Goal: Task Accomplishment & Management: Manage account settings

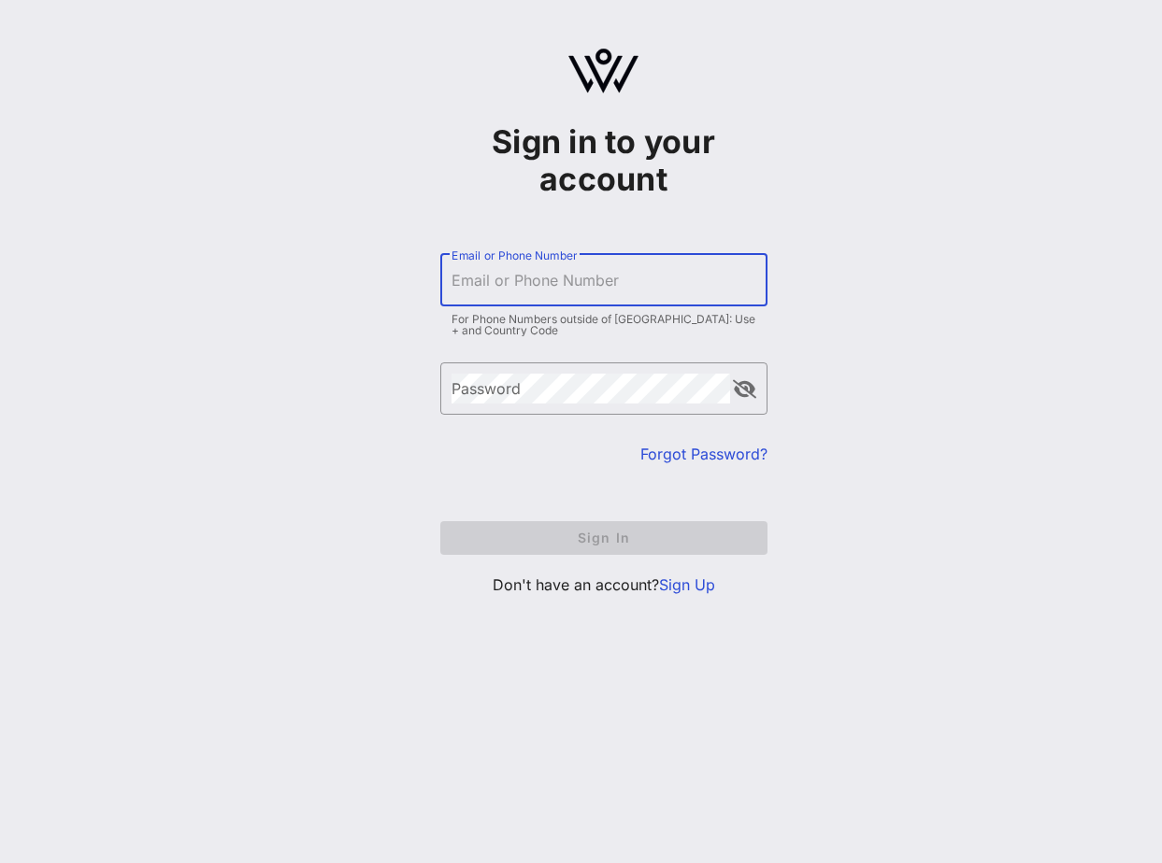
click at [535, 278] on input "Email or Phone Number" at bounding box center [603, 280] width 305 height 30
type input "[PERSON_NAME]"
drag, startPoint x: 694, startPoint y: 577, endPoint x: 675, endPoint y: 537, distance: 44.7
click at [694, 577] on link "Sign Up" at bounding box center [687, 585] width 56 height 19
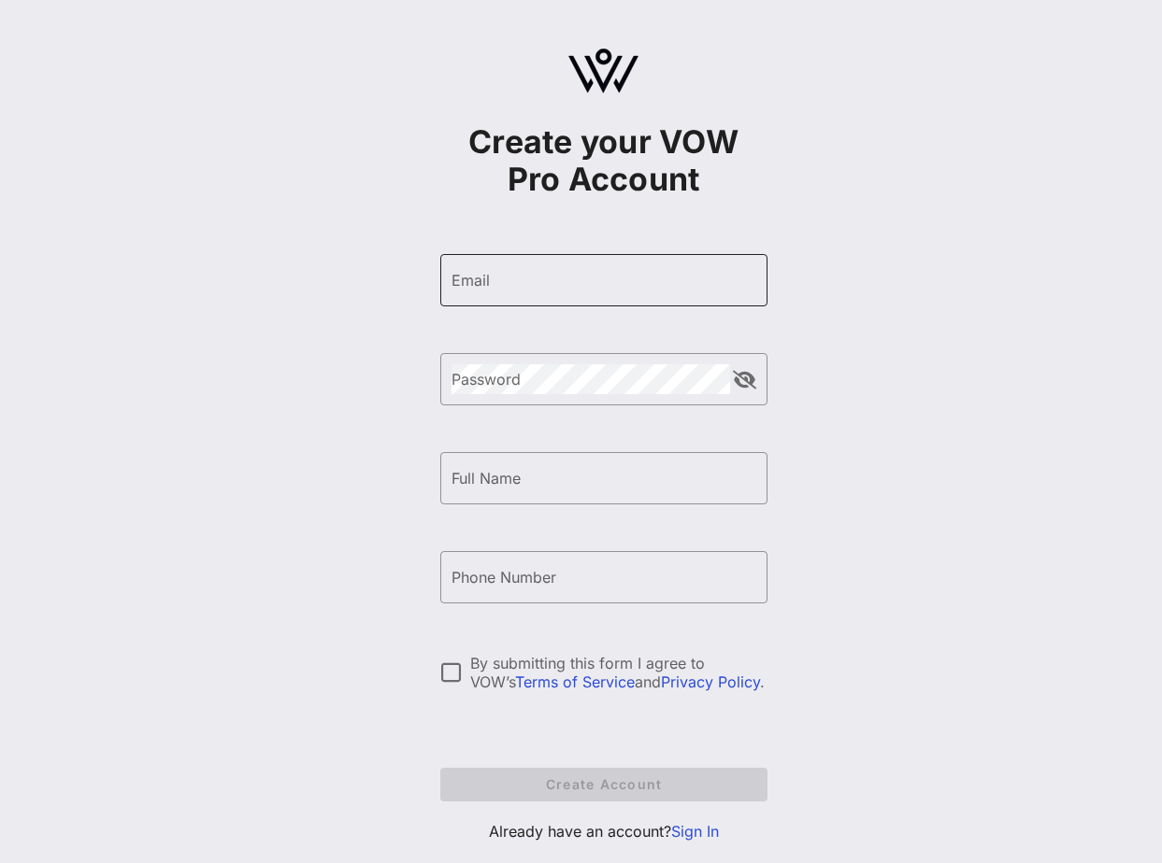
click at [495, 266] on input "Email" at bounding box center [603, 280] width 305 height 30
type input "[PERSON_NAME][EMAIL_ADDRESS][PERSON_NAME][DOMAIN_NAME]"
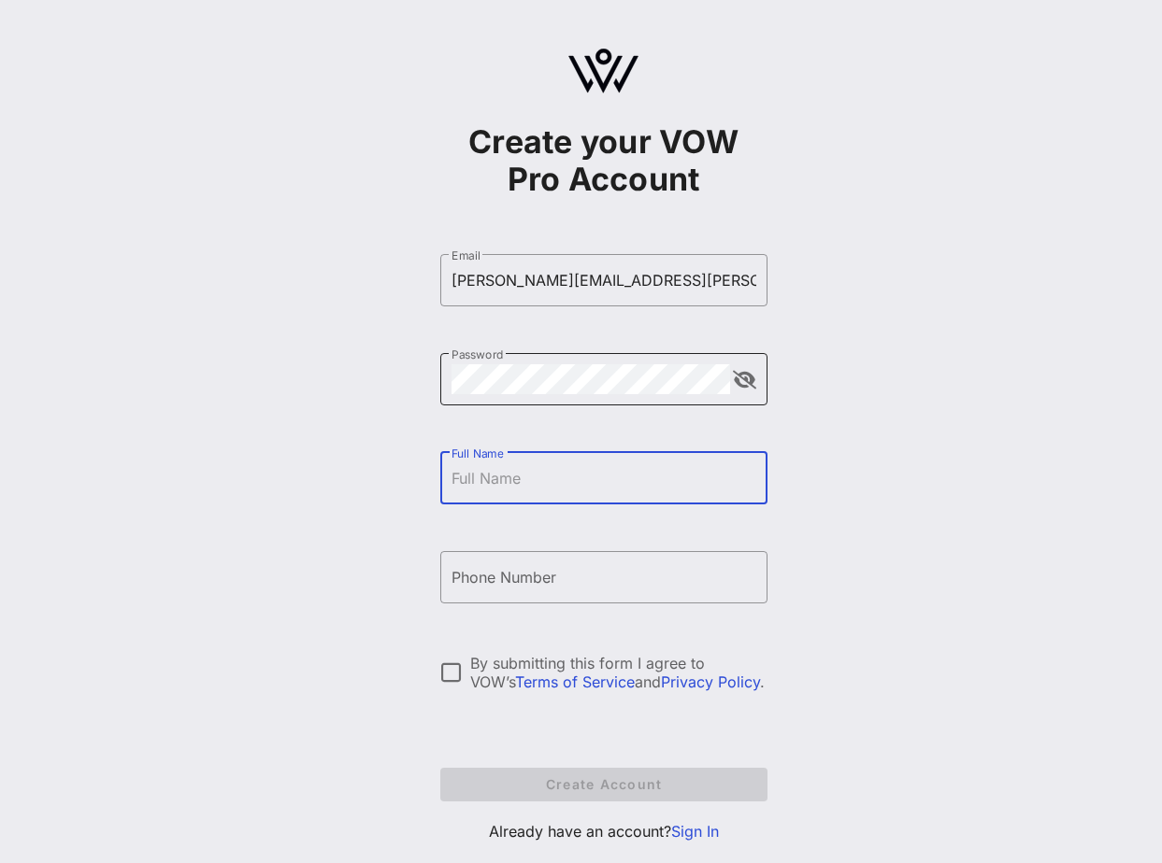
drag, startPoint x: 749, startPoint y: 380, endPoint x: 734, endPoint y: 387, distance: 17.2
click at [748, 380] on button "append icon" at bounding box center [744, 380] width 23 height 19
click at [608, 466] on input "Full Name" at bounding box center [603, 478] width 305 height 30
type input "[PERSON_NAME]"
type input "[PHONE_NUMBER]"
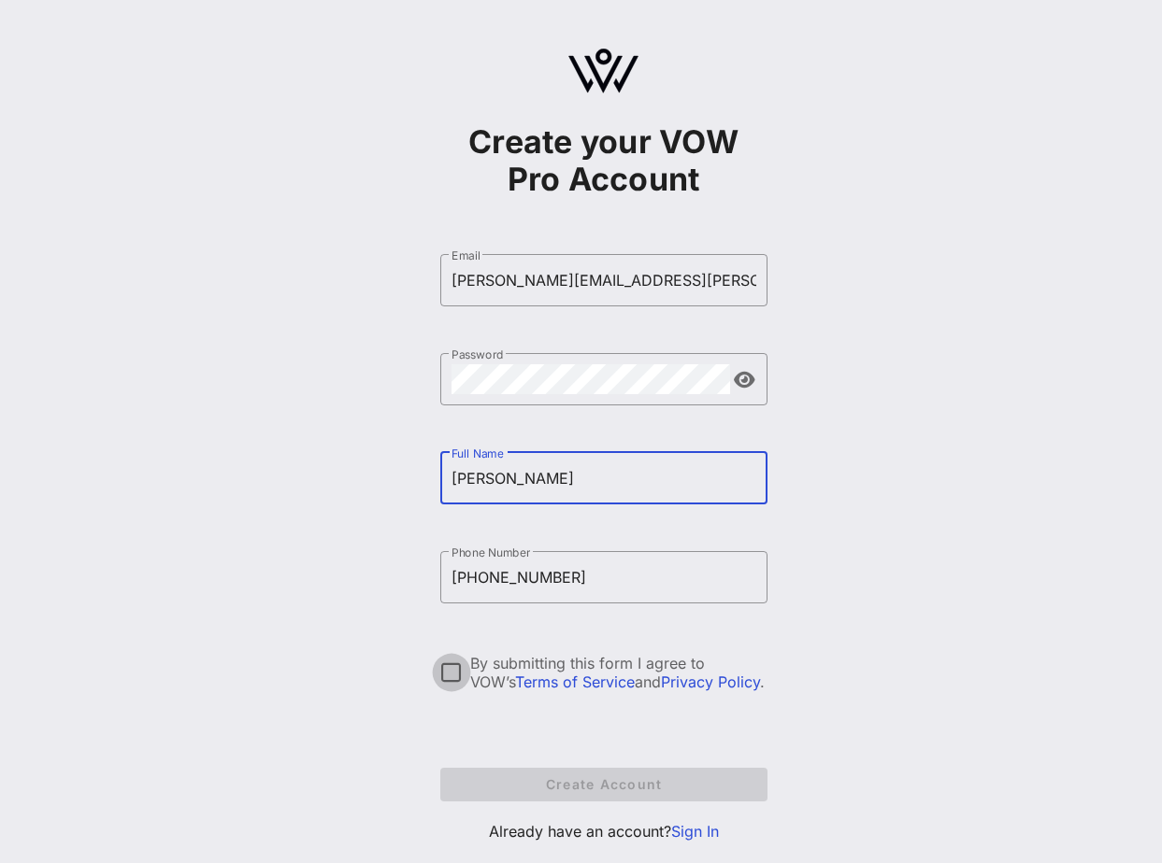
click at [452, 672] on div at bounding box center [451, 673] width 32 height 32
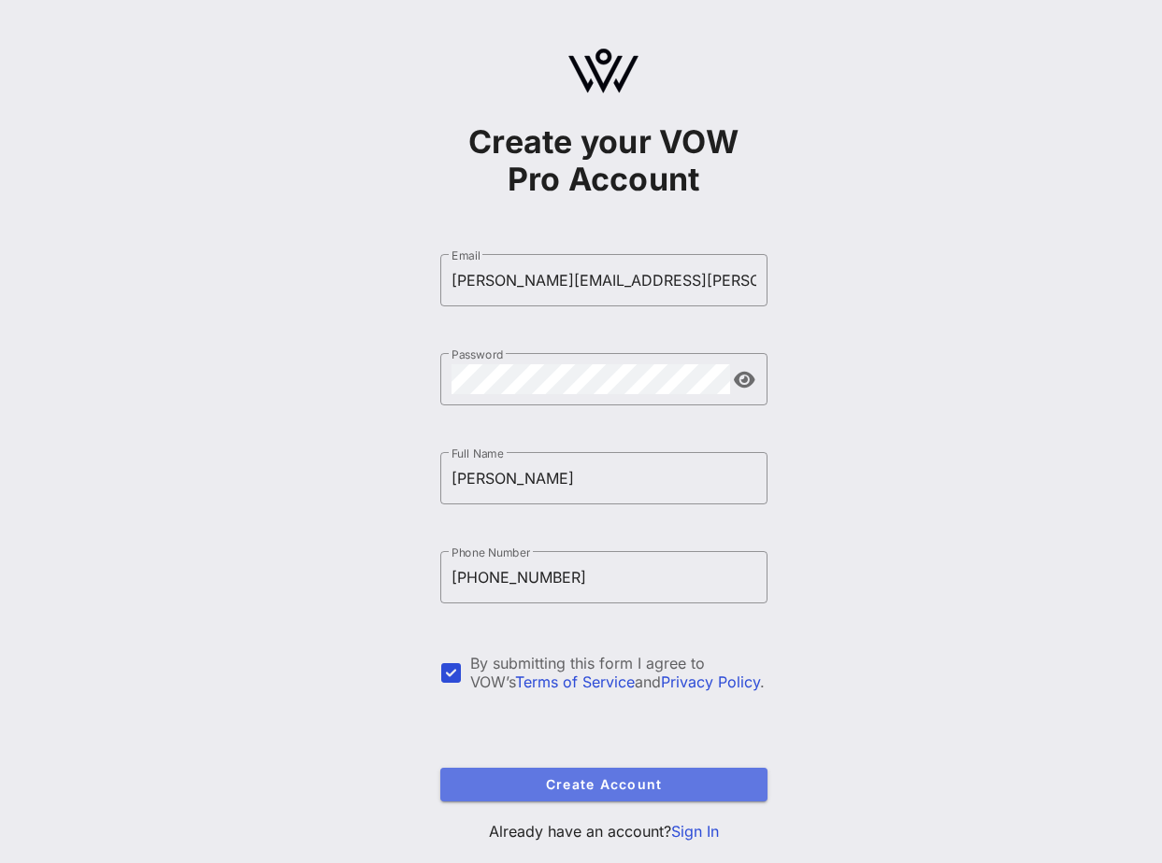
click at [558, 779] on span "Create Account" at bounding box center [603, 785] width 297 height 16
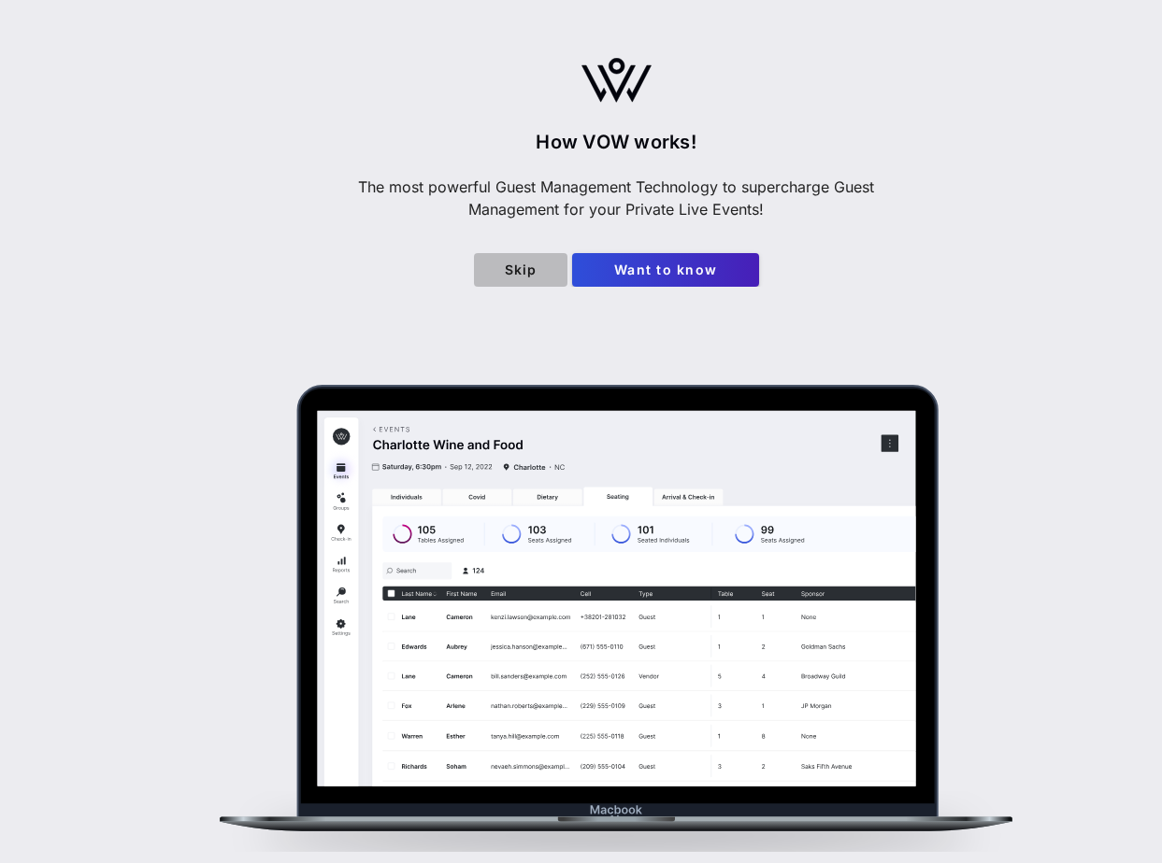
click at [526, 265] on span "Skip" at bounding box center [521, 270] width 64 height 16
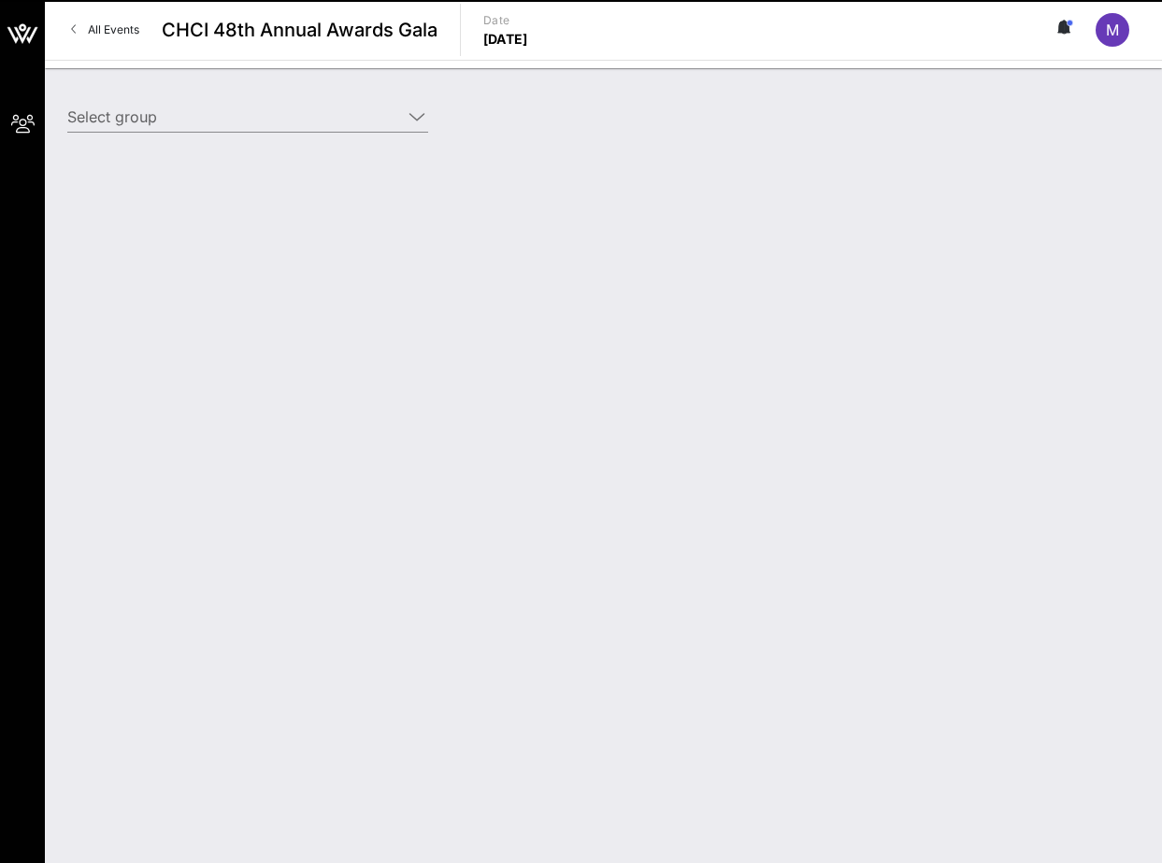
type input "Capital One Foundation (Capital One Foundation) [Molly Byrne, molly.byrne@capit…"
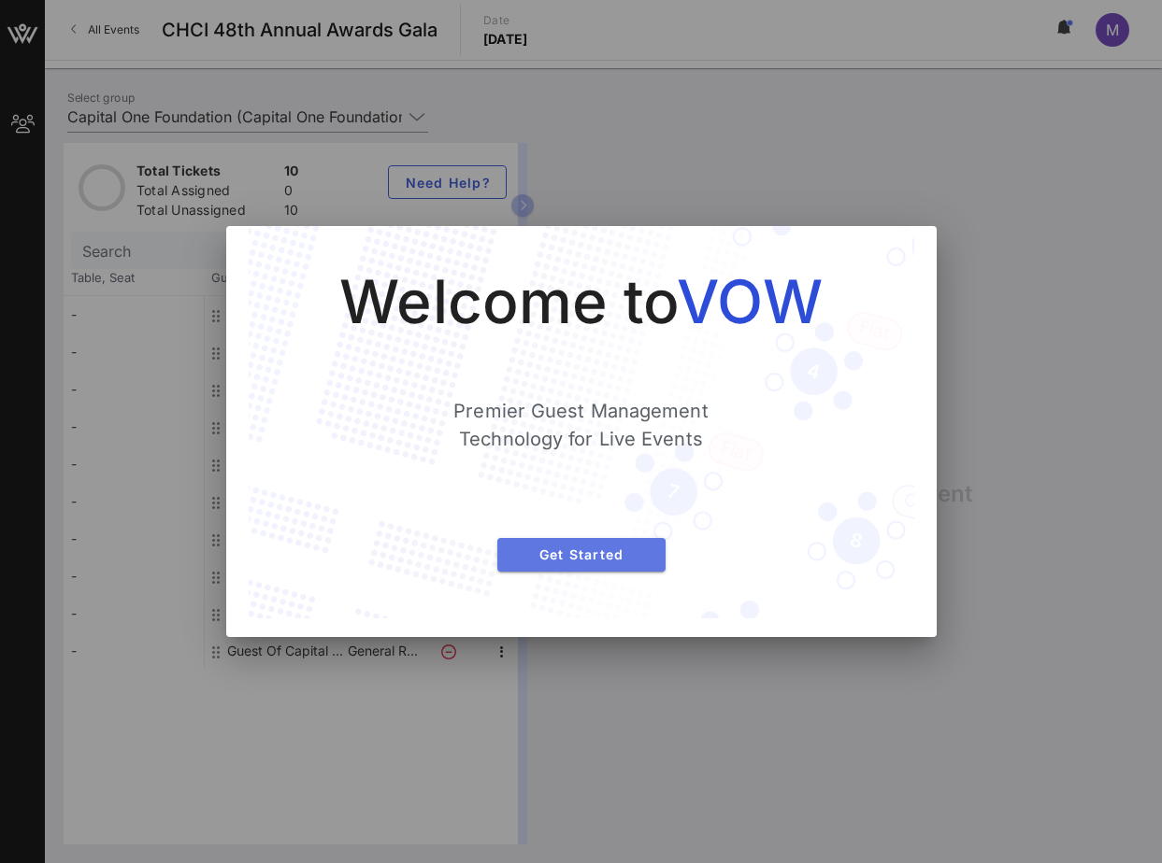
click at [591, 549] on span "Get Started" at bounding box center [581, 555] width 138 height 16
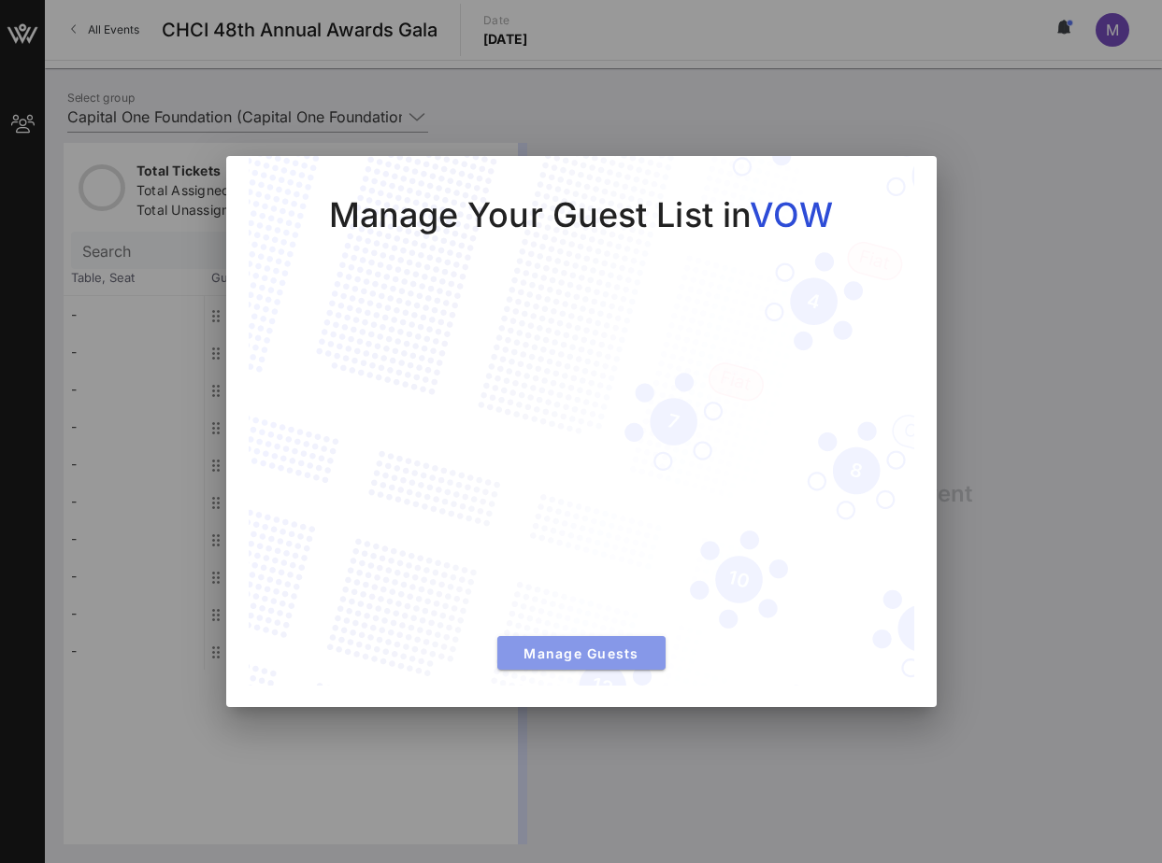
click at [588, 659] on span "Manage Guests" at bounding box center [581, 654] width 138 height 16
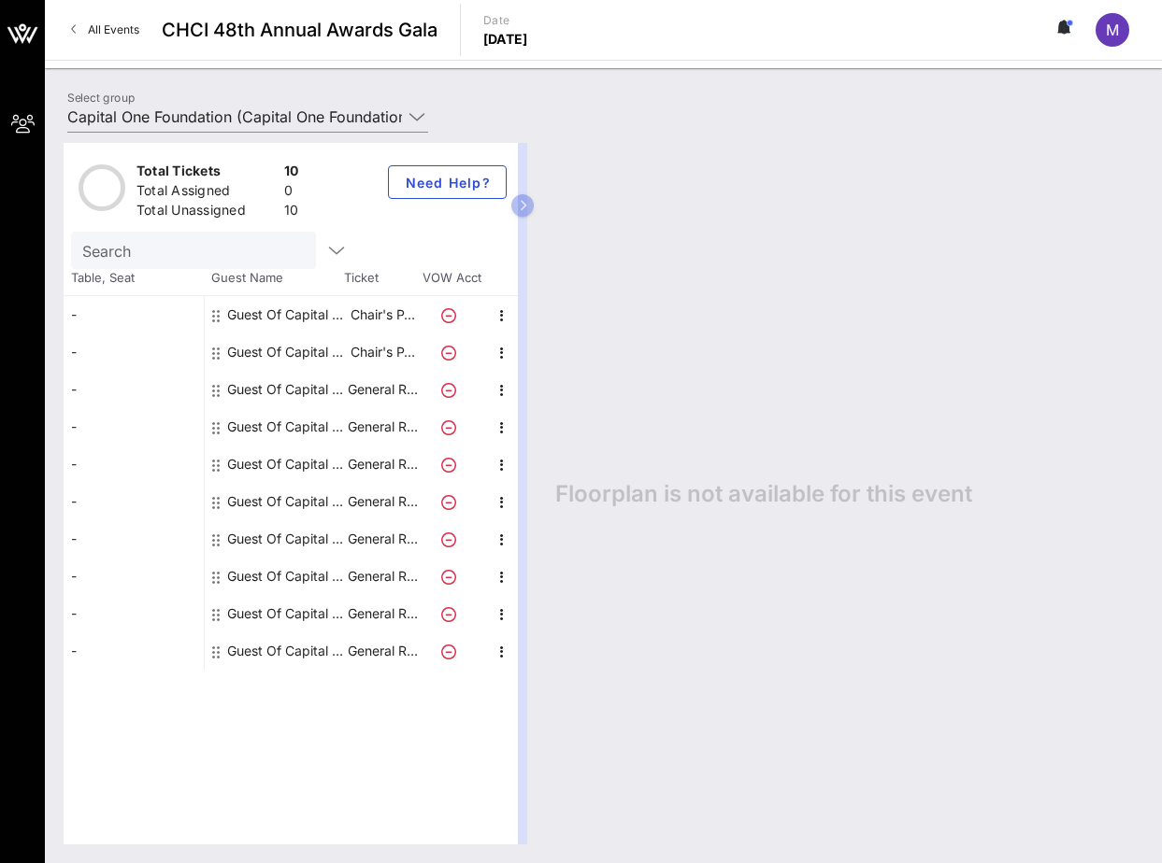
click at [246, 310] on div "Guest Of Capital One Foundation" at bounding box center [286, 314] width 118 height 37
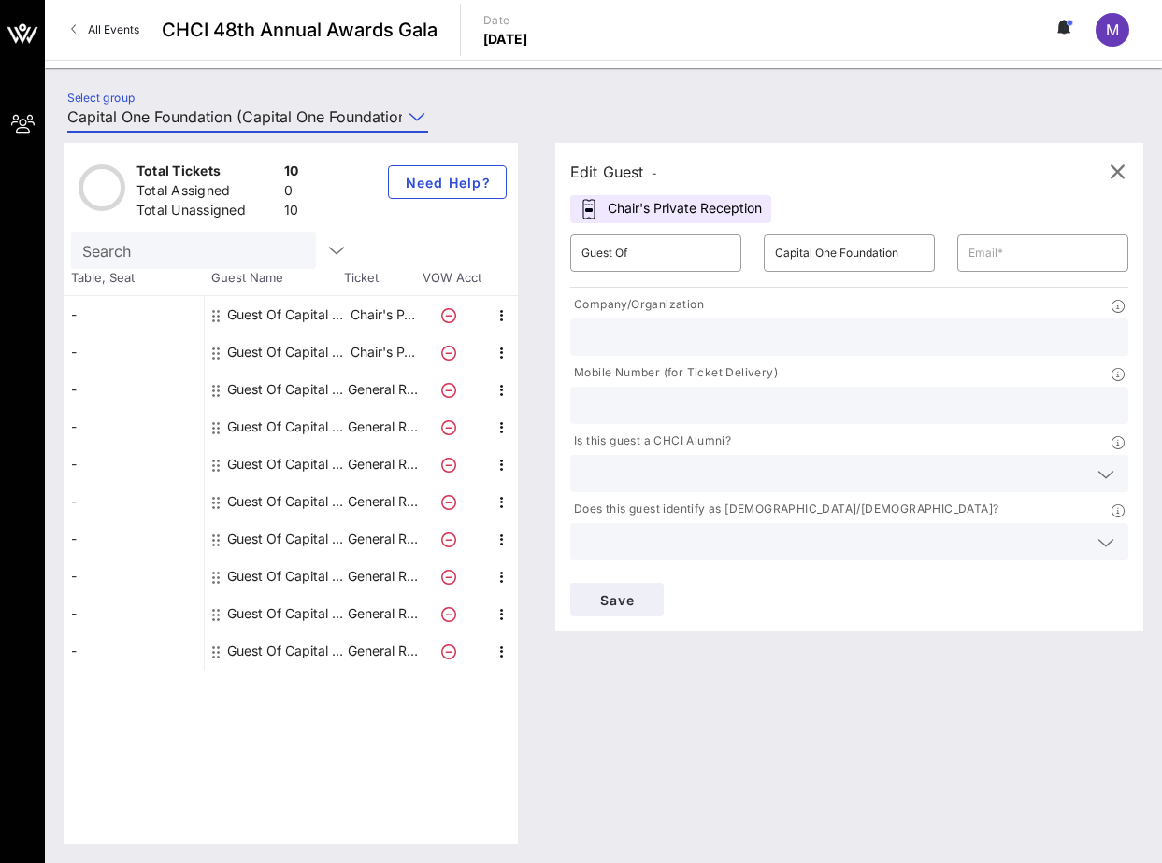
click at [377, 121] on input "Capital One Foundation (Capital One Foundation) [Molly Byrne, molly.byrne@capit…" at bounding box center [234, 117] width 335 height 30
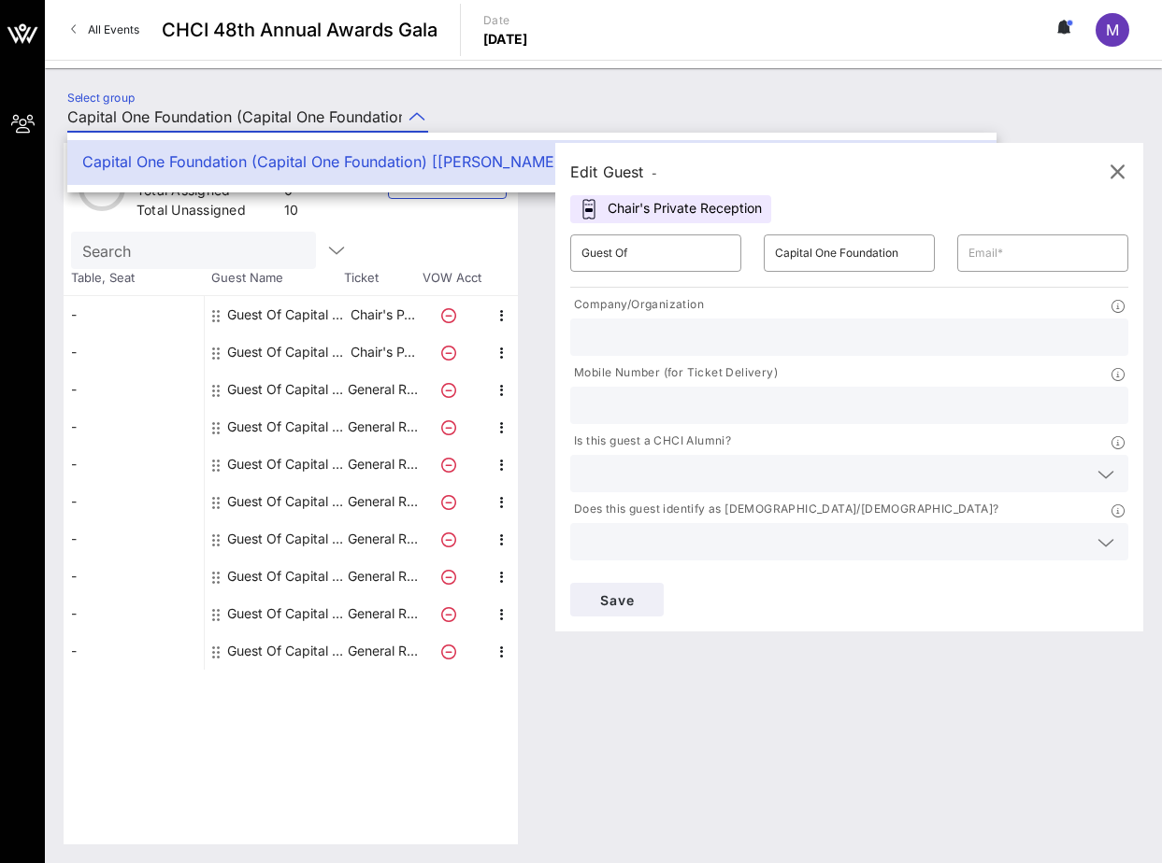
click at [400, 156] on div "Capital One Foundation (Capital One Foundation) [Molly Byrne, molly.byrne@capit…" at bounding box center [531, 162] width 899 height 18
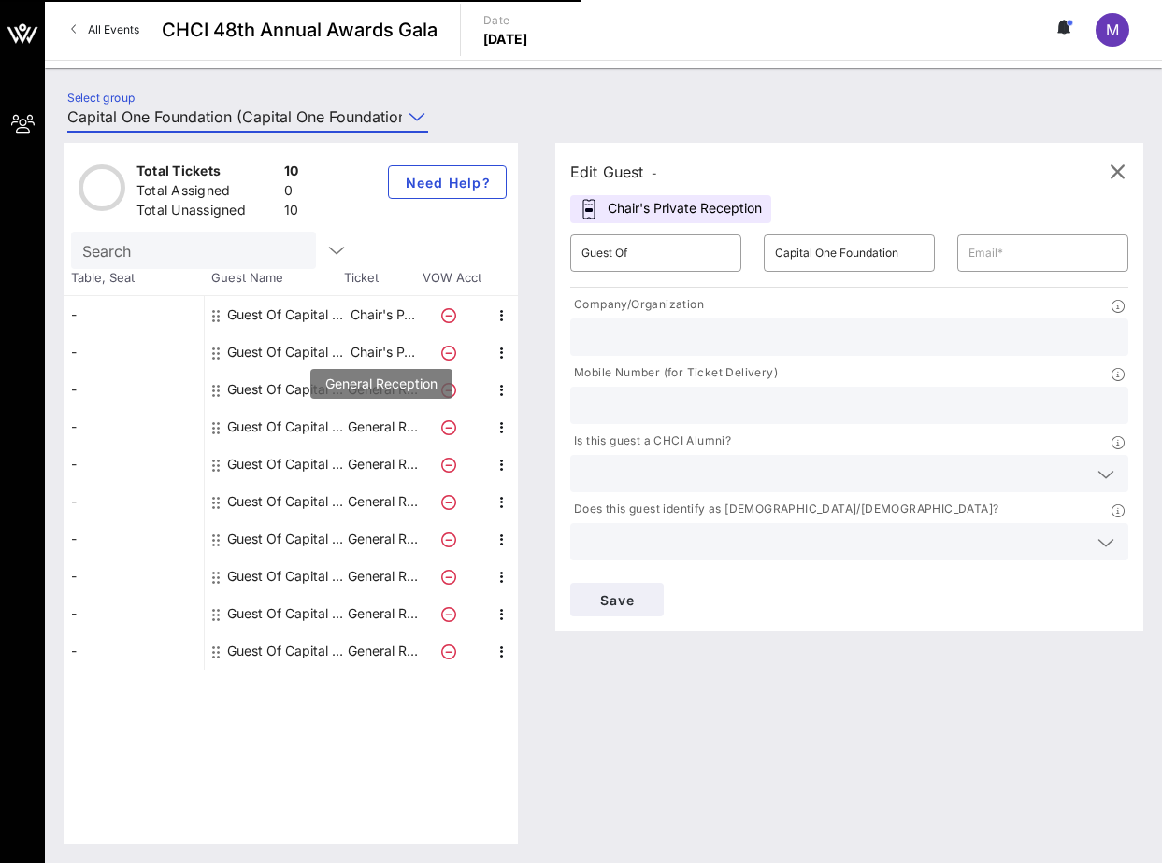
click at [384, 423] on p "General R…" at bounding box center [382, 426] width 75 height 37
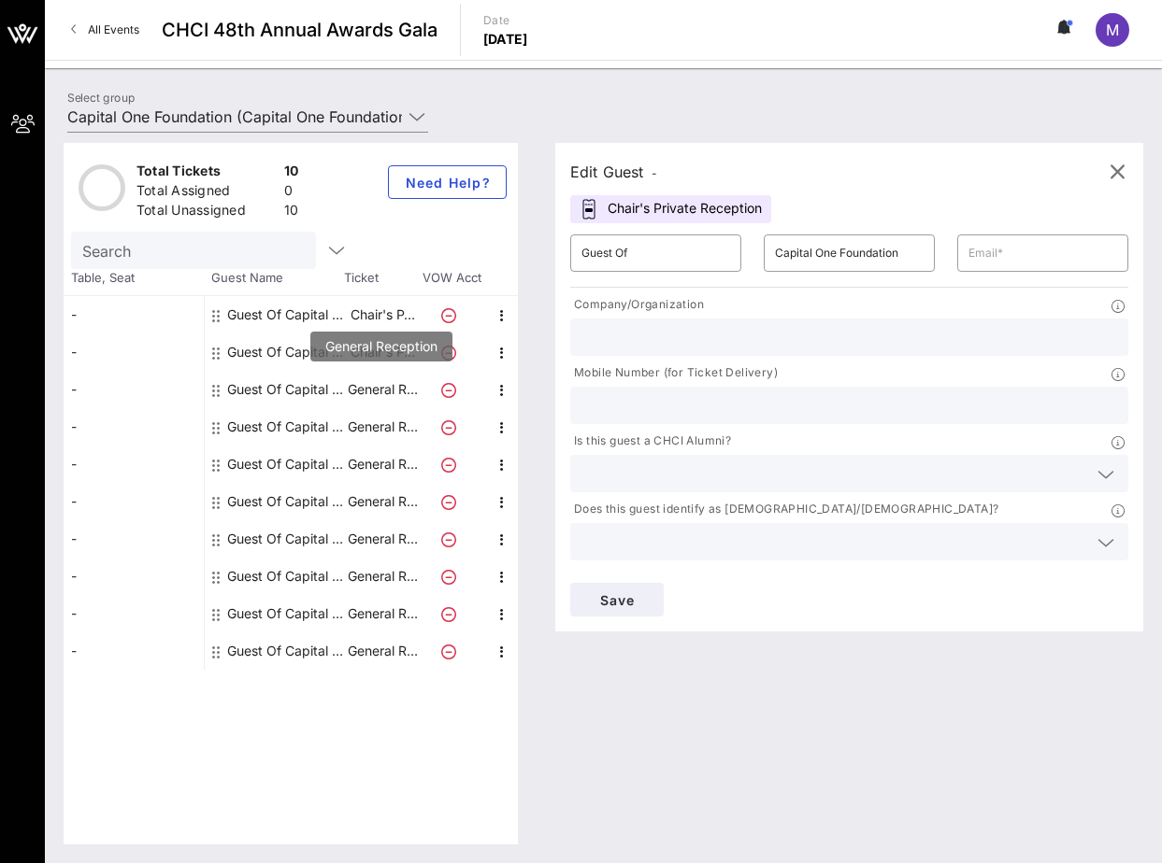
click at [378, 390] on p "General R…" at bounding box center [382, 389] width 75 height 37
click at [1109, 173] on icon "button" at bounding box center [1116, 172] width 22 height 22
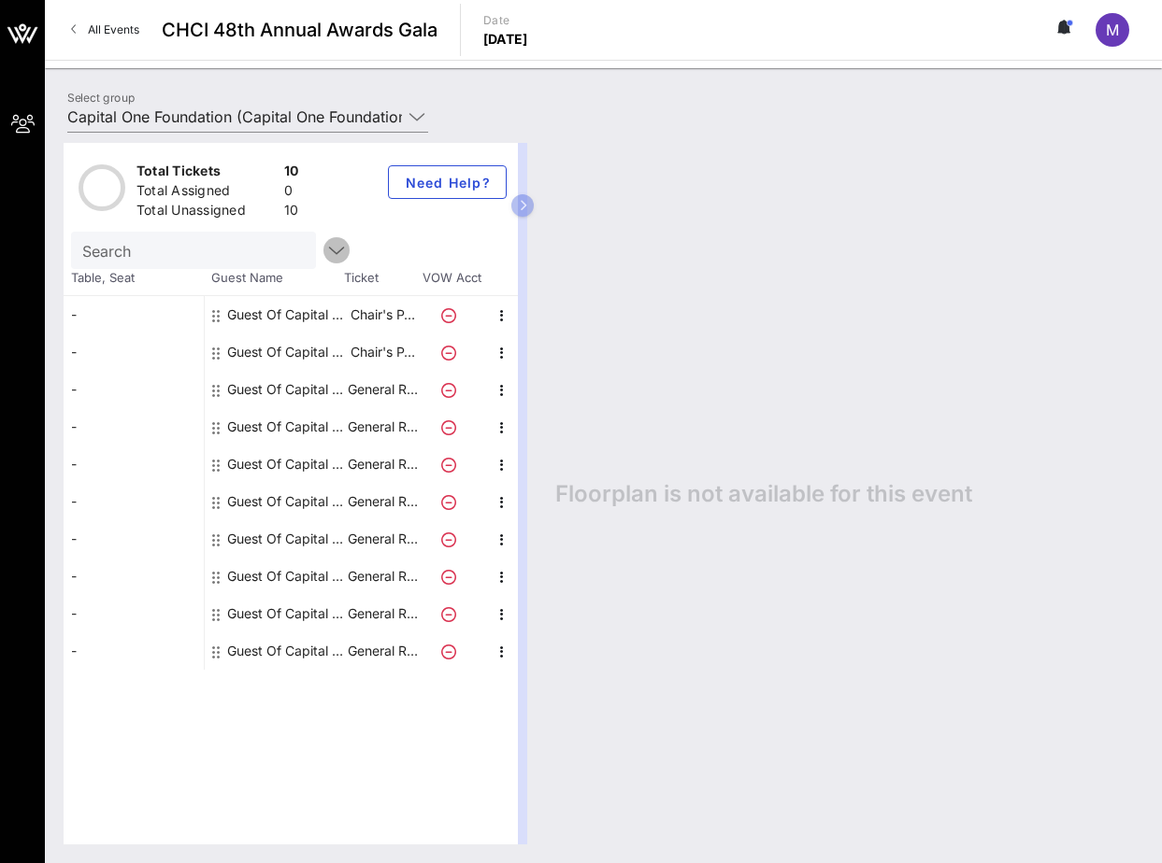
click at [325, 255] on icon "button" at bounding box center [336, 250] width 22 height 22
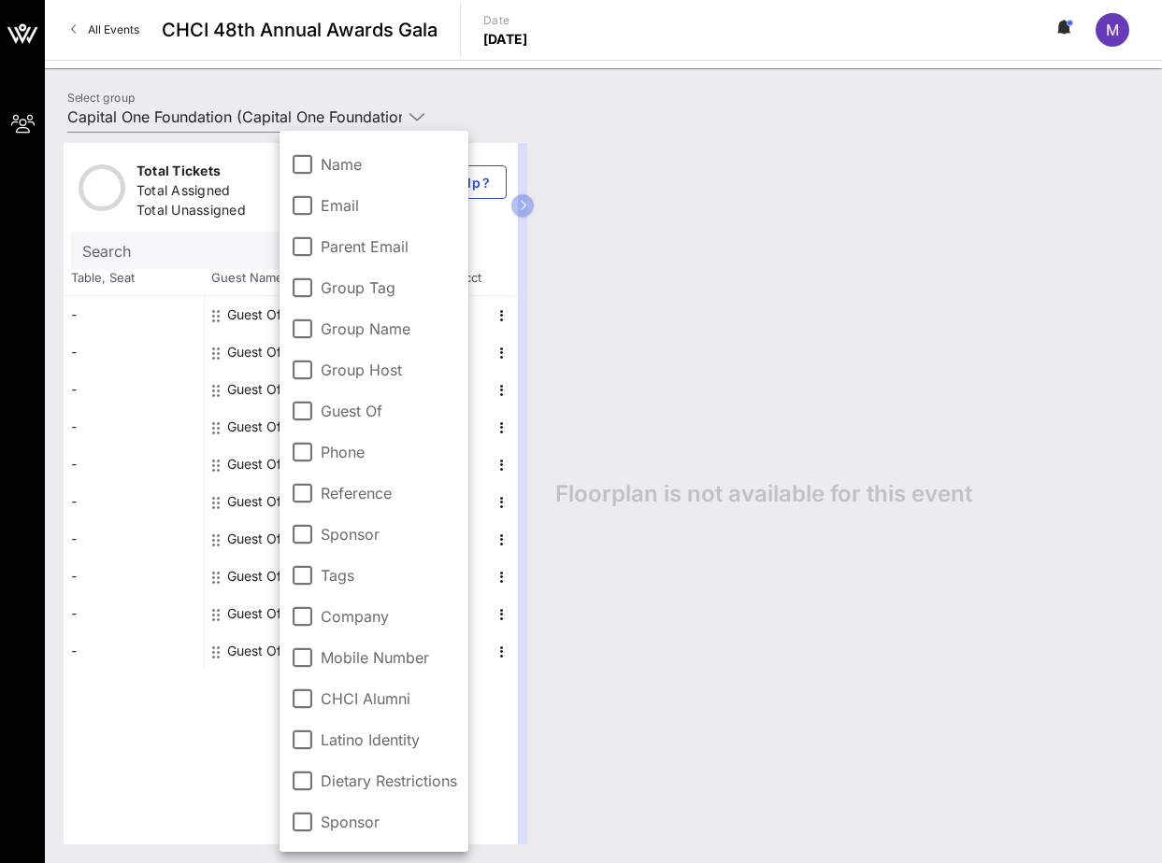
click at [652, 418] on div "Floorplan is not available for this event" at bounding box center [839, 494] width 606 height 702
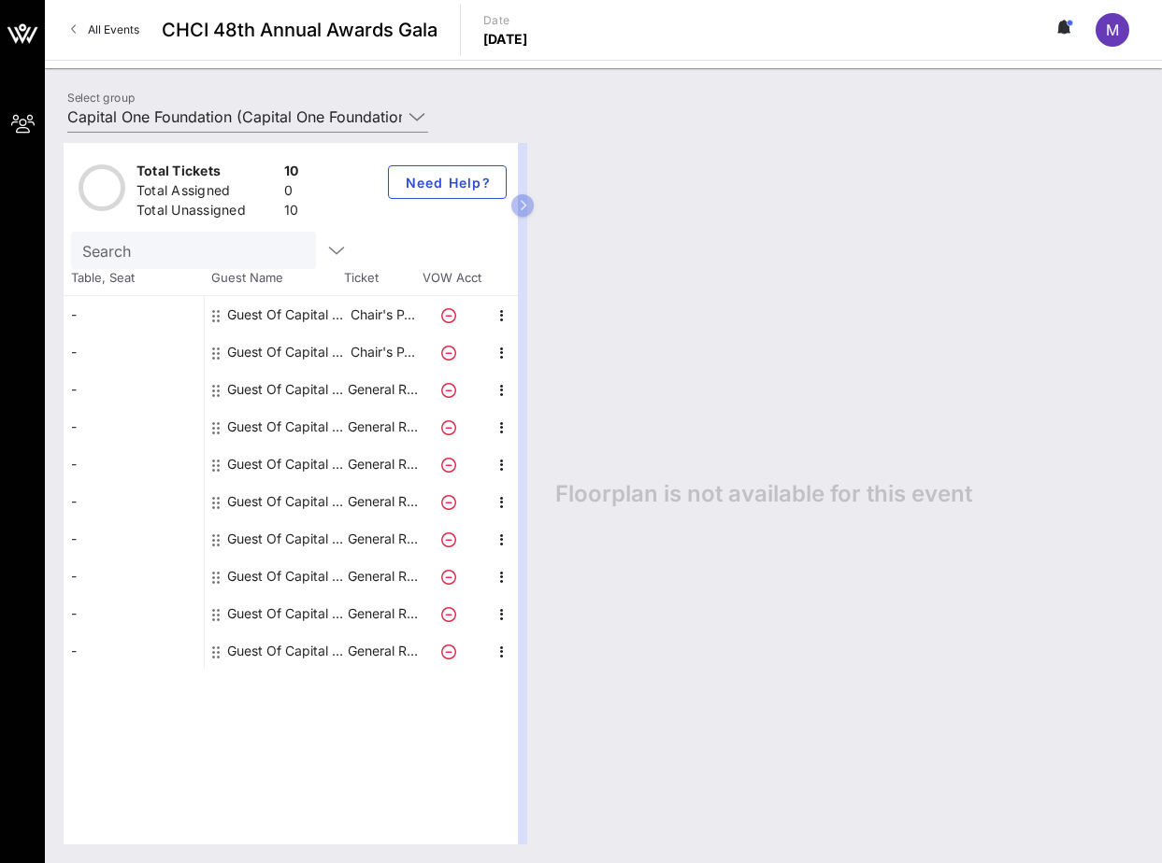
click at [251, 655] on div "Guest Of Capital One Foundation" at bounding box center [286, 651] width 118 height 37
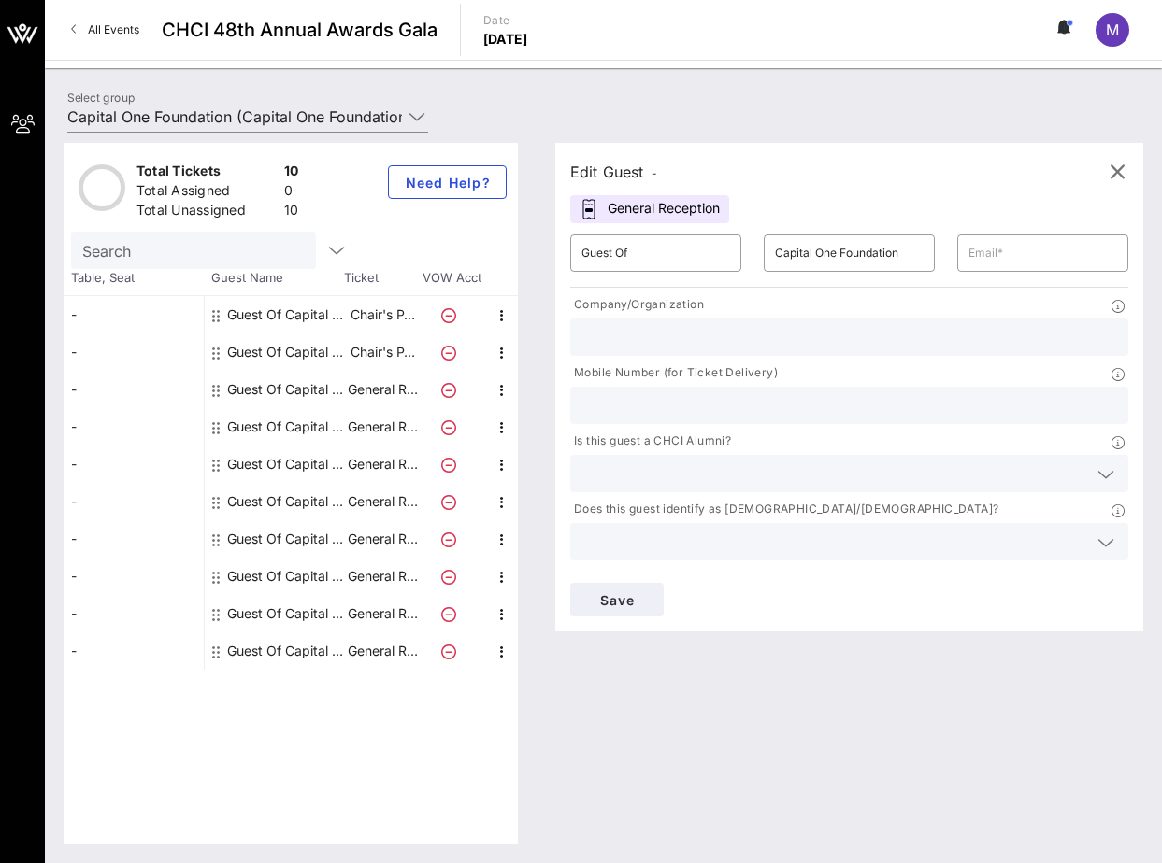
click at [660, 358] on div "Company/Organization" at bounding box center [849, 326] width 580 height 68
click at [654, 342] on input "text" at bounding box center [848, 337] width 535 height 24
type input "Capital One"
click at [980, 256] on input "text" at bounding box center [1042, 253] width 149 height 30
paste input "andy.navarrete@capitalone.com"
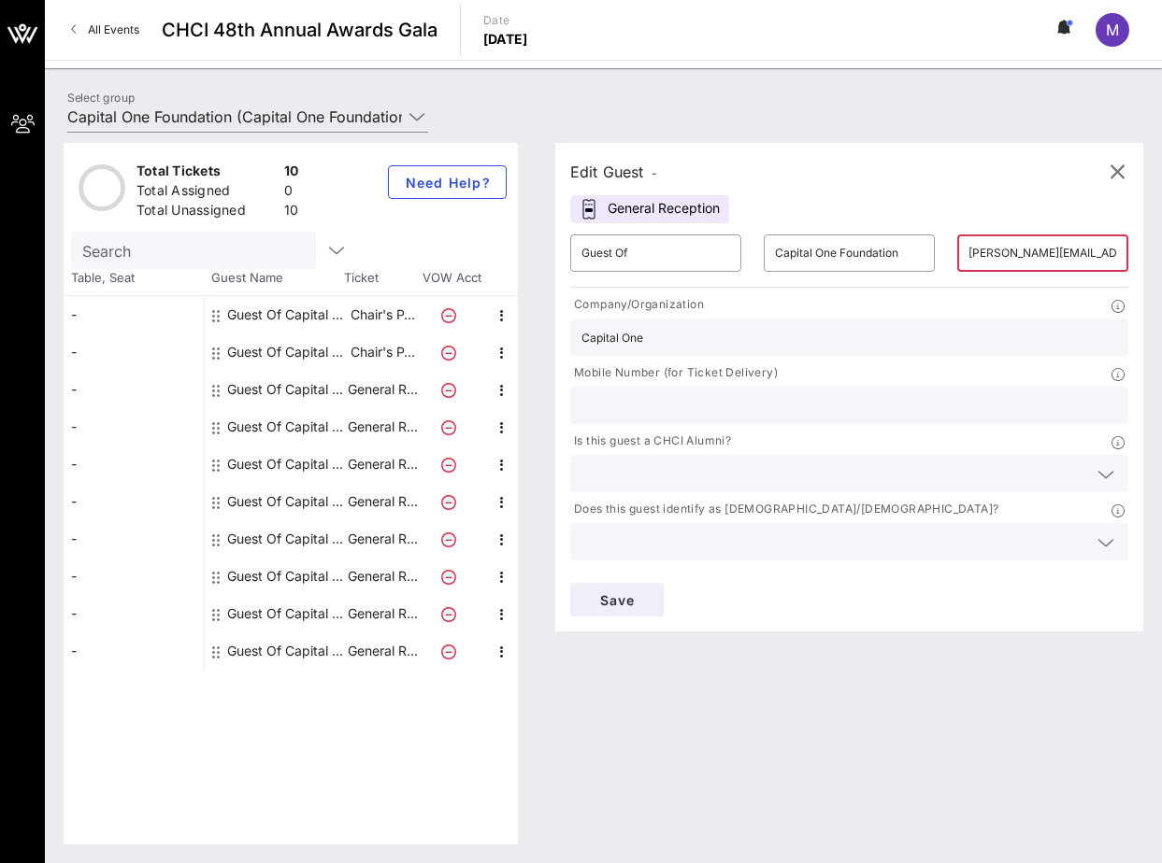
scroll to position [0, 22]
type input "andy.navarrete@capitalone.com"
click at [934, 656] on div "Edit Guest - General Reception ​ Guest Of ​ Capital One Foundation ​ andy.navar…" at bounding box center [839, 494] width 606 height 702
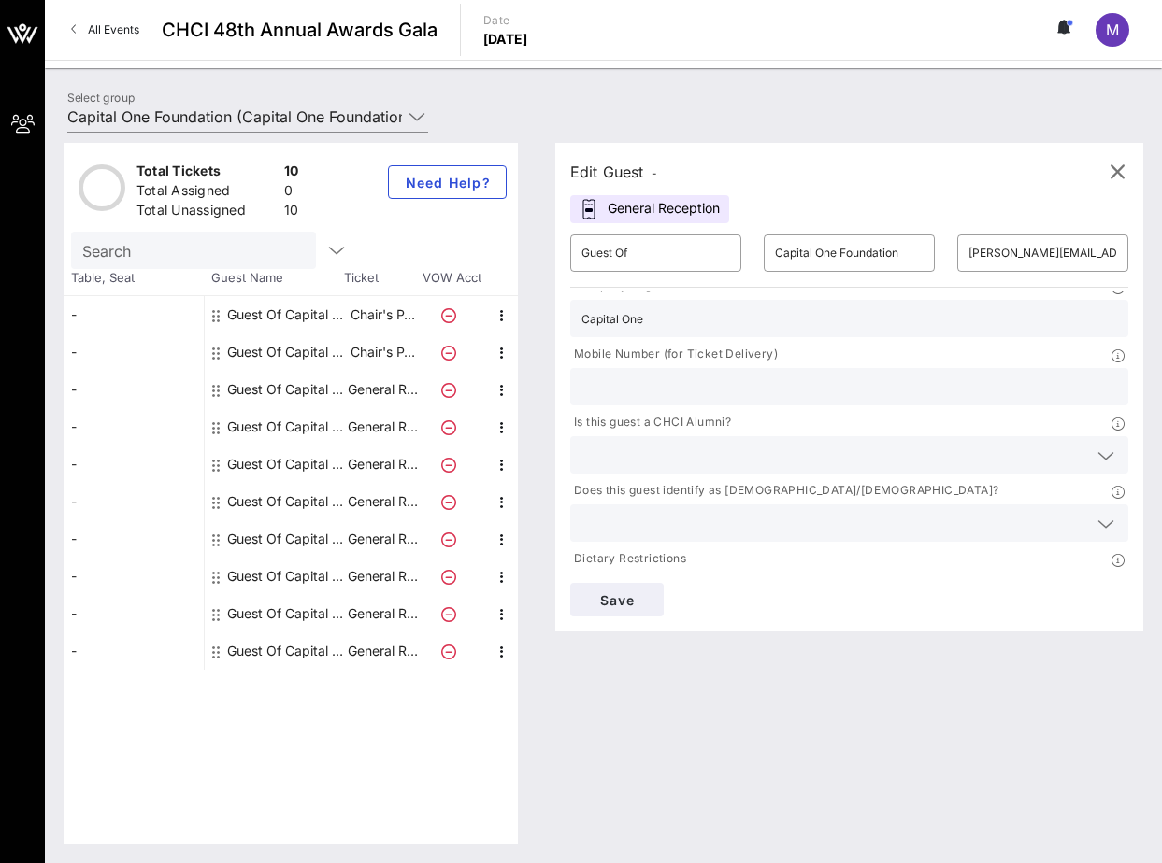
scroll to position [0, 0]
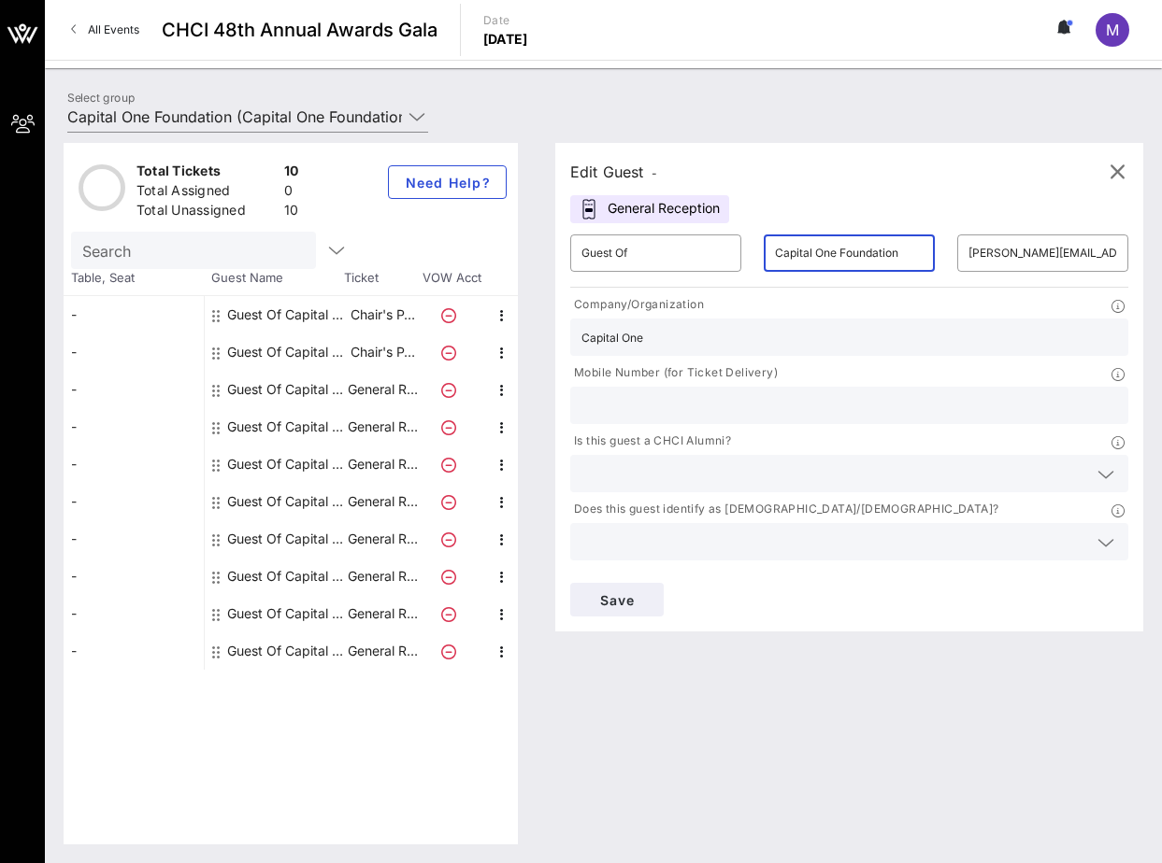
drag, startPoint x: 907, startPoint y: 256, endPoint x: 840, endPoint y: 256, distance: 67.3
click at [840, 256] on input "Capital One Foundation" at bounding box center [849, 253] width 149 height 30
type input "Capital One"
click at [874, 689] on div "Edit Guest - General Reception ​ Guest Of ​ Capital One ​ andy.navarrete@capita…" at bounding box center [839, 494] width 606 height 702
click at [1012, 259] on input "andy.navarrete@capitalone.com" at bounding box center [1042, 253] width 149 height 30
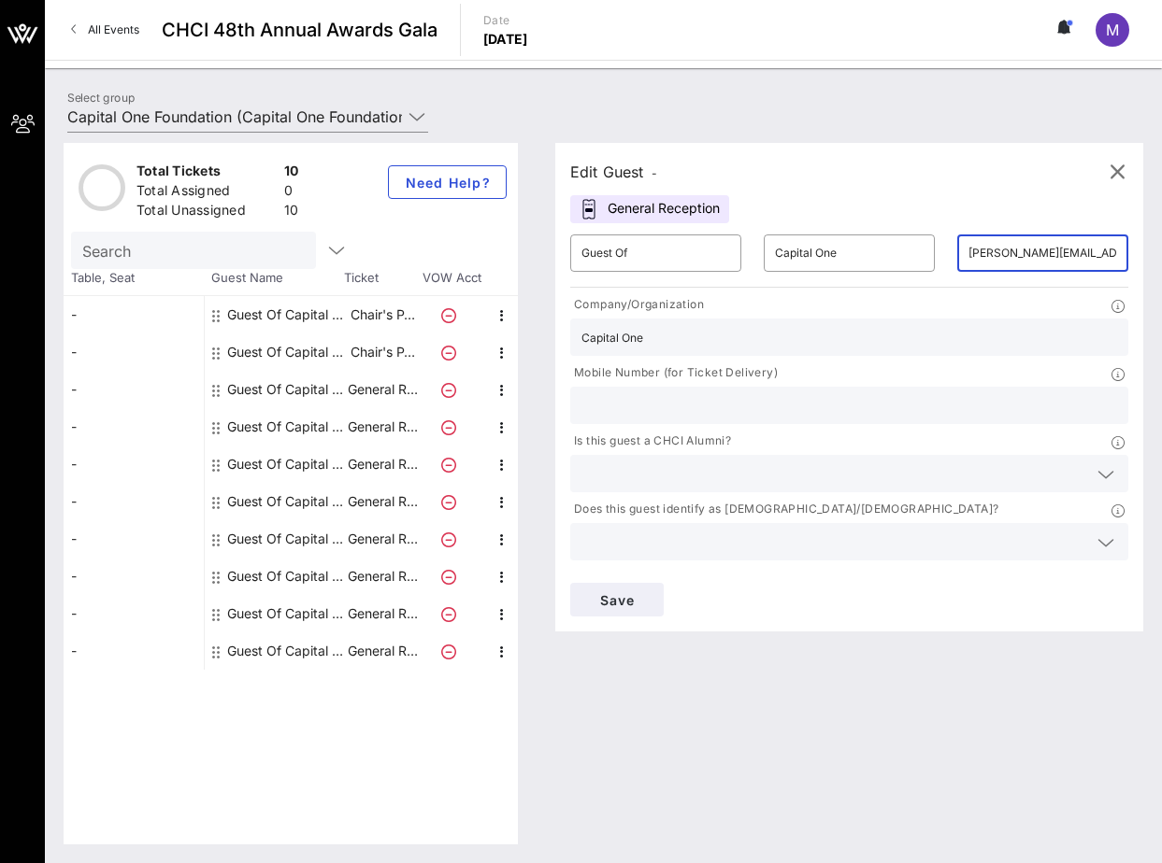
scroll to position [0, 22]
click at [980, 260] on input "andy.navarrete@capitalone.com" at bounding box center [1042, 253] width 149 height 30
click at [843, 734] on div "Edit Guest - General Reception ​ Guest Of ​ Capital One ​ andy.navarrete@capita…" at bounding box center [839, 494] width 606 height 702
drag, startPoint x: 644, startPoint y: 347, endPoint x: 555, endPoint y: 338, distance: 89.2
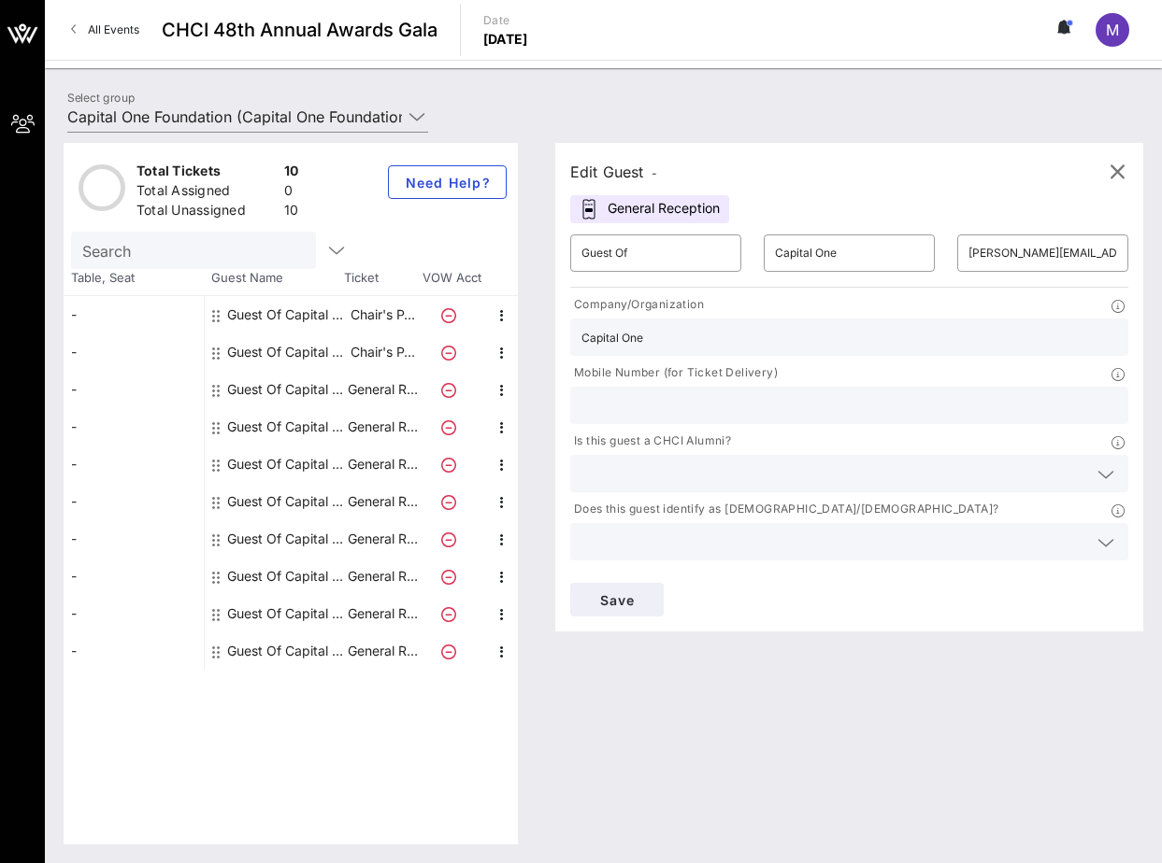
click at [555, 338] on div "Edit Guest - General Reception ​ Guest Of ​ Capital One ​ andy.navarrete@capita…" at bounding box center [849, 387] width 588 height 489
drag, startPoint x: 798, startPoint y: 705, endPoint x: 794, endPoint y: 696, distance: 10.1
click at [798, 705] on div "Edit Guest - General Reception ​ Guest Of ​ Capital One ​ andy.navarrete@capita…" at bounding box center [839, 494] width 606 height 702
click at [282, 611] on div "Guest Of Capital One Foundation" at bounding box center [286, 613] width 118 height 37
type input "Capital One Foundation"
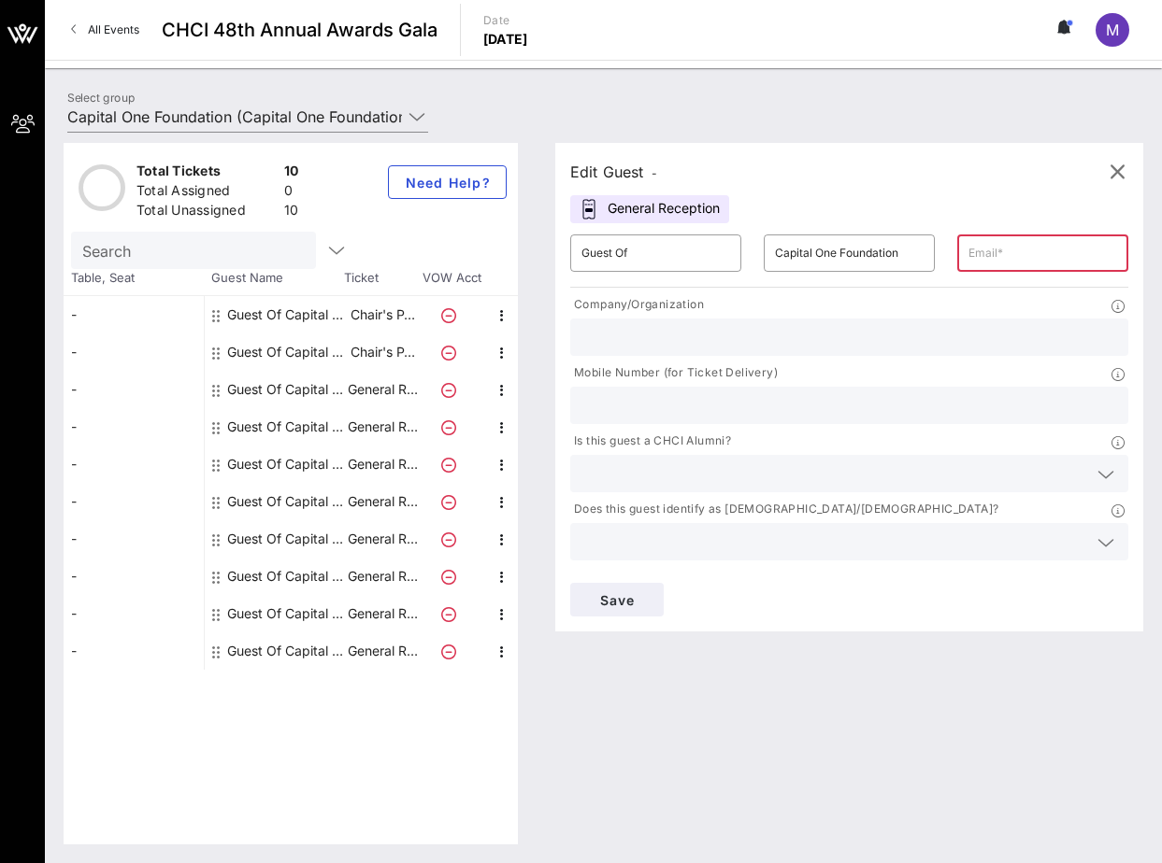
click at [282, 646] on div "Guest Of Capital One Foundation" at bounding box center [286, 651] width 118 height 37
click at [300, 649] on div "Guest Of Capital One Foundation" at bounding box center [286, 651] width 118 height 37
click at [291, 620] on div "Guest Of Capital One Foundation" at bounding box center [286, 613] width 118 height 37
click at [289, 588] on div "Guest Of Capital One Foundation" at bounding box center [286, 576] width 118 height 37
click at [883, 256] on input "Capital One Foundation" at bounding box center [849, 253] width 149 height 30
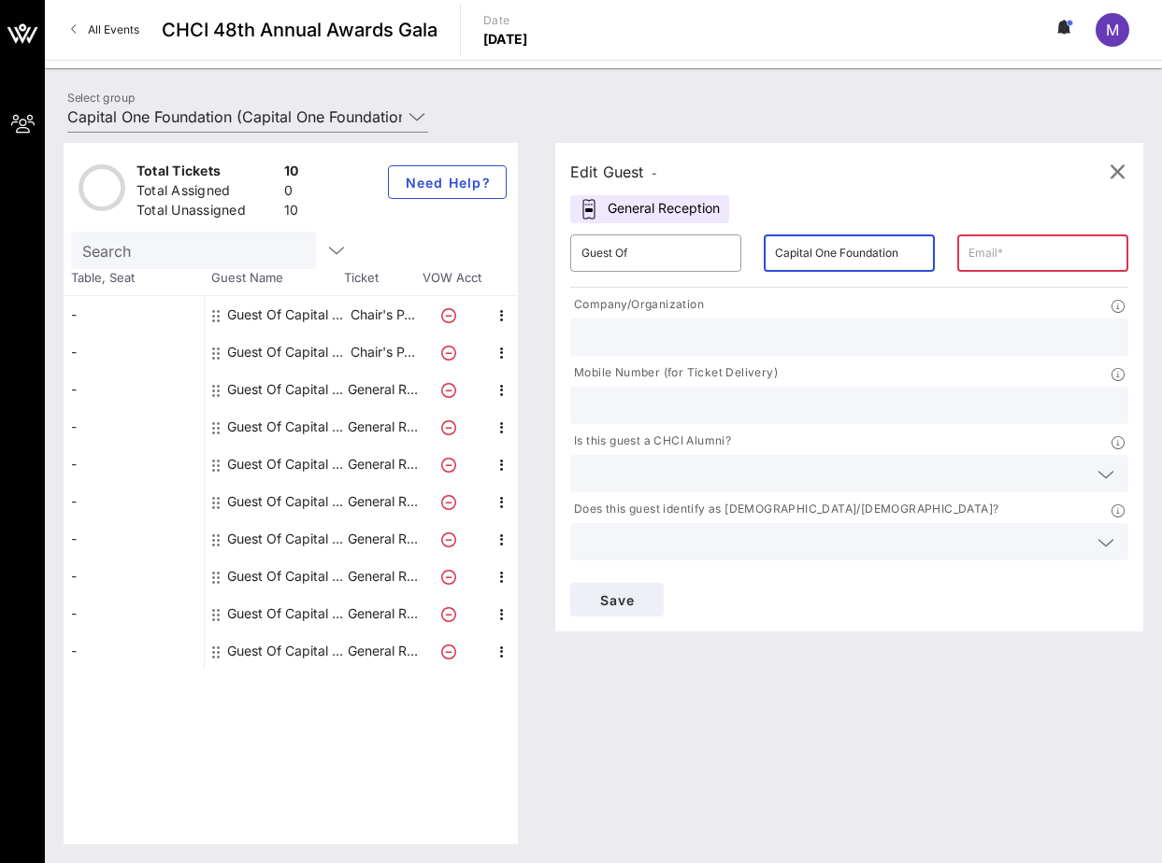
click at [1029, 249] on input "text" at bounding box center [1042, 253] width 149 height 30
click at [1117, 178] on icon "button" at bounding box center [1116, 172] width 22 height 22
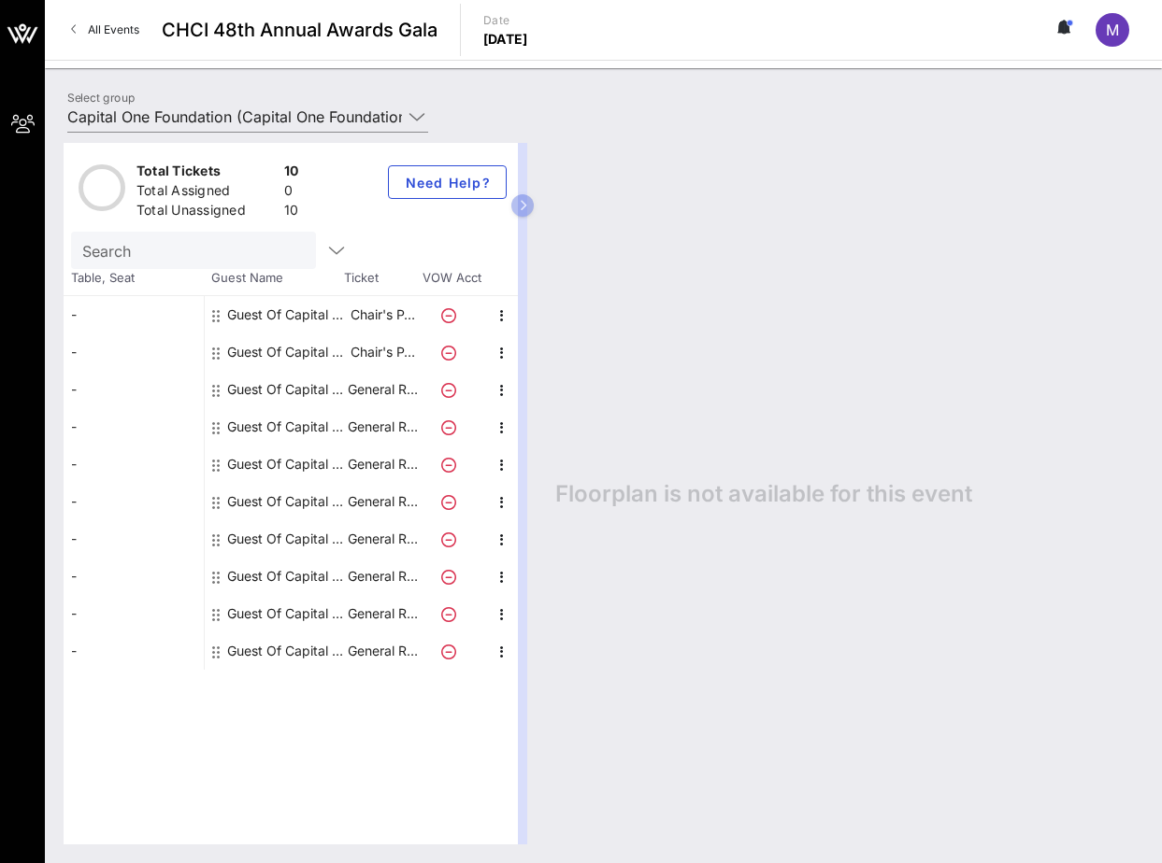
click at [290, 652] on div "Guest Of Capital One Foundation" at bounding box center [286, 651] width 118 height 37
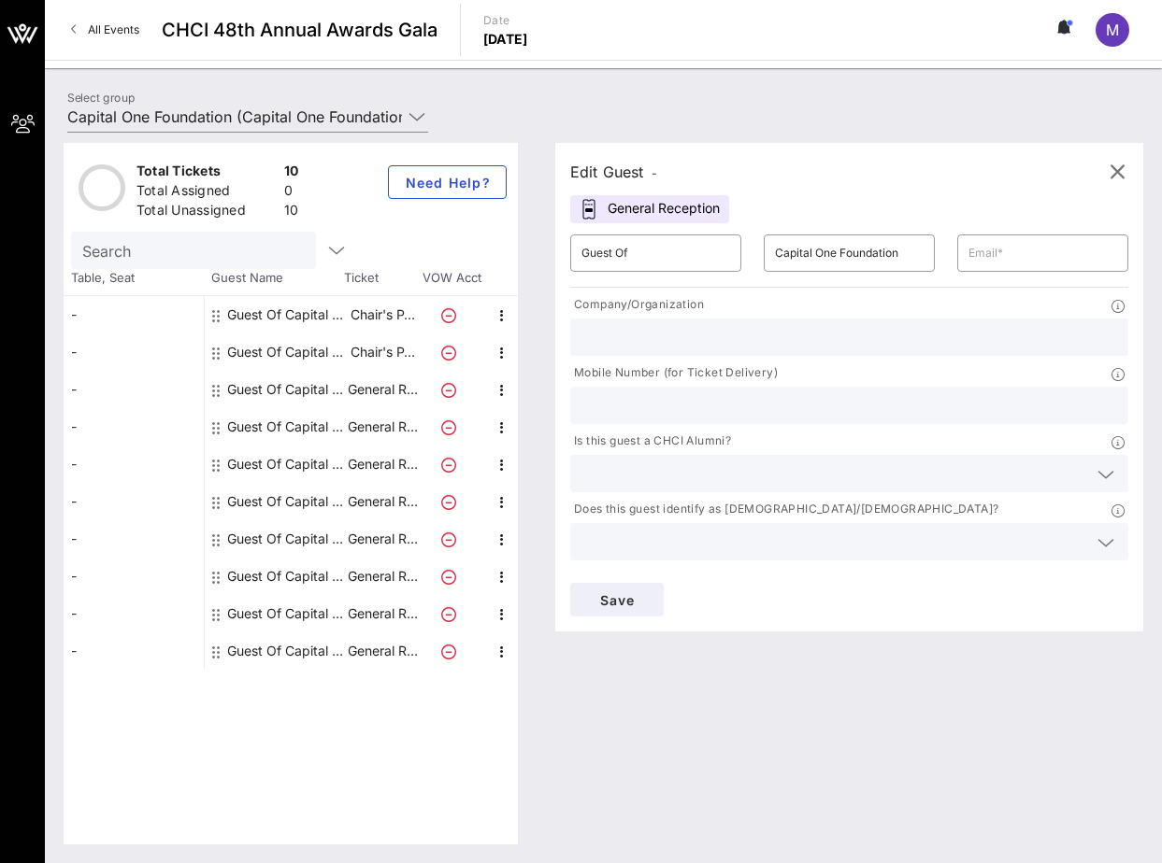
click at [292, 613] on div "Guest Of Capital One Foundation" at bounding box center [286, 613] width 118 height 37
drag, startPoint x: 269, startPoint y: 586, endPoint x: 265, endPoint y: 550, distance: 35.7
click at [269, 586] on div "Guest Of Capital One Foundation" at bounding box center [286, 576] width 118 height 37
click at [264, 543] on div "Guest Of Capital One Foundation" at bounding box center [286, 538] width 118 height 37
click at [268, 317] on div "Guest Of Capital One Foundation" at bounding box center [286, 314] width 118 height 37
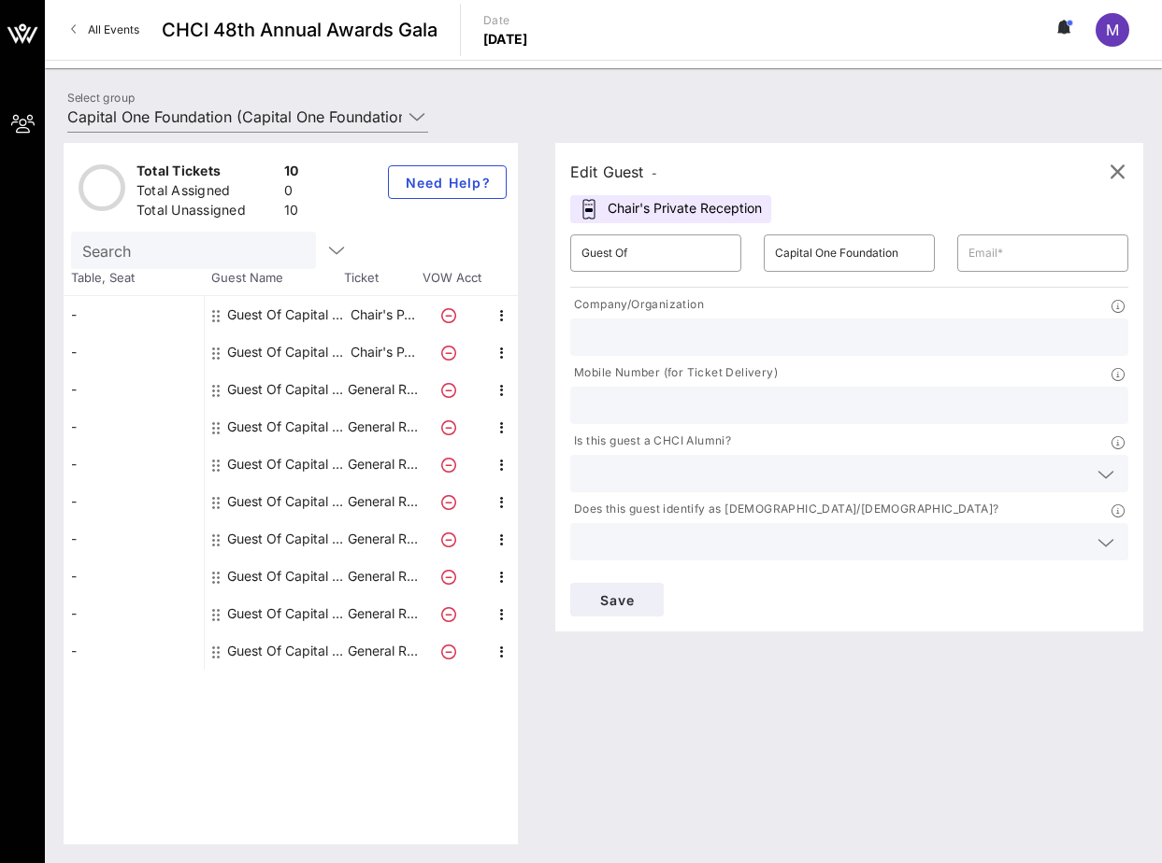
click at [292, 649] on div "Guest Of Capital One Foundation" at bounding box center [286, 651] width 118 height 37
click at [672, 263] on input "Guest Of" at bounding box center [655, 253] width 149 height 30
drag, startPoint x: 923, startPoint y: 259, endPoint x: 844, endPoint y: 255, distance: 79.5
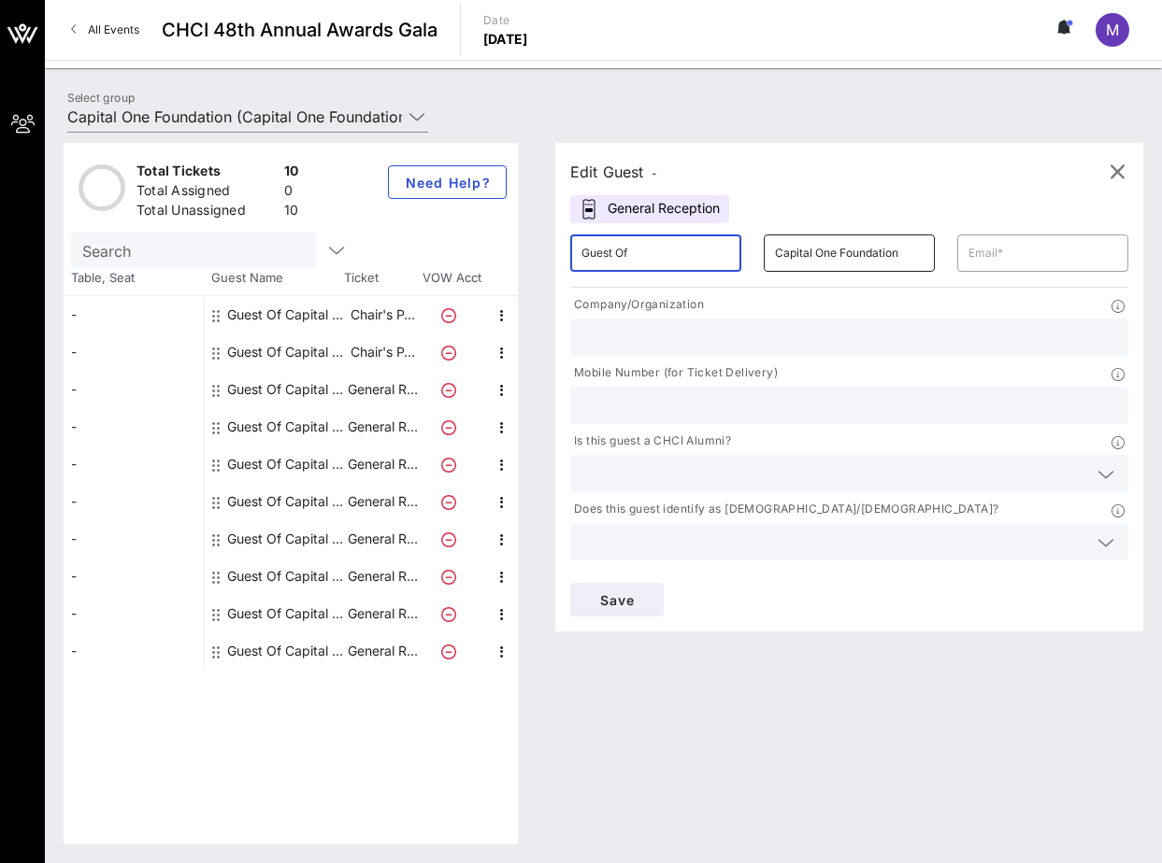
click at [843, 255] on div "​ Capital One Foundation" at bounding box center [848, 253] width 171 height 37
click at [854, 253] on input "Capital One Foundation" at bounding box center [849, 253] width 149 height 30
drag, startPoint x: 900, startPoint y: 252, endPoint x: 845, endPoint y: 252, distance: 55.1
click at [841, 252] on input "Capital One Foundation" at bounding box center [849, 253] width 149 height 30
type input "Capital One"
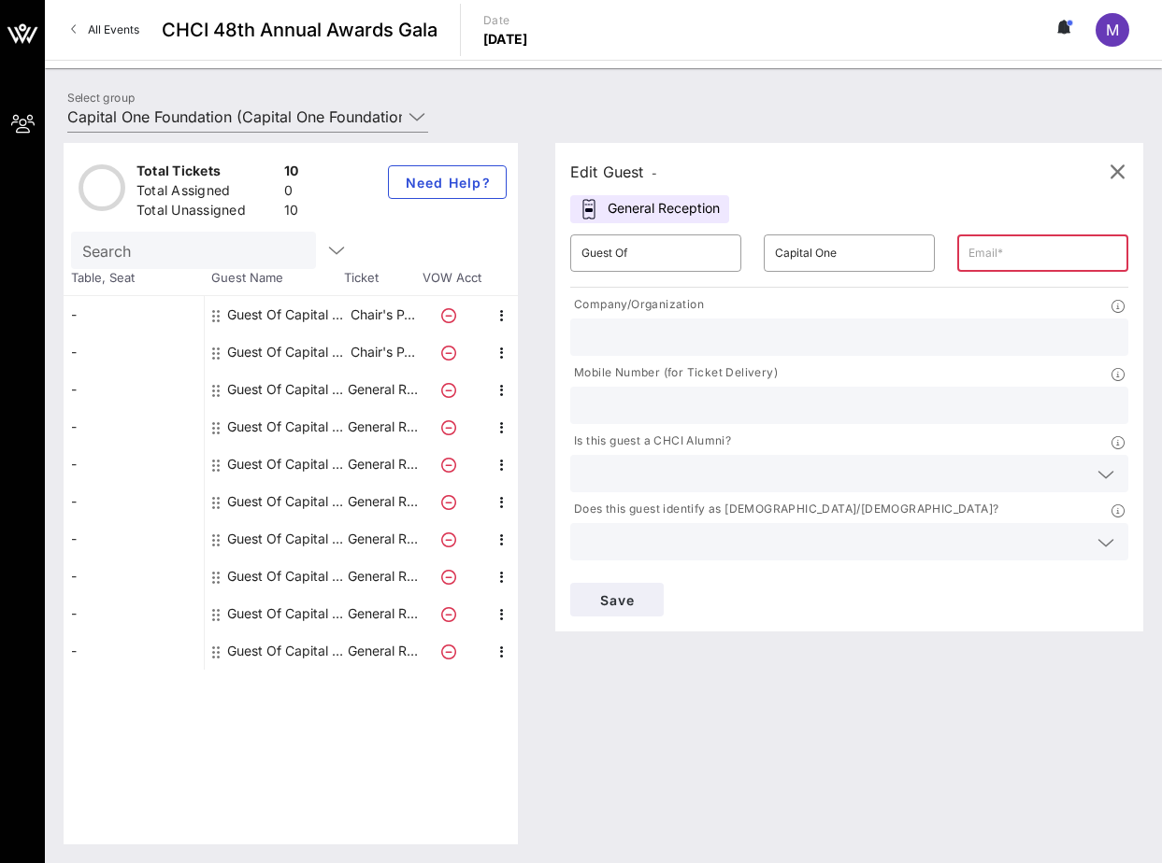
paste input "andy.navarrete@capitalone.com"
type input "andy.navarrete@capitalone.com"
click at [816, 695] on div "Edit Guest - General Reception ​ Guest Of ​ Capital One ​ andy.navarrete@capita…" at bounding box center [839, 494] width 606 height 702
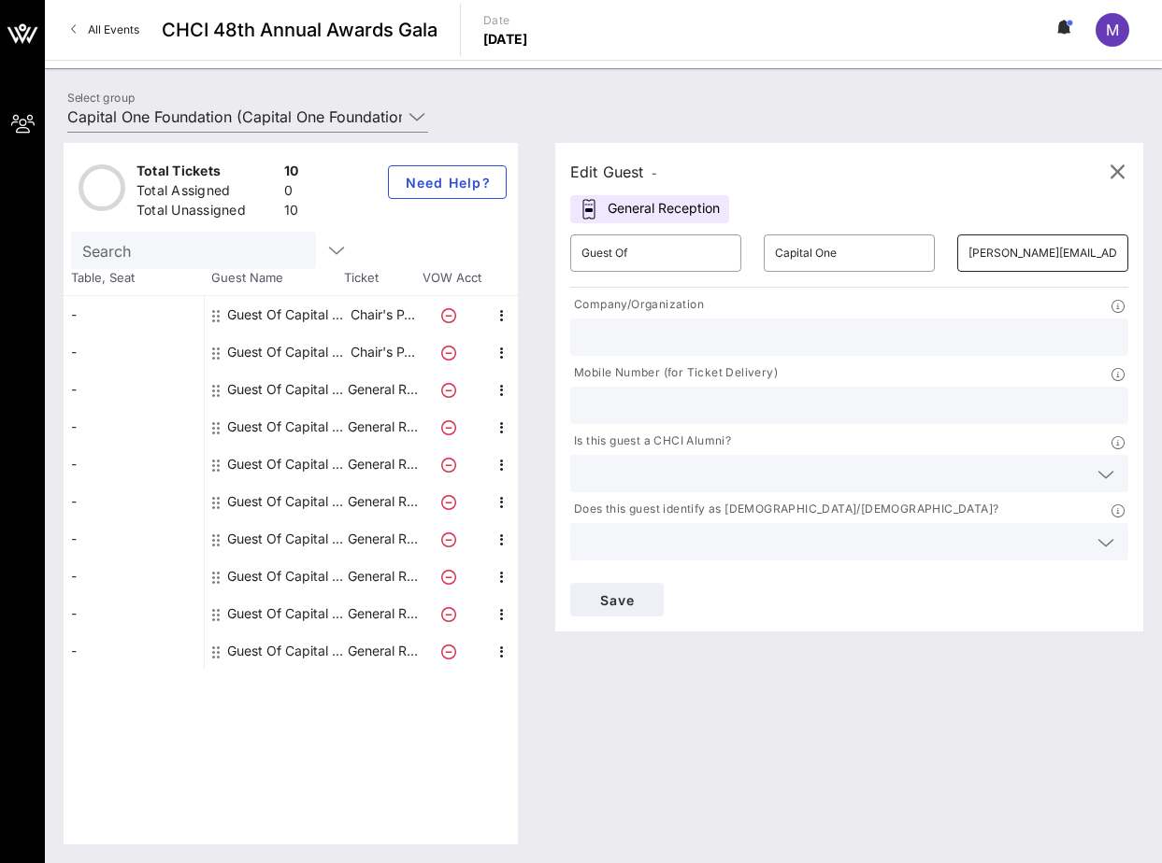
click at [1047, 256] on input "andy.navarrete@capitalone.com" at bounding box center [1042, 253] width 149 height 30
paste input "molly.byrne@capitalone.com"
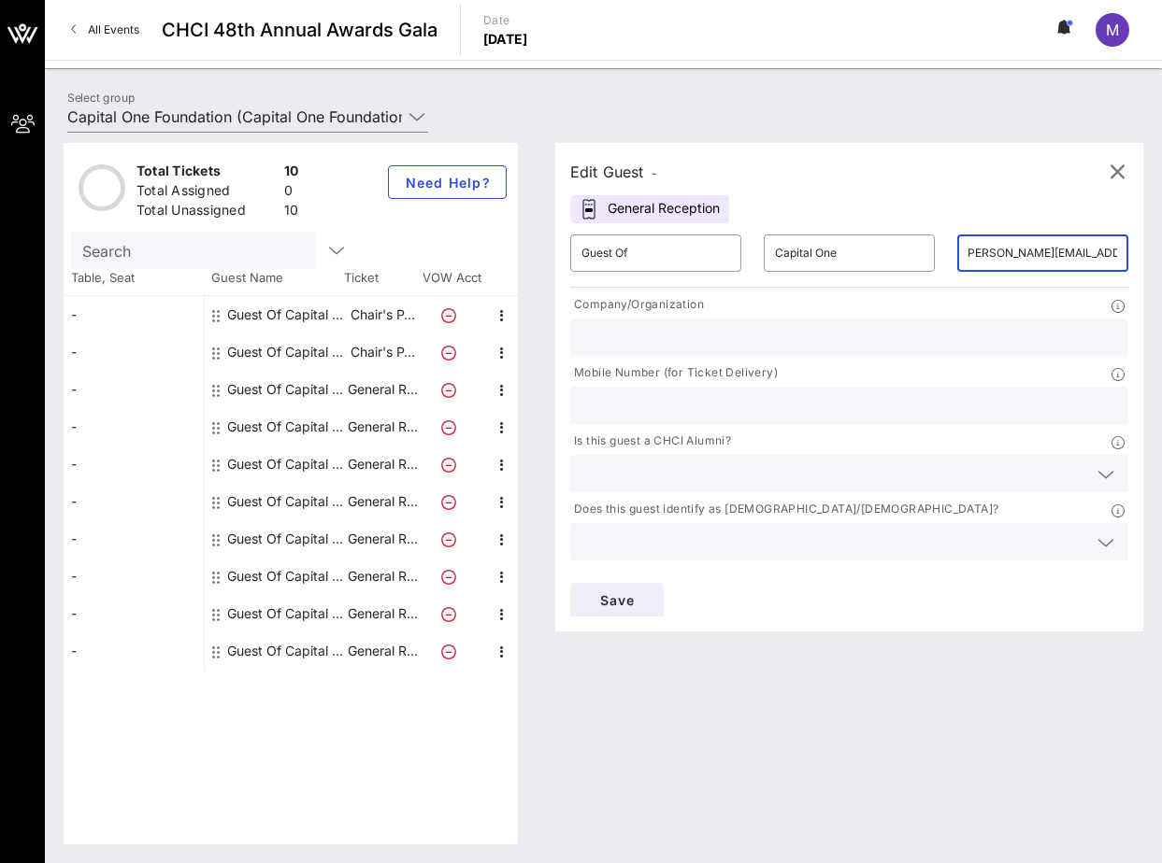
type input "molly.byrne@capitalone.com"
click at [814, 625] on div "Save" at bounding box center [849, 600] width 580 height 56
click at [602, 597] on span "Save" at bounding box center [617, 600] width 64 height 16
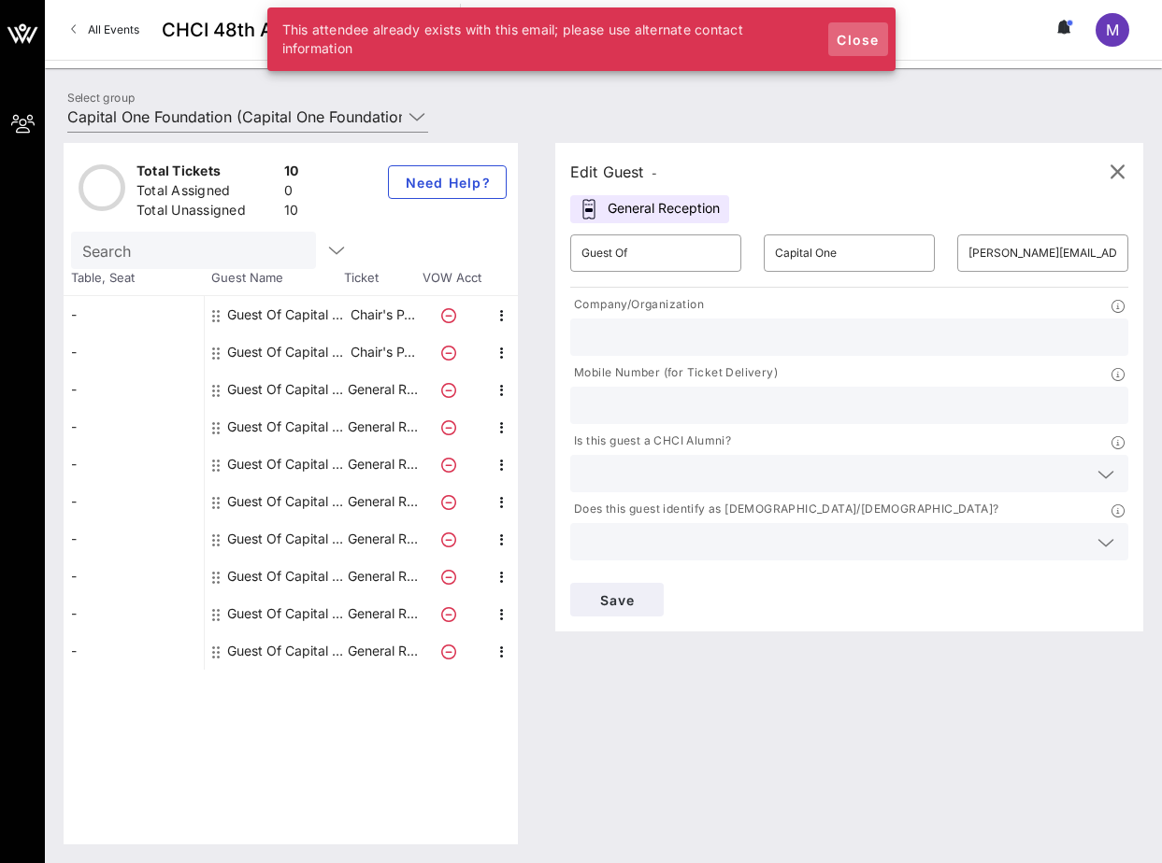
click at [852, 37] on span "Close" at bounding box center [857, 40] width 45 height 16
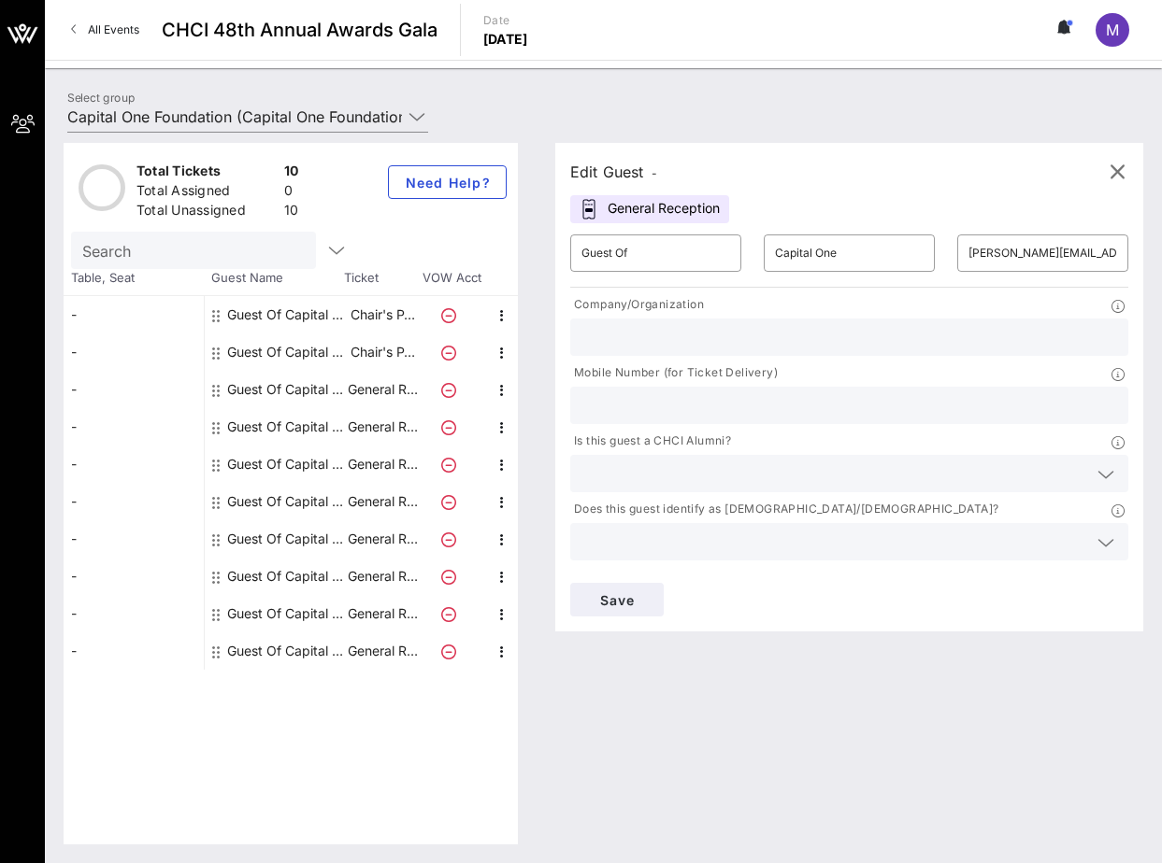
click at [270, 324] on div "Guest Of Capital One Foundation" at bounding box center [286, 314] width 118 height 37
type input "Capital One Foundation"
click at [269, 350] on div "Guest Of Capital One Foundation" at bounding box center [286, 352] width 118 height 37
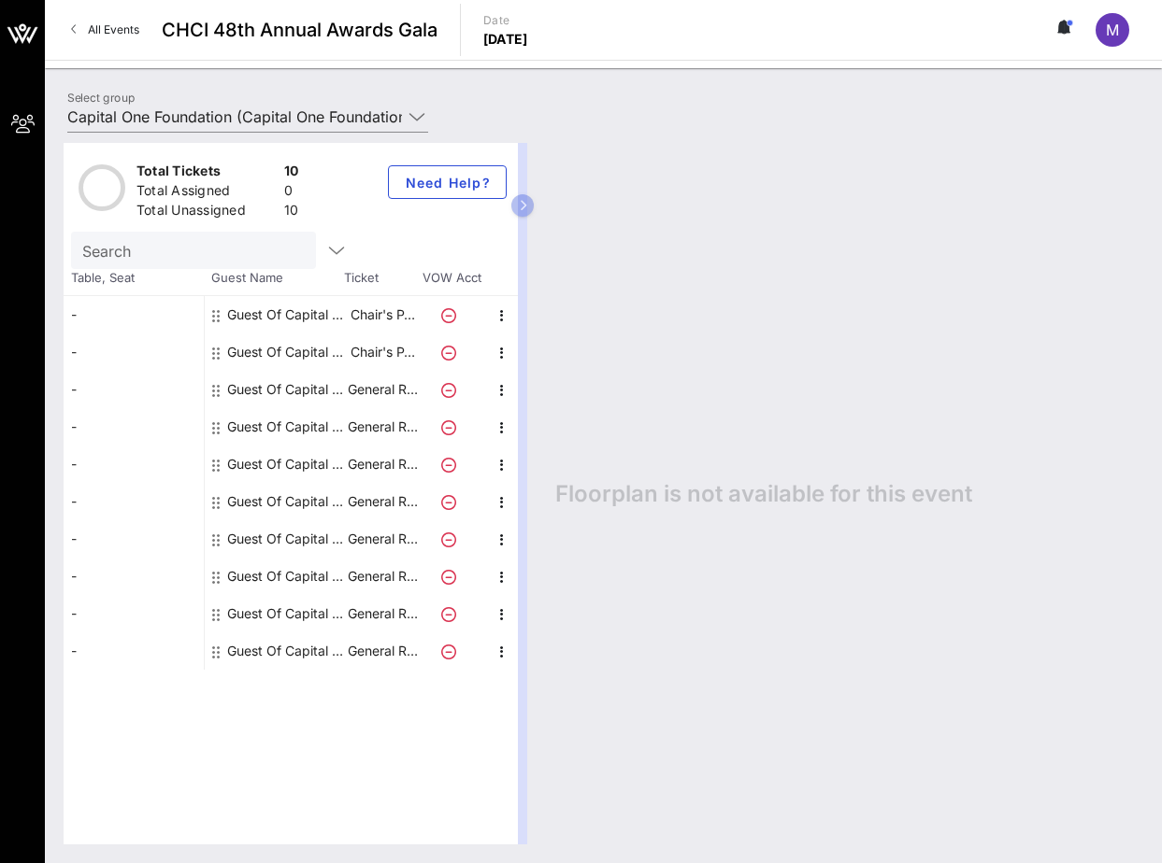
drag, startPoint x: 282, startPoint y: 435, endPoint x: 283, endPoint y: 451, distance: 15.9
click at [282, 436] on div "Guest Of Capital One Foundation" at bounding box center [286, 426] width 118 height 37
click at [278, 464] on div "Guest Of Capital One Foundation" at bounding box center [286, 464] width 118 height 37
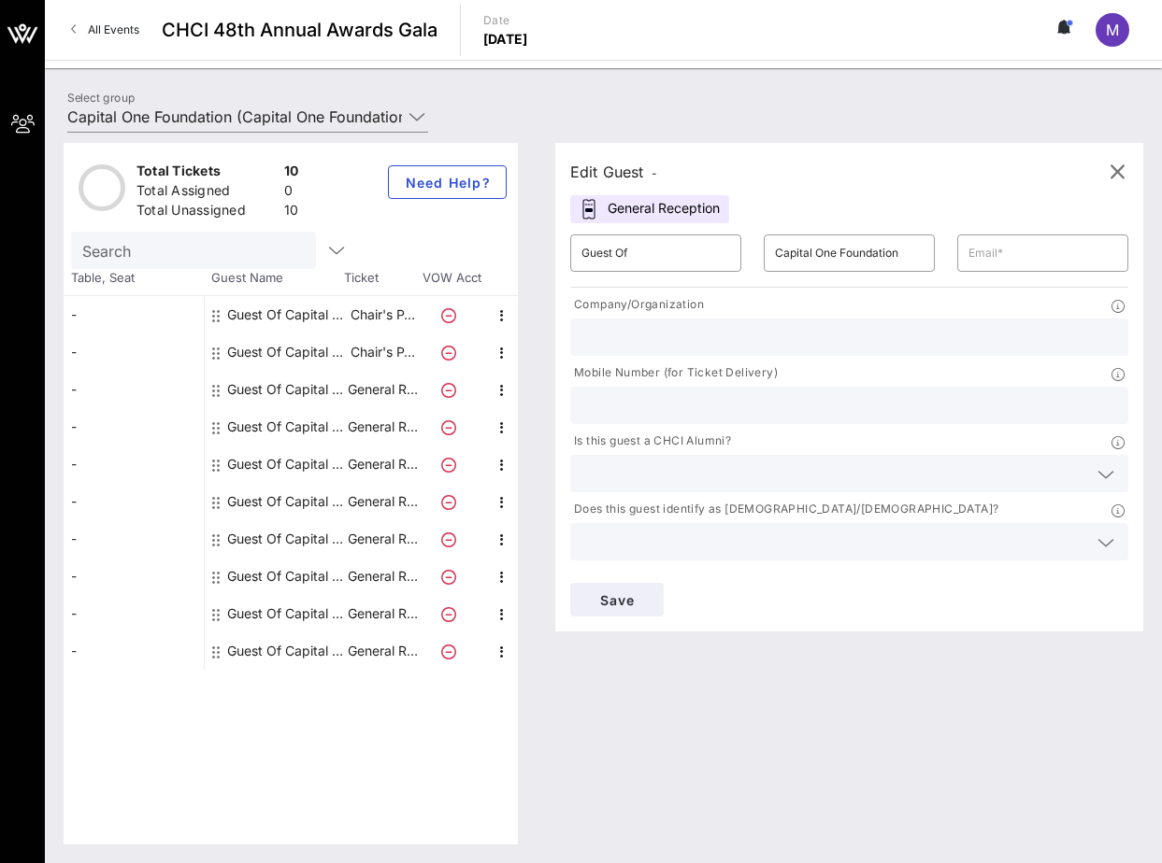
click at [280, 527] on div "Guest Of Capital One Foundation" at bounding box center [286, 538] width 118 height 37
click at [281, 544] on div "Guest Of Capital One Foundation" at bounding box center [286, 538] width 118 height 37
click at [278, 591] on div "Guest Of Capital One Foundation" at bounding box center [286, 576] width 118 height 37
click at [848, 194] on div "Edit Guest - General Reception ​ Guest Of ​ Capital One Foundation ​ Company/Or…" at bounding box center [849, 387] width 588 height 489
click at [503, 309] on icon "button" at bounding box center [502, 316] width 22 height 22
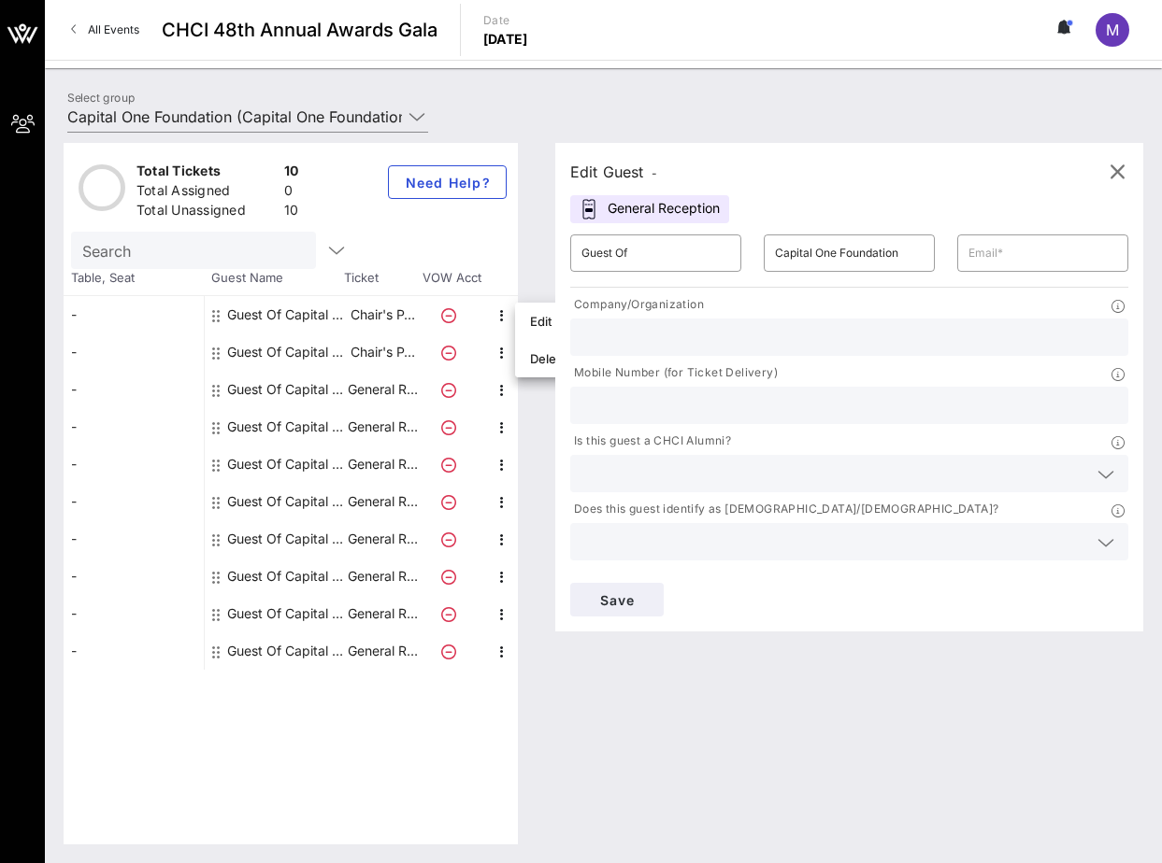
click at [520, 743] on div "Total Tickets 10 Total Assigned 0 Total Unassigned 10 Need Help? Search Table, …" at bounding box center [300, 494] width 473 height 702
click at [675, 246] on input "Guest Of" at bounding box center [655, 253] width 149 height 30
click at [668, 255] on input "Guest Of" at bounding box center [655, 253] width 149 height 30
click at [876, 257] on input "Capital One Foundation" at bounding box center [849, 253] width 149 height 30
drag, startPoint x: 895, startPoint y: 256, endPoint x: 837, endPoint y: 256, distance: 57.9
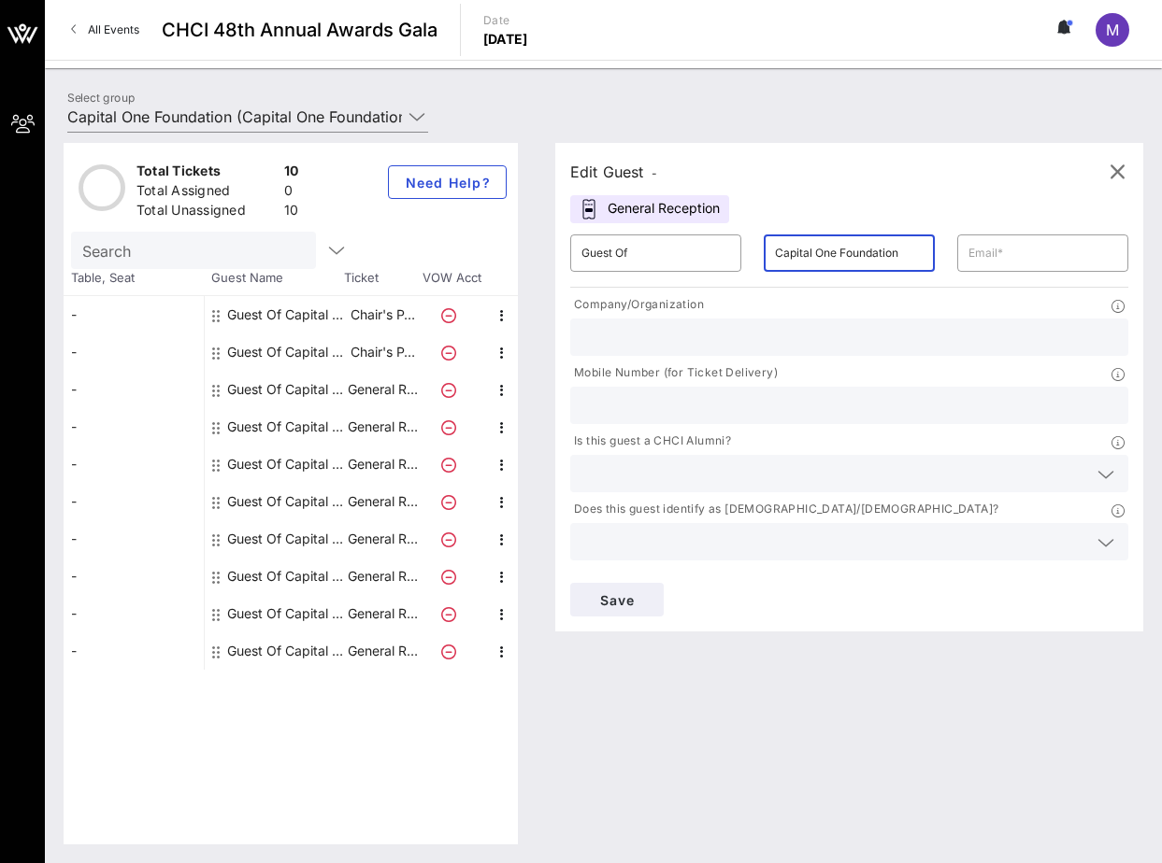
click at [837, 256] on input "Capital One Foundation" at bounding box center [849, 253] width 149 height 30
drag, startPoint x: 291, startPoint y: 652, endPoint x: 281, endPoint y: 651, distance: 9.4
click at [291, 652] on div "Guest Of Capital One Foundation" at bounding box center [286, 651] width 118 height 37
drag, startPoint x: 911, startPoint y: 249, endPoint x: 835, endPoint y: 253, distance: 75.8
click at [835, 253] on input "Capital One Foundation" at bounding box center [849, 253] width 149 height 30
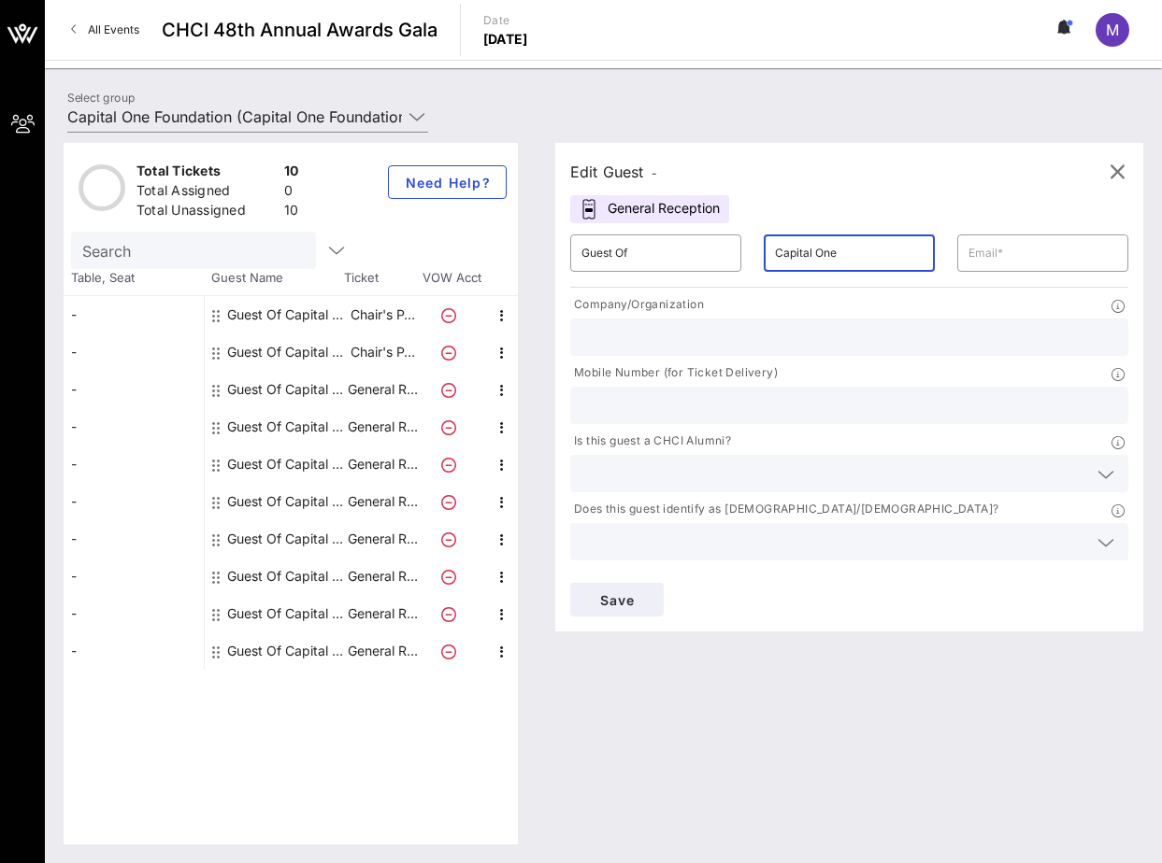
type input "Capital One"
paste input "molly.byrne@capitalone.com"
type input "molly.byrne@capitalone.com"
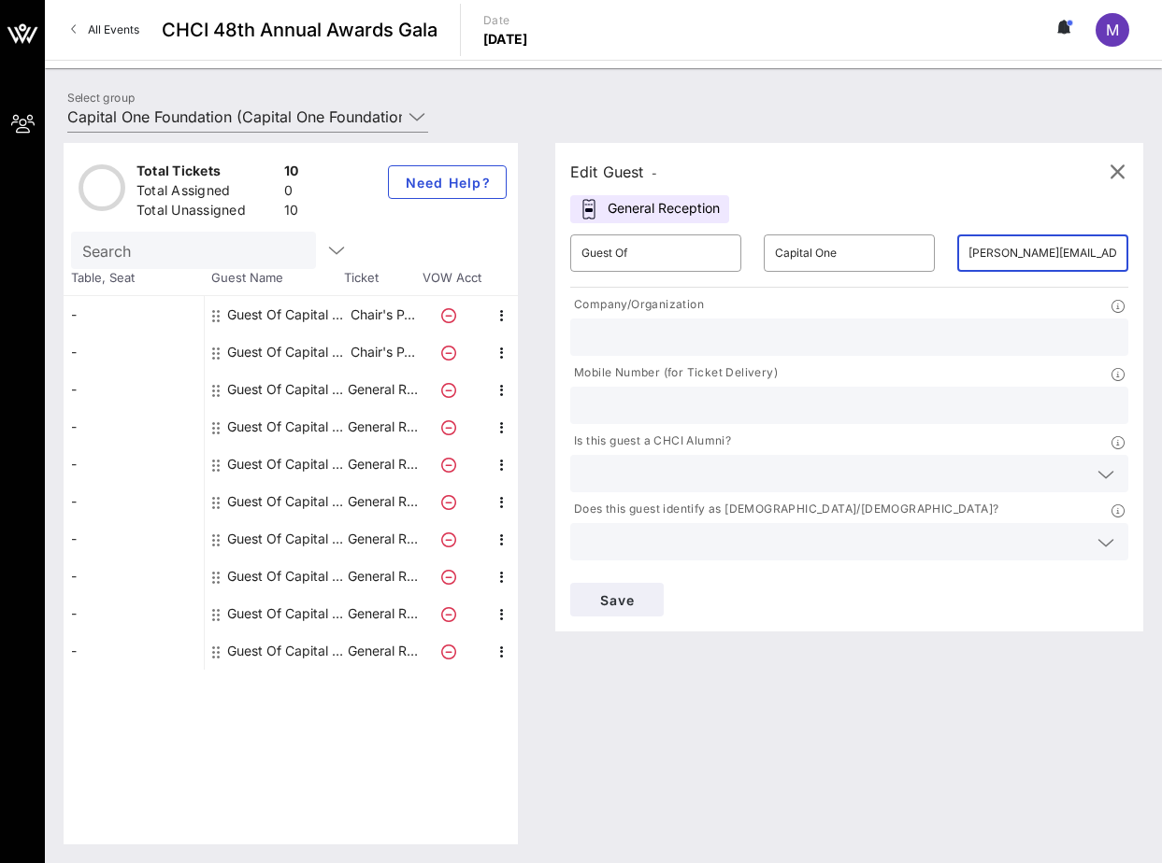
click at [857, 335] on input "text" at bounding box center [848, 337] width 535 height 24
type input "Capital One"
type input "571-540-4781"
click at [770, 469] on input "text" at bounding box center [834, 474] width 506 height 24
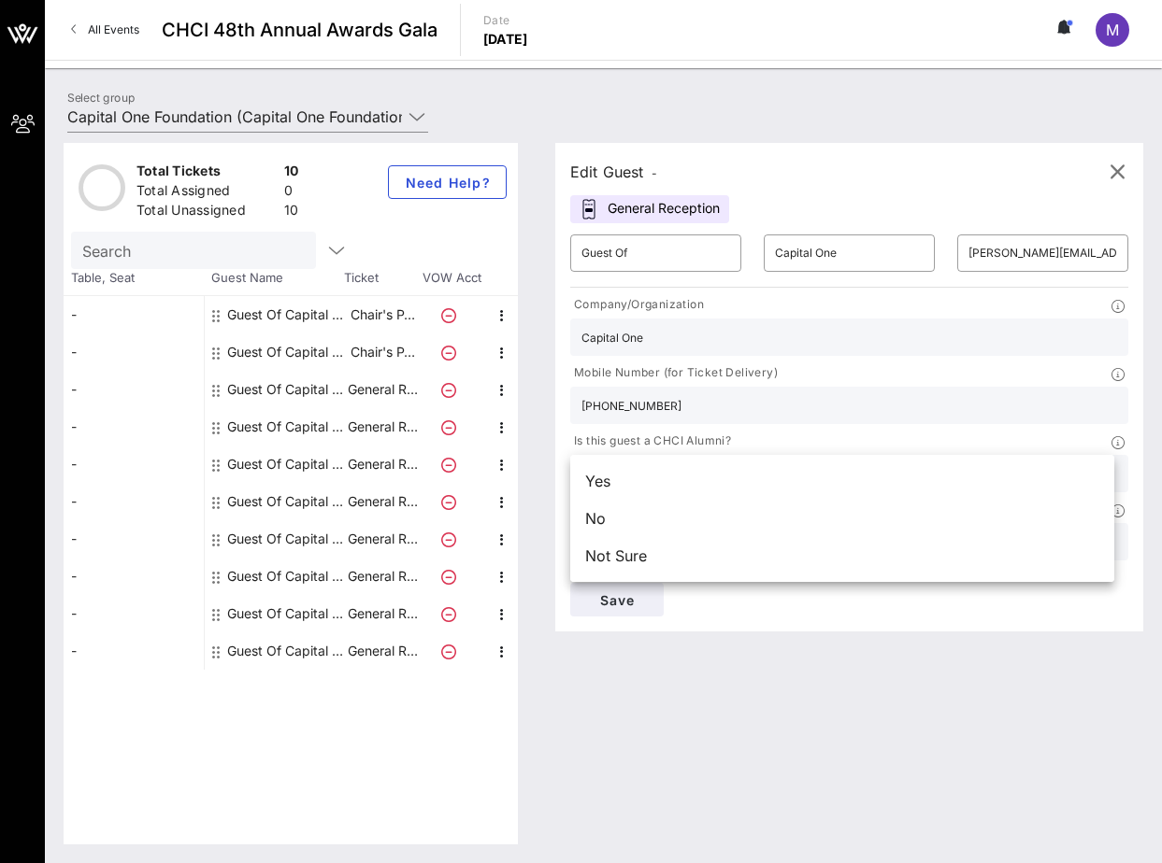
click at [790, 533] on div "No" at bounding box center [842, 518] width 544 height 37
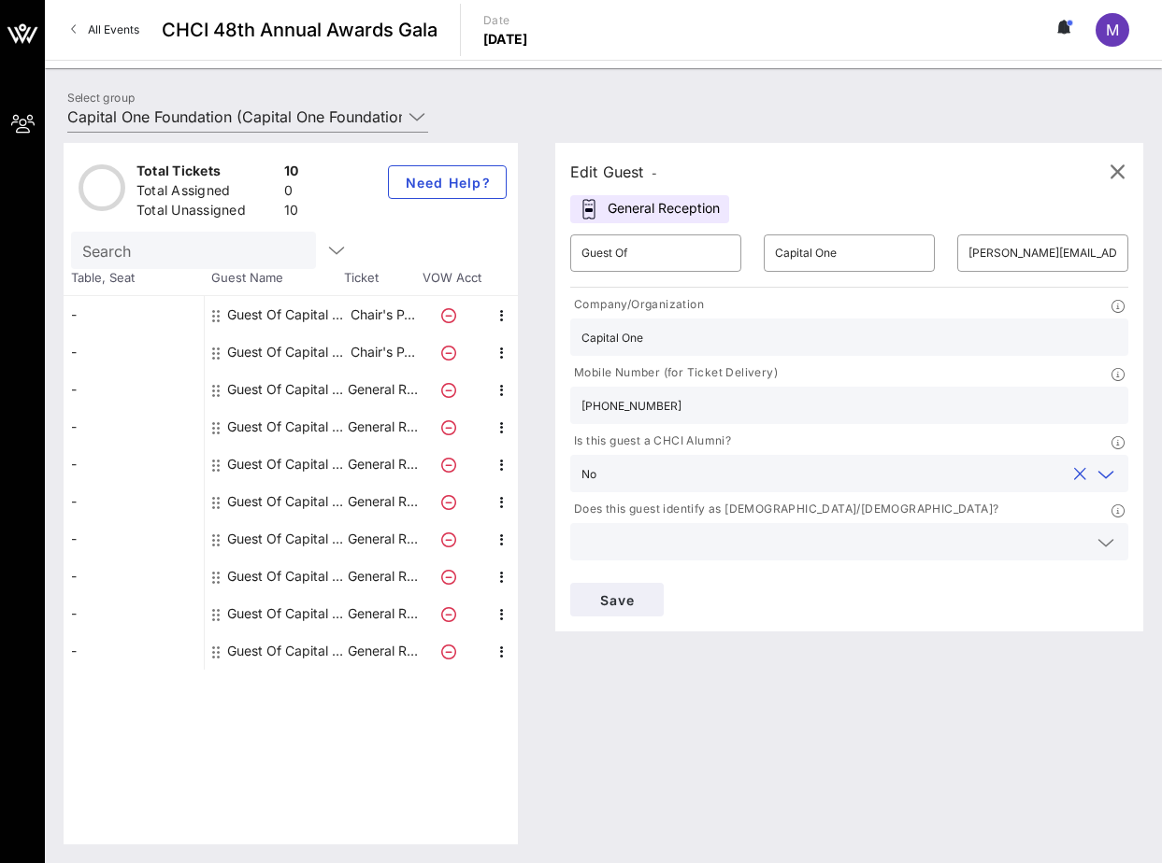
click at [1097, 541] on icon at bounding box center [1105, 543] width 17 height 22
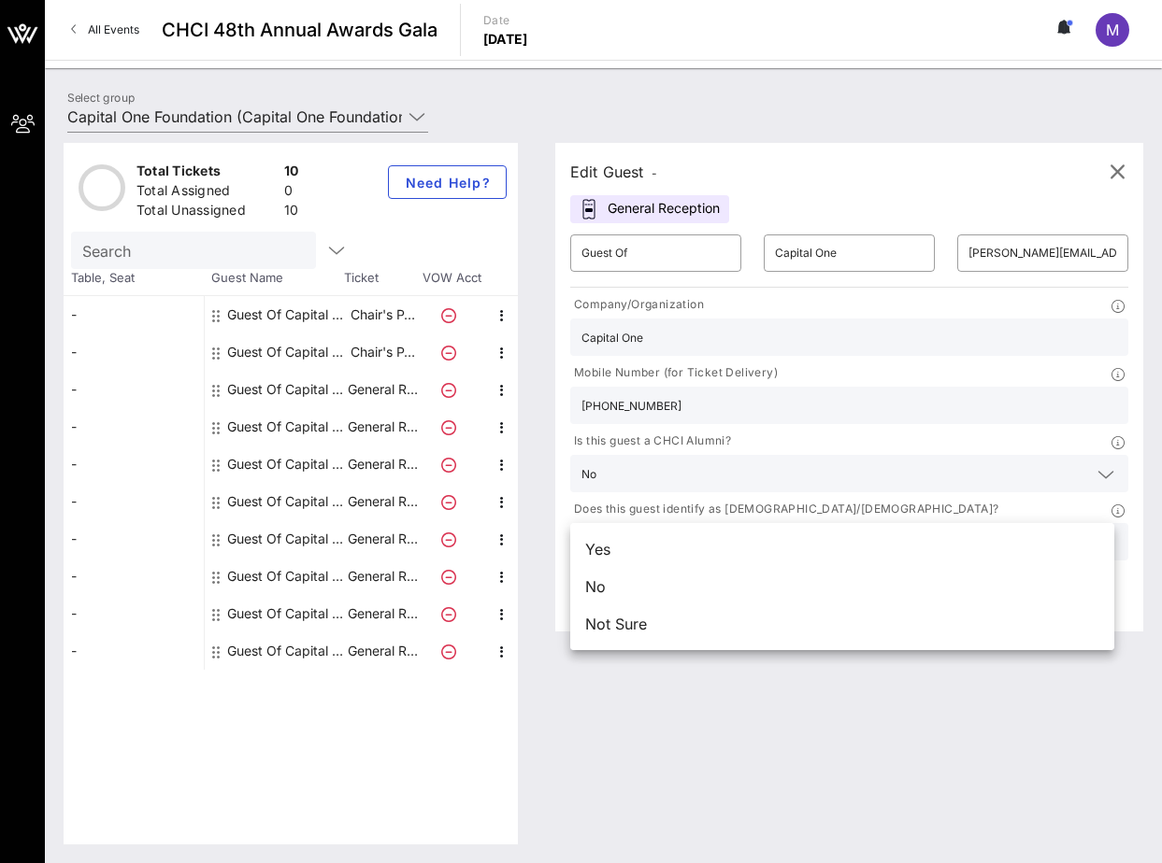
drag, startPoint x: 769, startPoint y: 585, endPoint x: 716, endPoint y: 585, distance: 53.3
click at [769, 585] on div "No" at bounding box center [842, 586] width 544 height 37
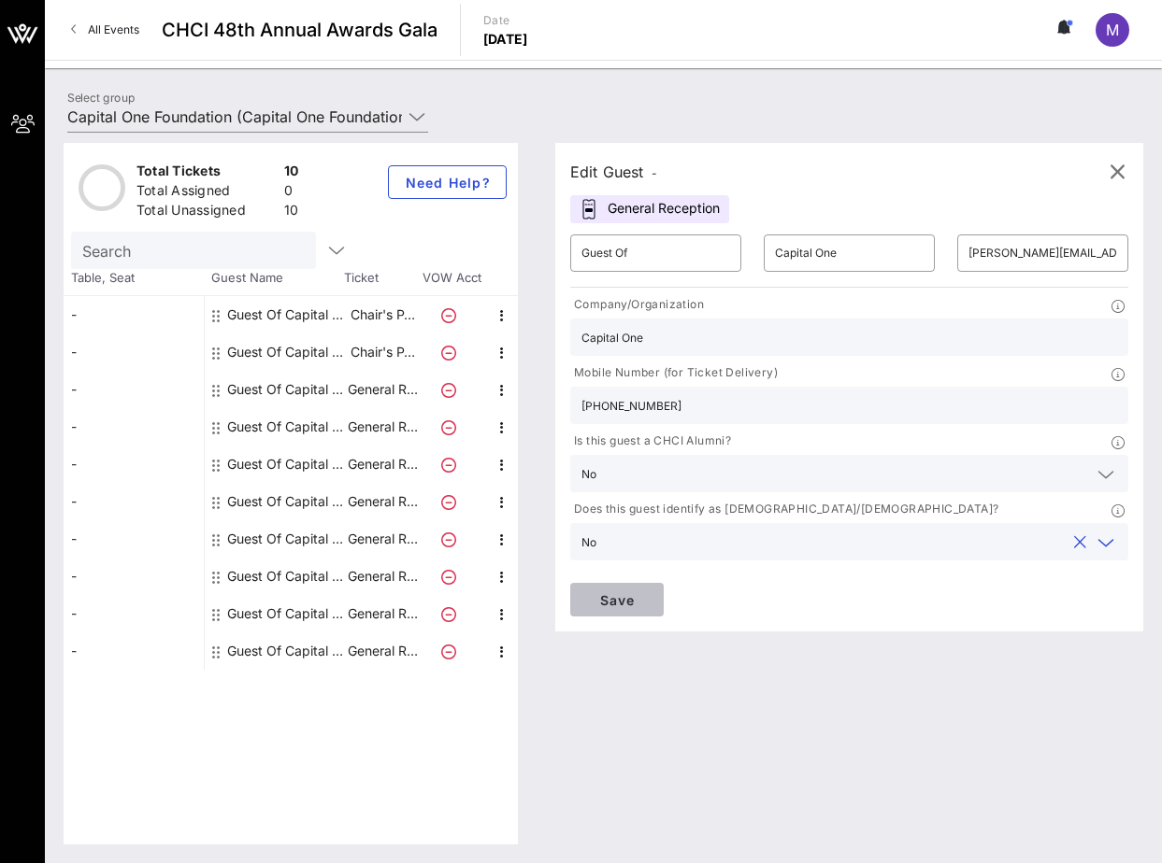
click at [625, 587] on button "Save" at bounding box center [616, 600] width 93 height 34
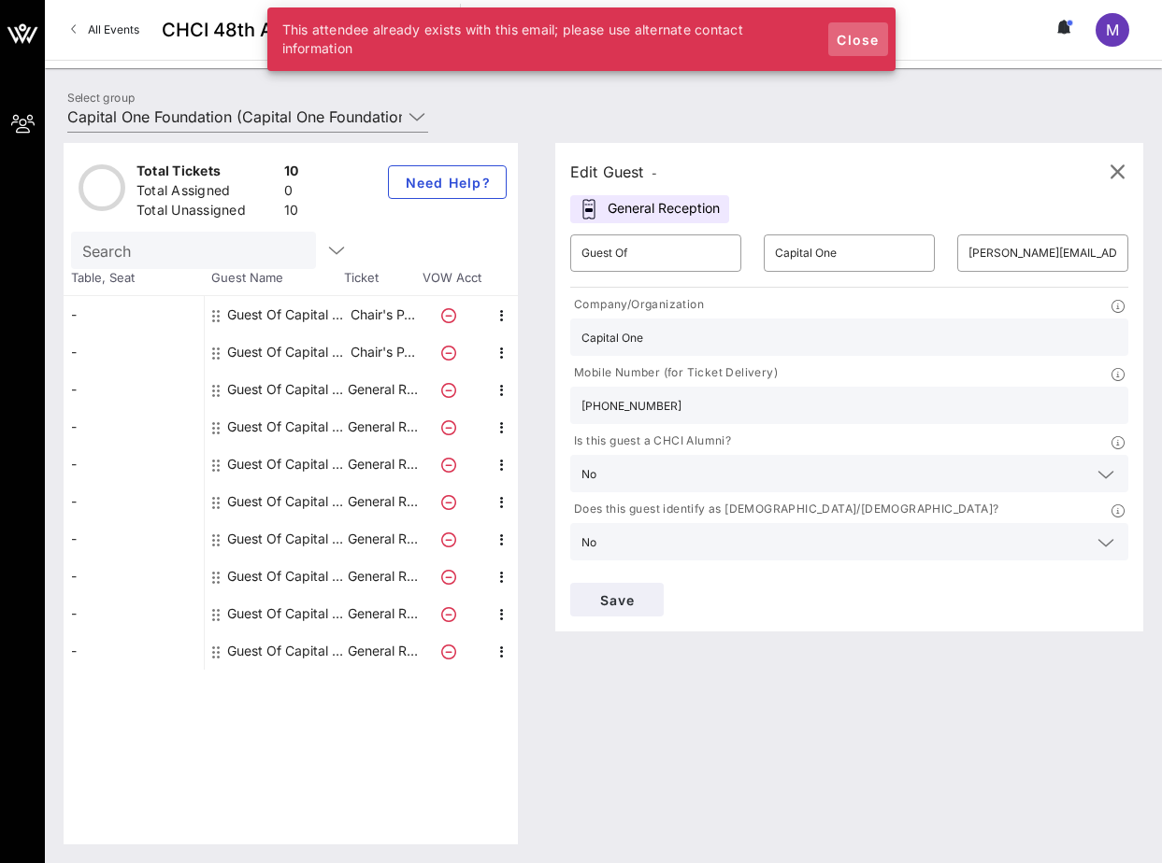
click at [865, 36] on span "Close" at bounding box center [857, 40] width 45 height 16
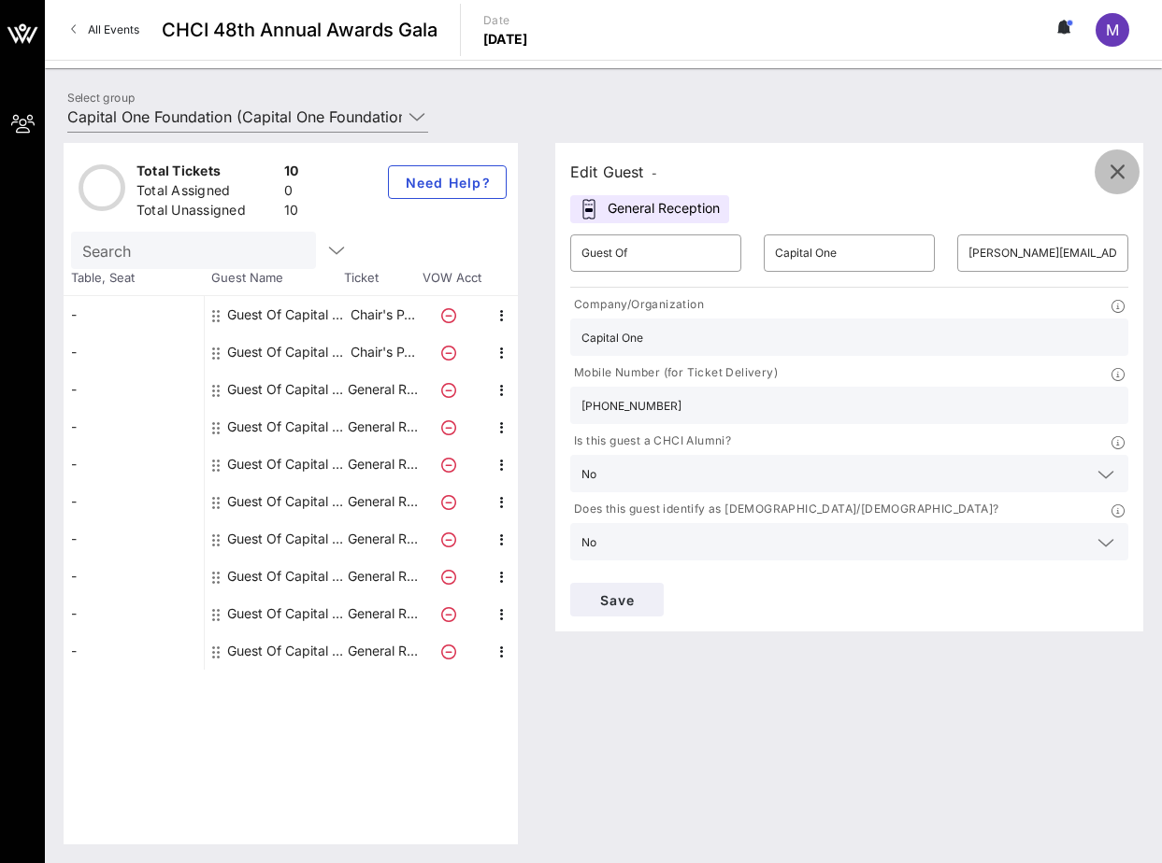
drag, startPoint x: 1116, startPoint y: 179, endPoint x: 1102, endPoint y: 186, distance: 15.5
click at [1116, 179] on icon "button" at bounding box center [1116, 172] width 22 height 22
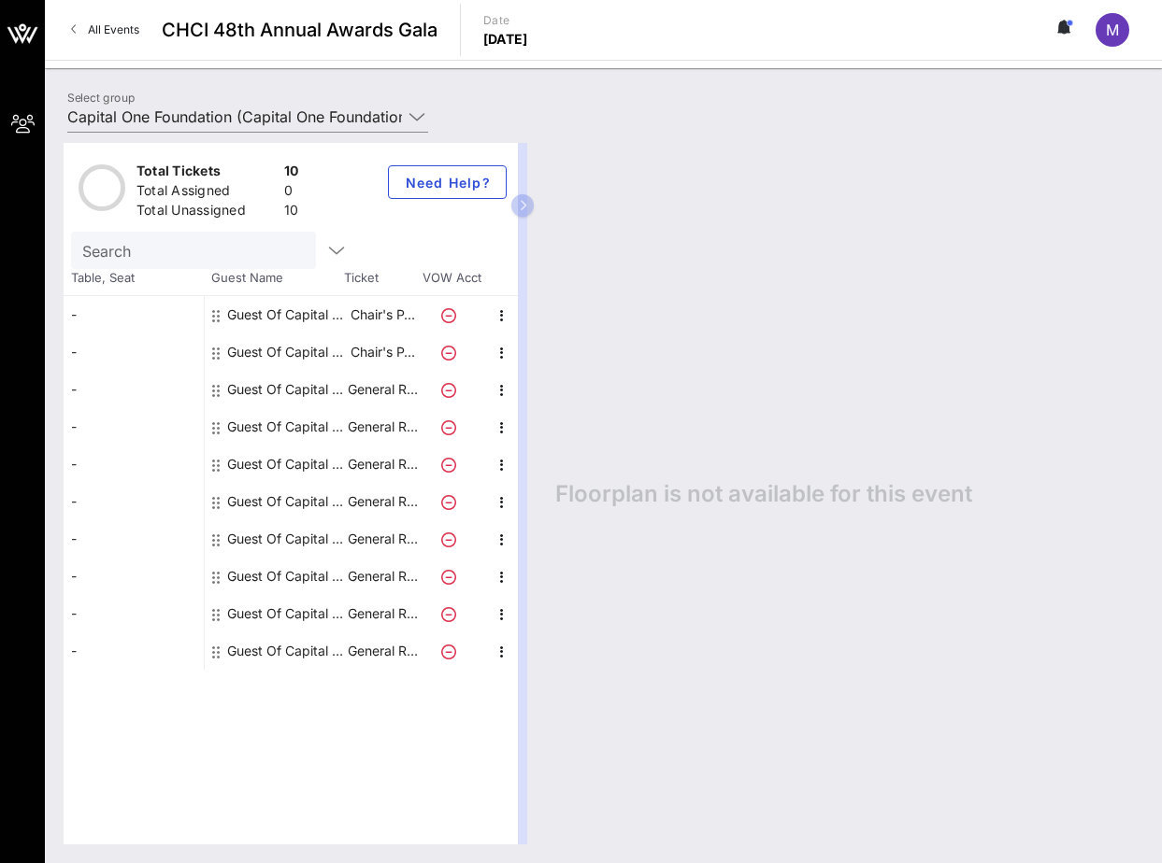
drag, startPoint x: 528, startPoint y: 202, endPoint x: 818, endPoint y: 217, distance: 290.1
click at [827, 215] on div "Total Tickets 10 Total Assigned 0 Total Unassigned 10 Need Help? Search Table, …" at bounding box center [603, 494] width 1079 height 702
click at [529, 206] on button "button" at bounding box center [522, 205] width 22 height 22
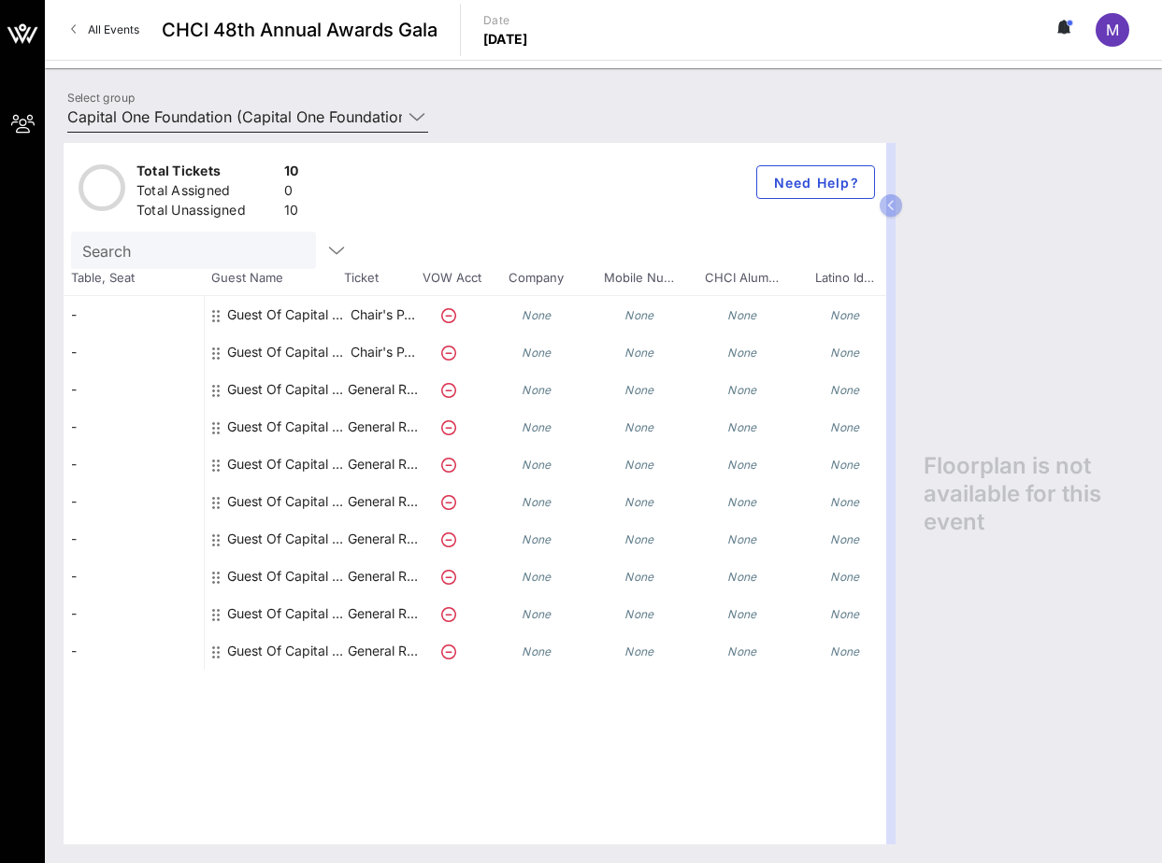
click at [394, 104] on input "Capital One Foundation (Capital One Foundation) [Molly Byrne, molly.byrne@capit…" at bounding box center [234, 117] width 335 height 30
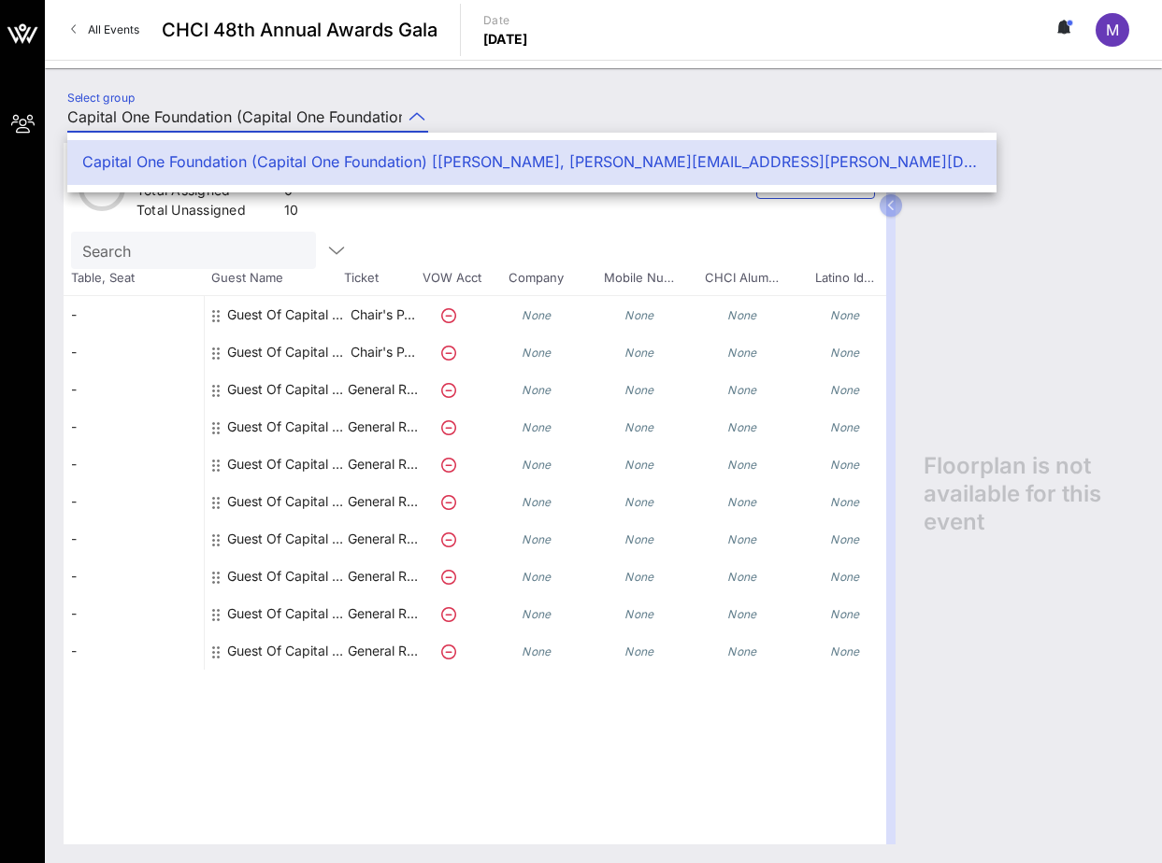
click at [507, 117] on div "Select group Capital One Foundation (Capital One Foundation) [Molly Byrne, moll…" at bounding box center [603, 119] width 1094 height 65
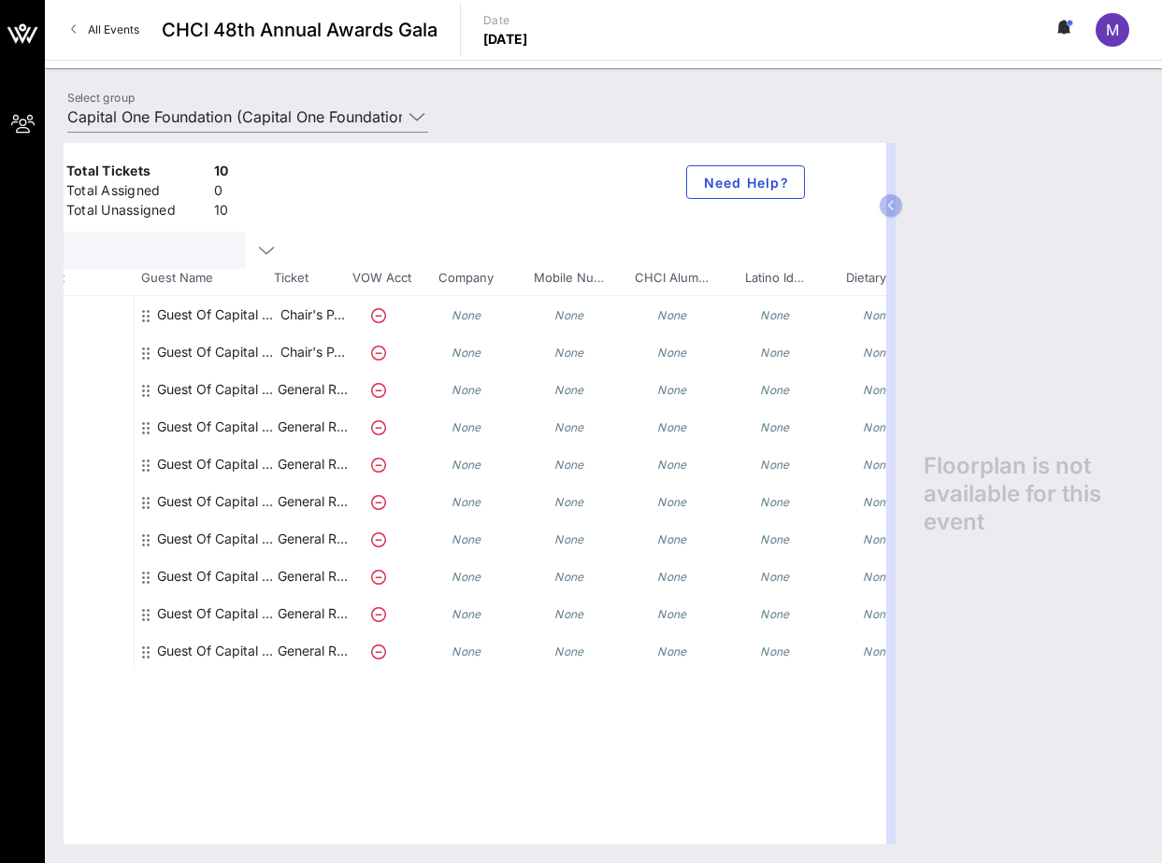
scroll to position [0, 61]
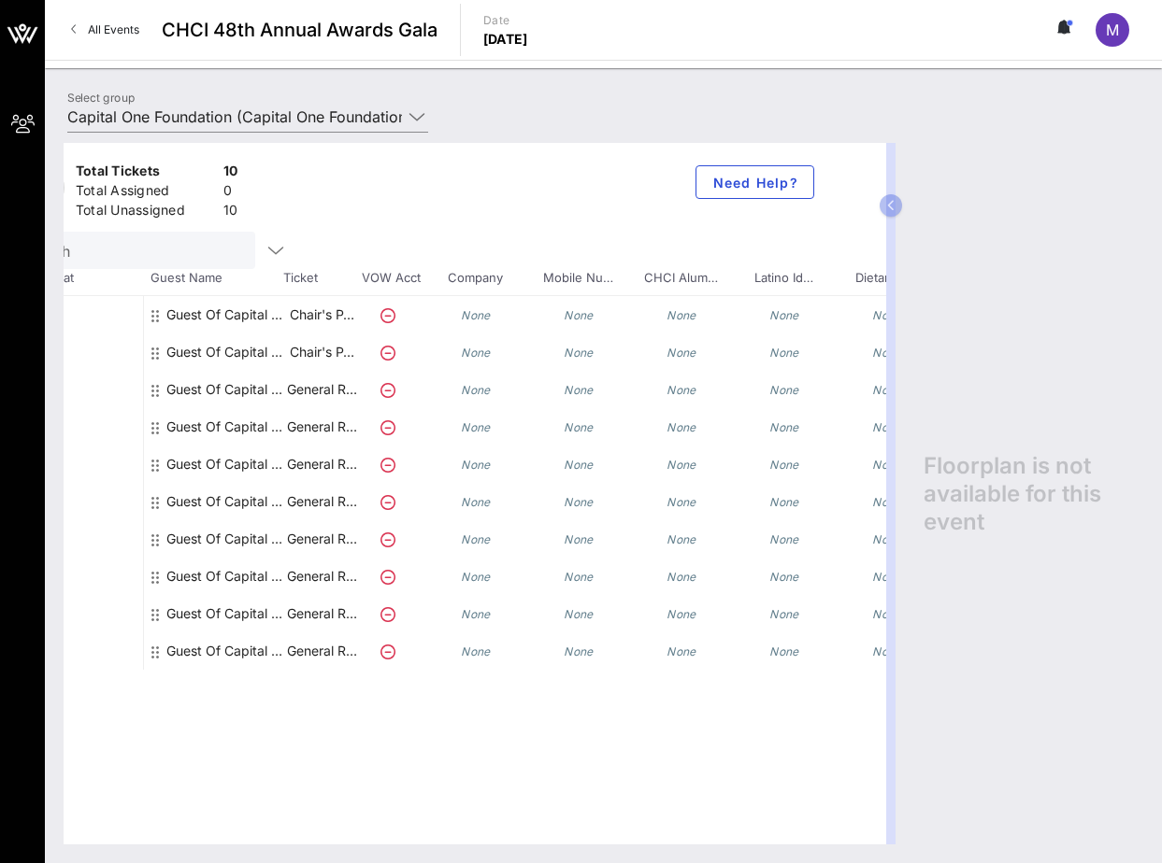
click at [221, 386] on div "Guest Of Capital One Foundation" at bounding box center [225, 389] width 118 height 37
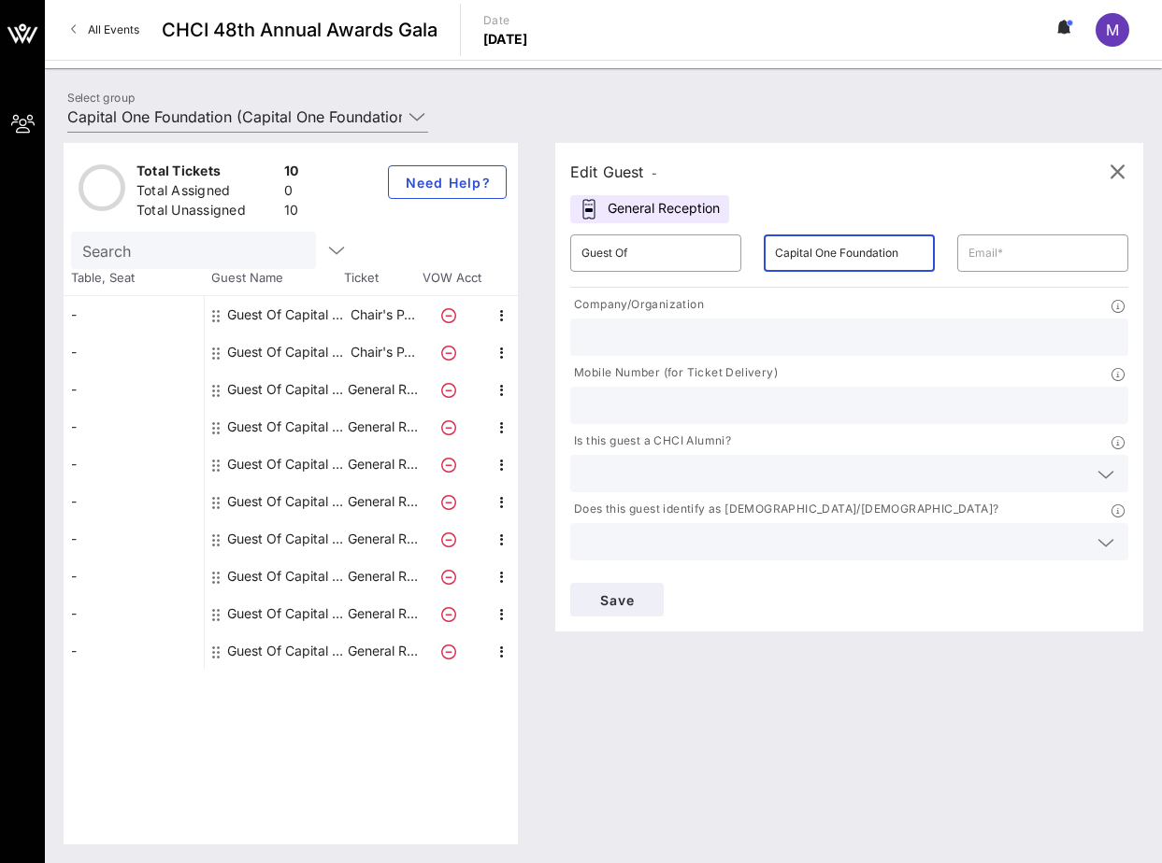
drag, startPoint x: 918, startPoint y: 257, endPoint x: 892, endPoint y: 257, distance: 25.2
click at [834, 256] on input "Capital One Foundation" at bounding box center [849, 253] width 149 height 30
type input "Capital One"
paste input "ryan.oconnor@capitalone.com"
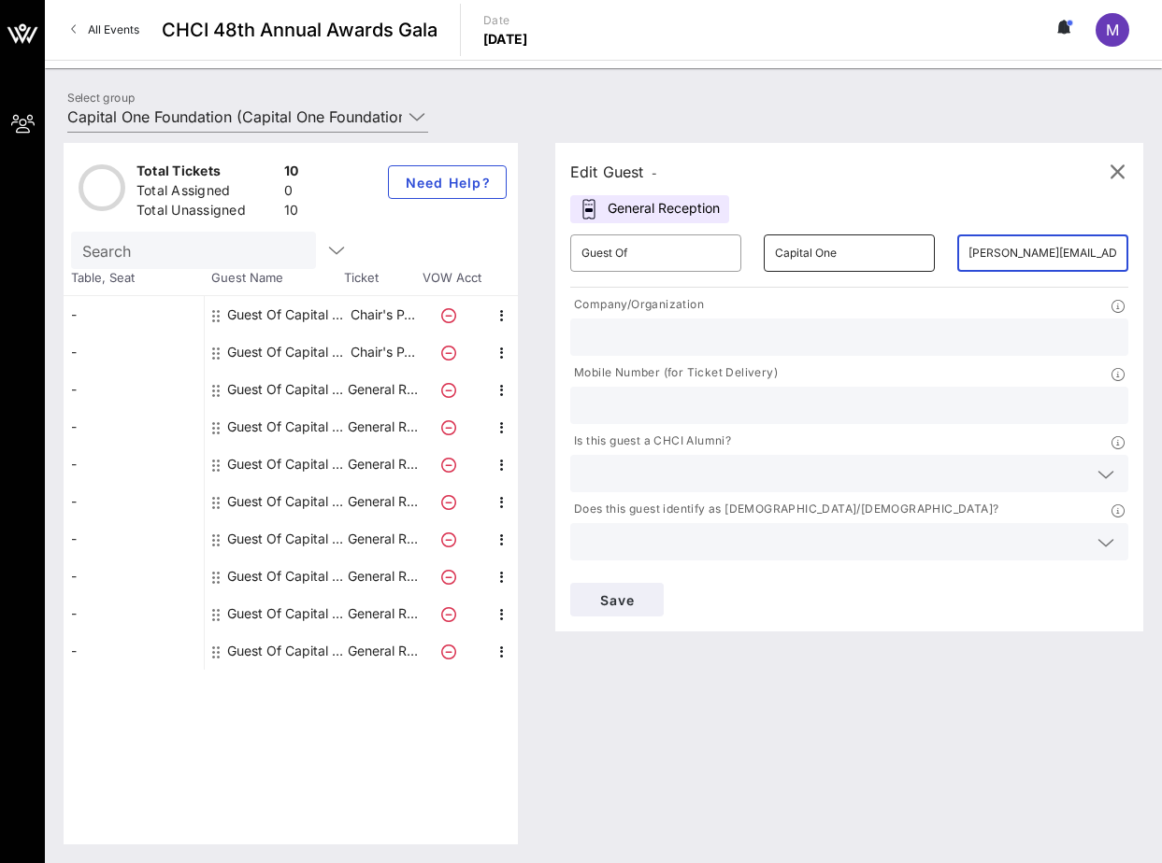
scroll to position [0, 14]
type input "ryan.oconnor@capitalone.com"
click at [674, 341] on input "text" at bounding box center [848, 337] width 535 height 24
type input "Capital One"
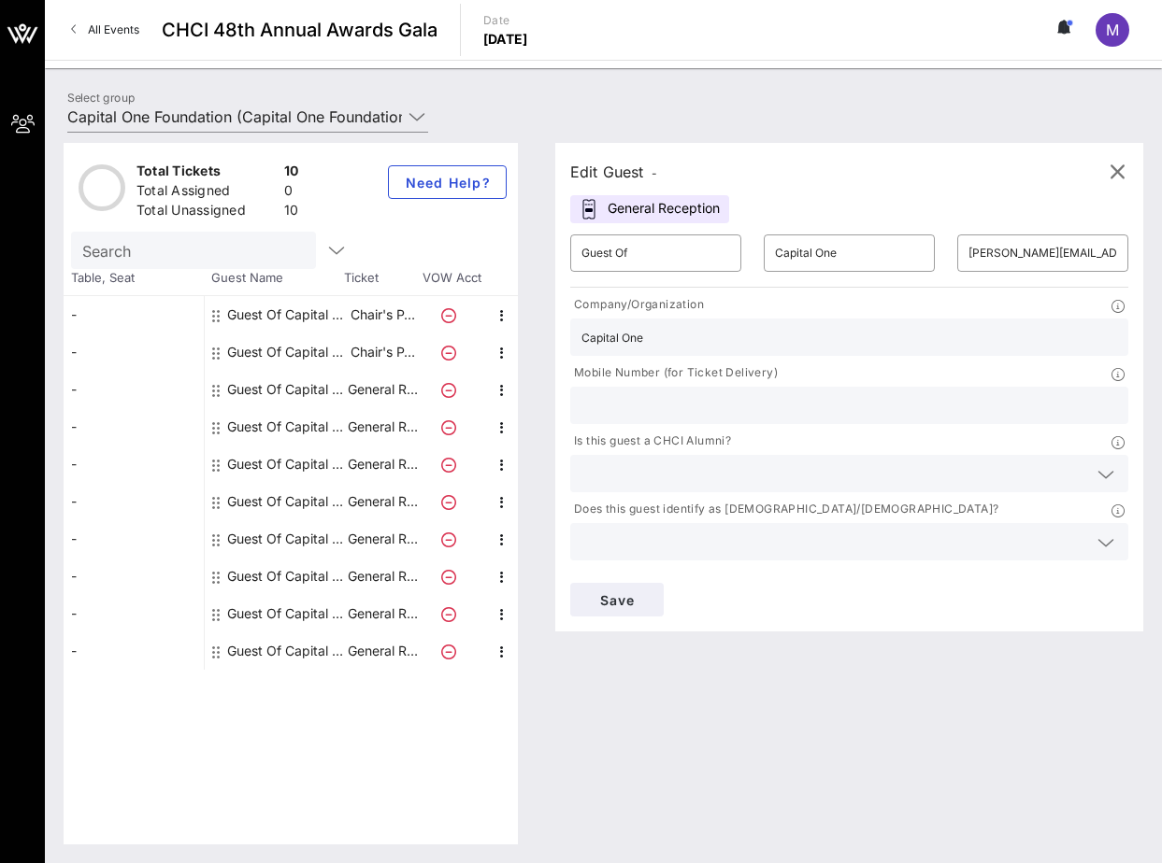
type input "4042819774"
click at [931, 412] on input "4042819774" at bounding box center [848, 404] width 535 height 24
click at [931, 412] on input "4042819774" at bounding box center [848, 401] width 535 height 24
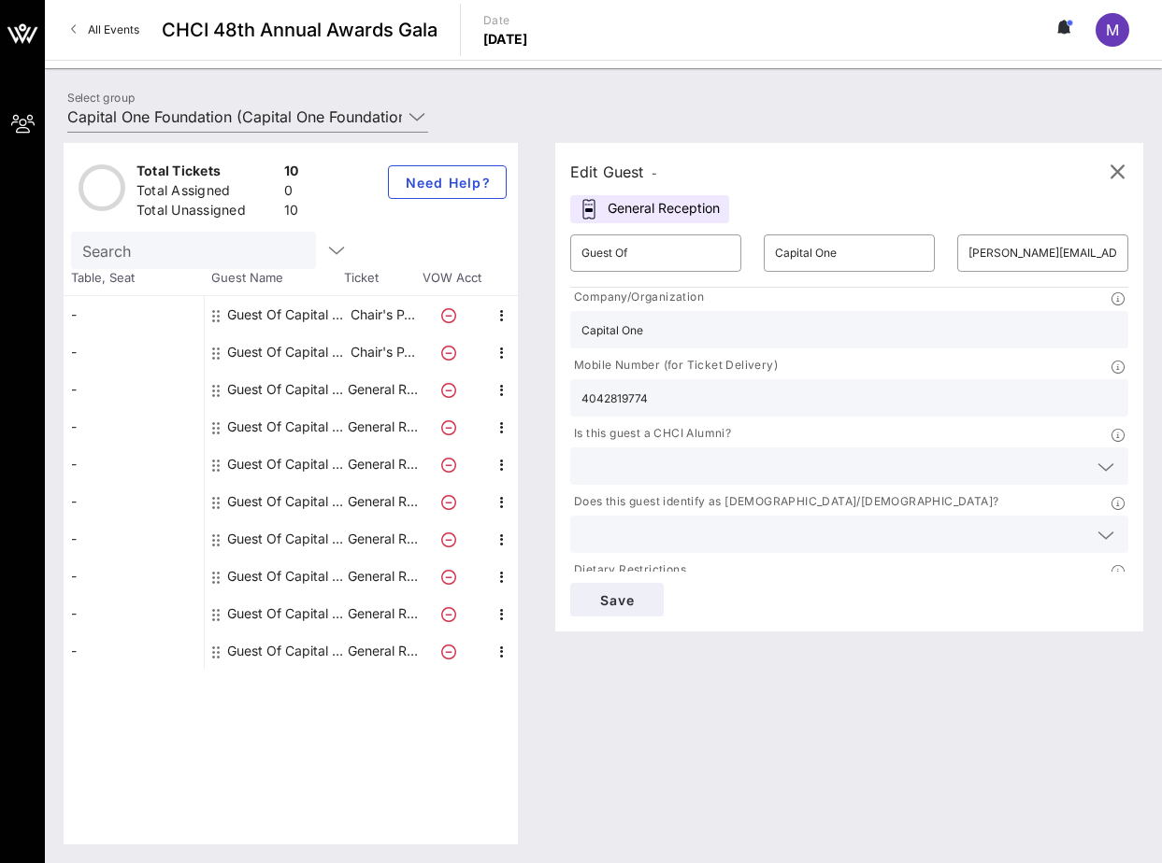
click at [931, 412] on div "4042819774" at bounding box center [848, 397] width 535 height 37
click at [811, 332] on input "Capital One" at bounding box center [848, 333] width 535 height 24
click at [811, 331] on input "Capital One" at bounding box center [848, 333] width 535 height 24
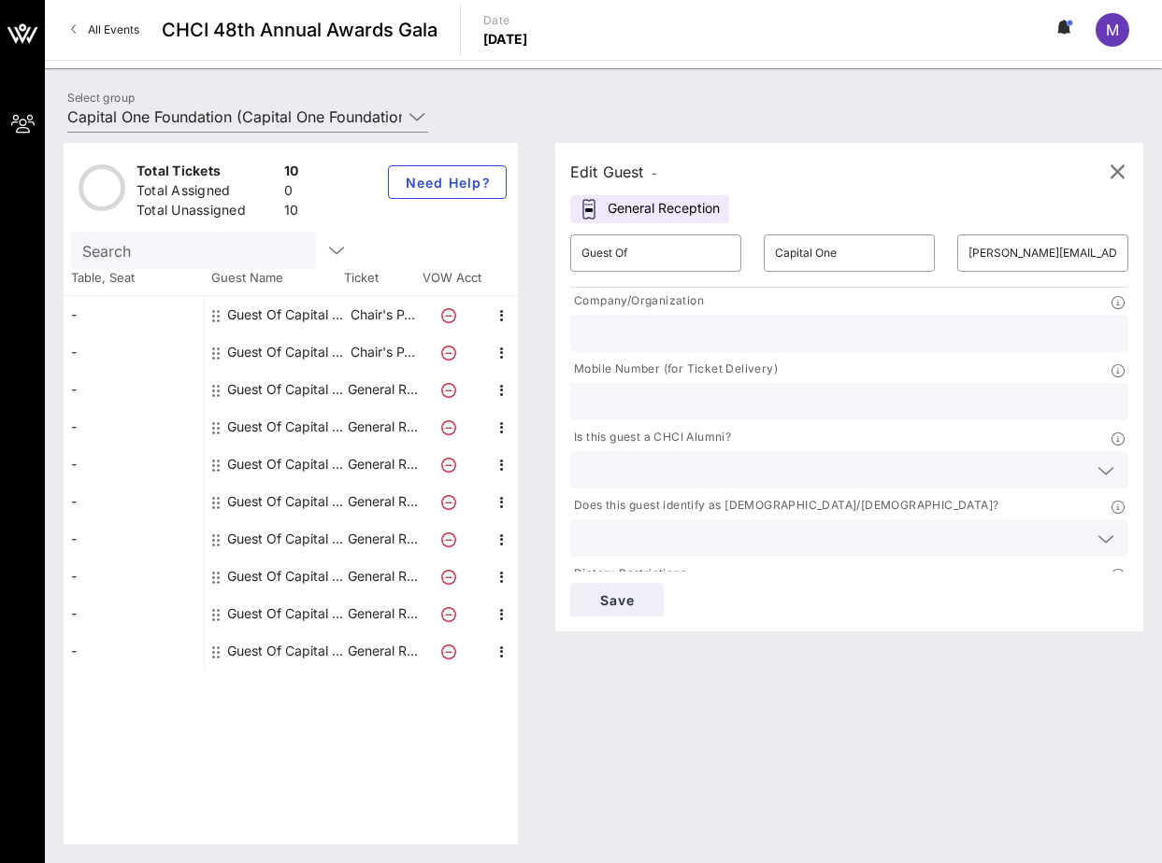
click at [870, 205] on div "Edit Guest - General Reception ​ Guest Of ​ Capital One ​ ryan.oconnor@capitalo…" at bounding box center [849, 387] width 588 height 489
click at [623, 603] on span "Save" at bounding box center [617, 600] width 64 height 16
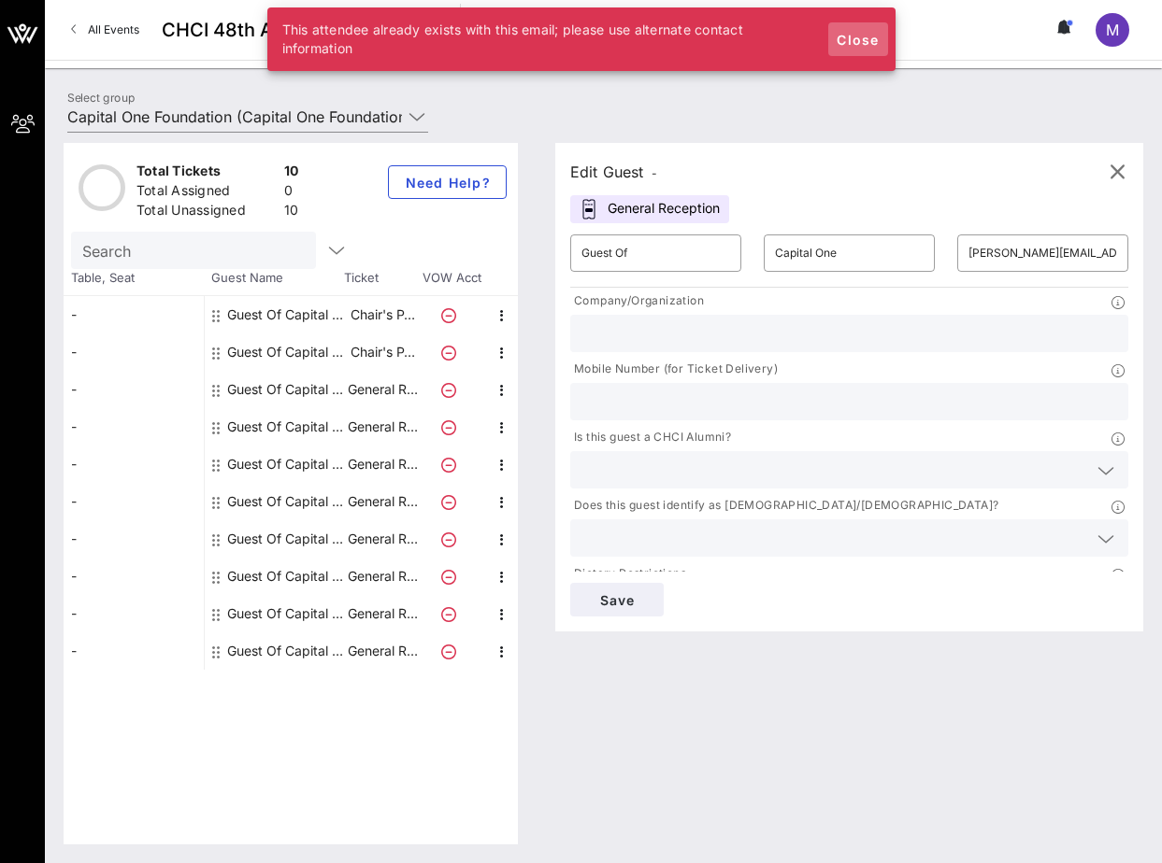
click at [858, 36] on span "Close" at bounding box center [857, 40] width 45 height 16
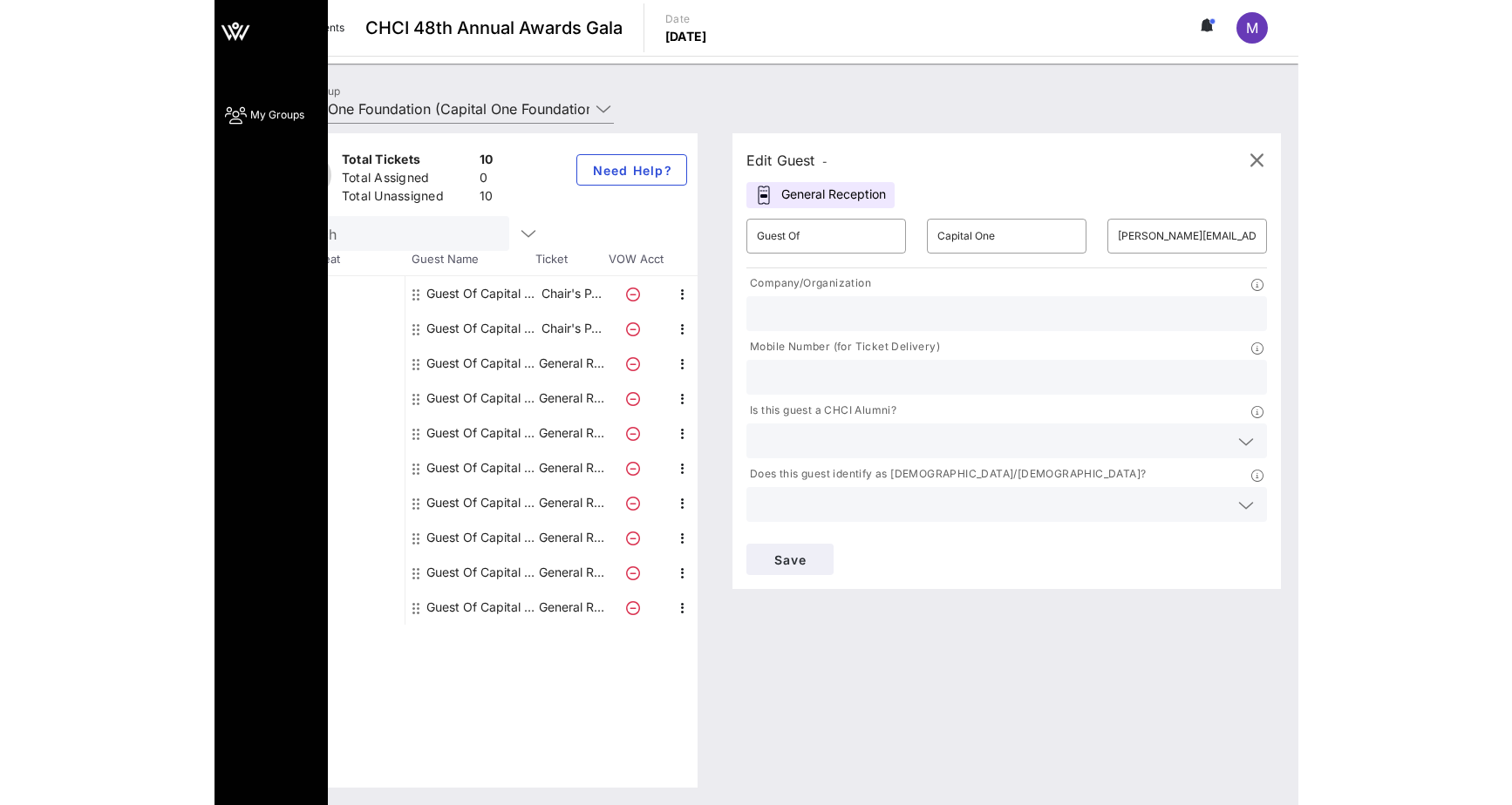
scroll to position [0, 0]
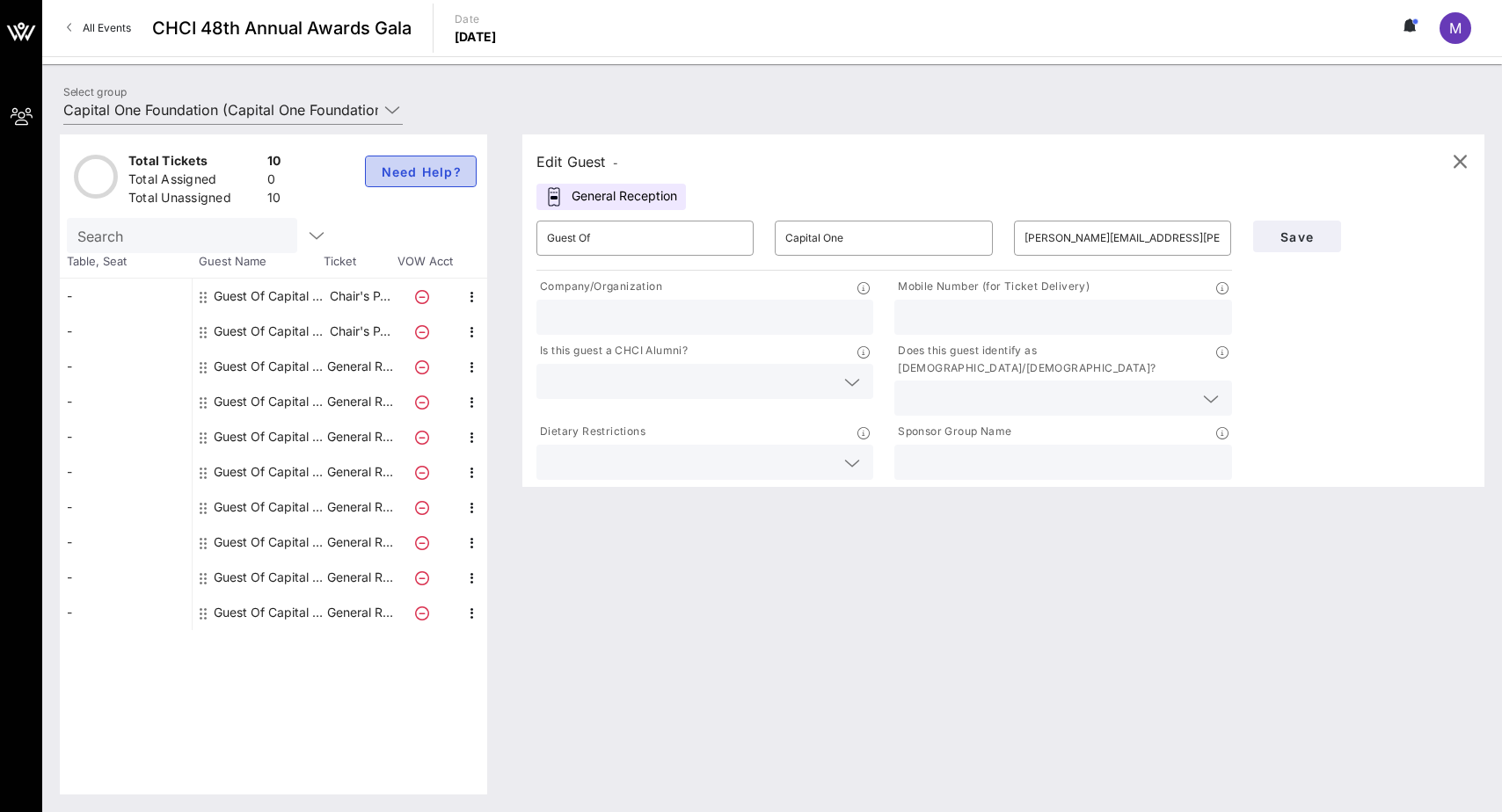
click at [411, 173] on span "Need Help?" at bounding box center [421, 172] width 82 height 15
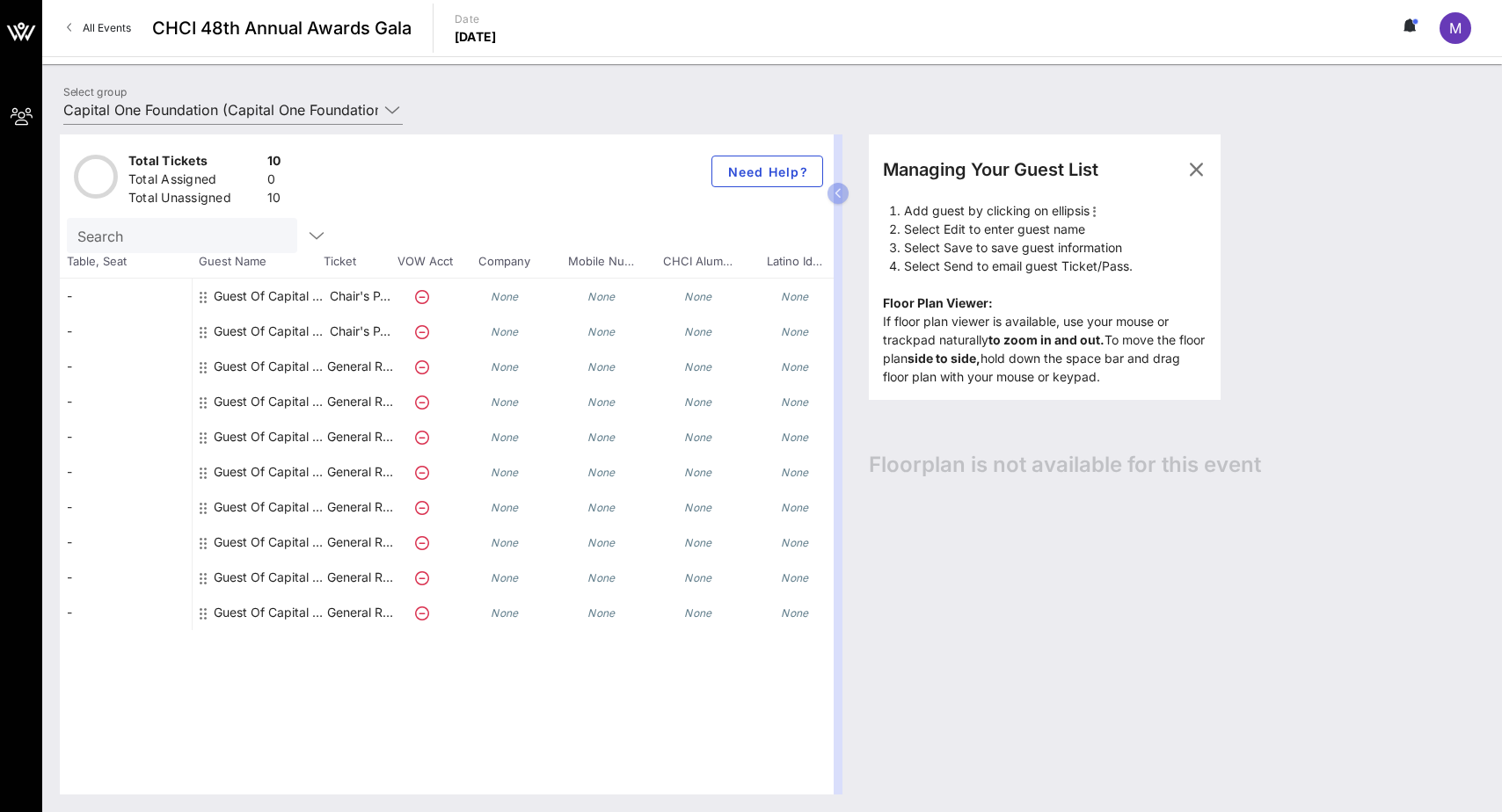
click at [200, 297] on icon at bounding box center [202, 296] width 7 height 14
click at [205, 295] on icon at bounding box center [202, 296] width 7 height 14
click at [314, 300] on div "Guest Of Capital One Foundation" at bounding box center [269, 295] width 111 height 35
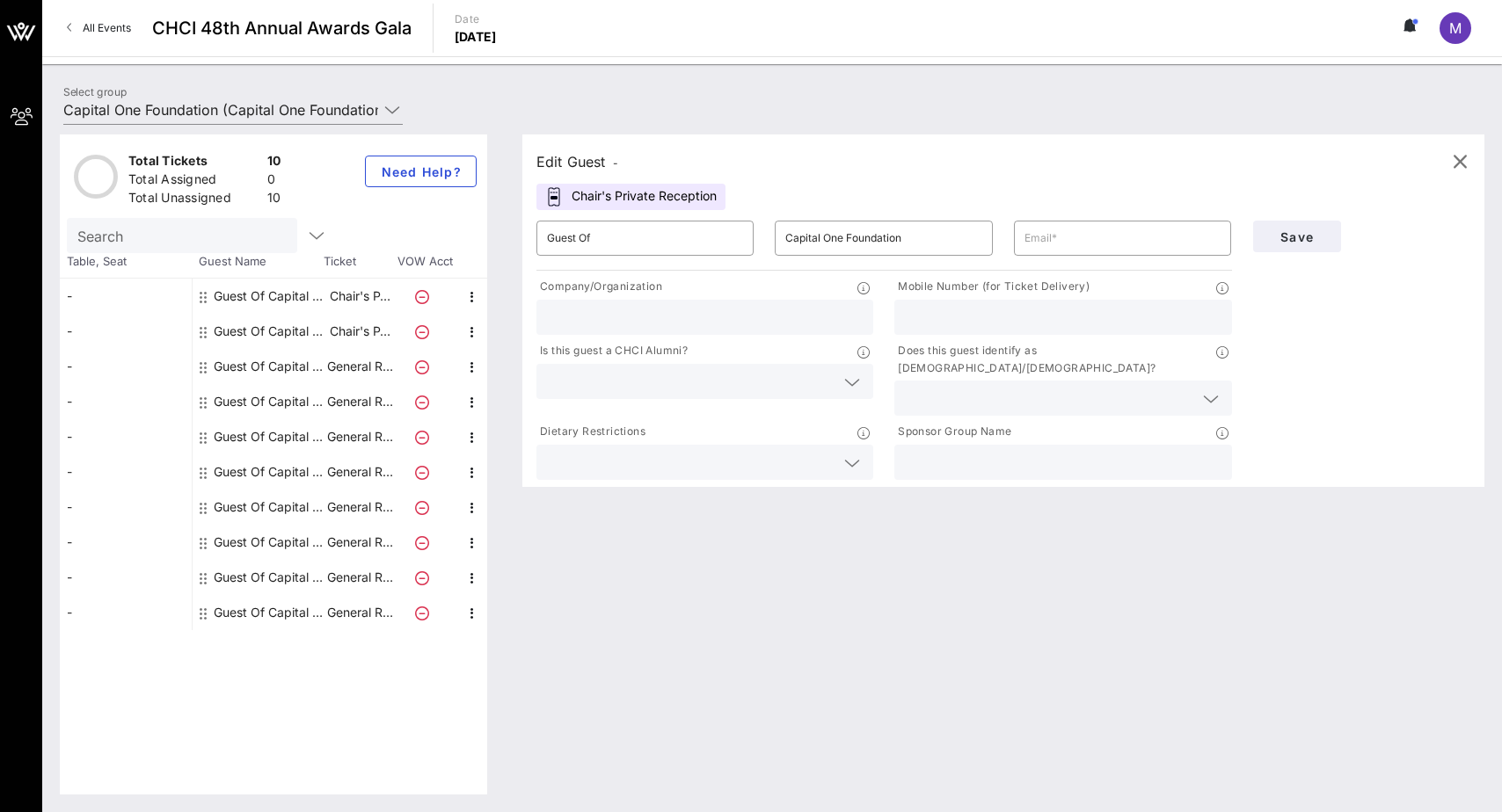
click at [483, 175] on div "Total Tickets 10 Total Assigned 0 Total Unassigned 10 Need Help?" at bounding box center [274, 176] width 427 height 84
click at [455, 174] on span "Need Help?" at bounding box center [421, 172] width 82 height 15
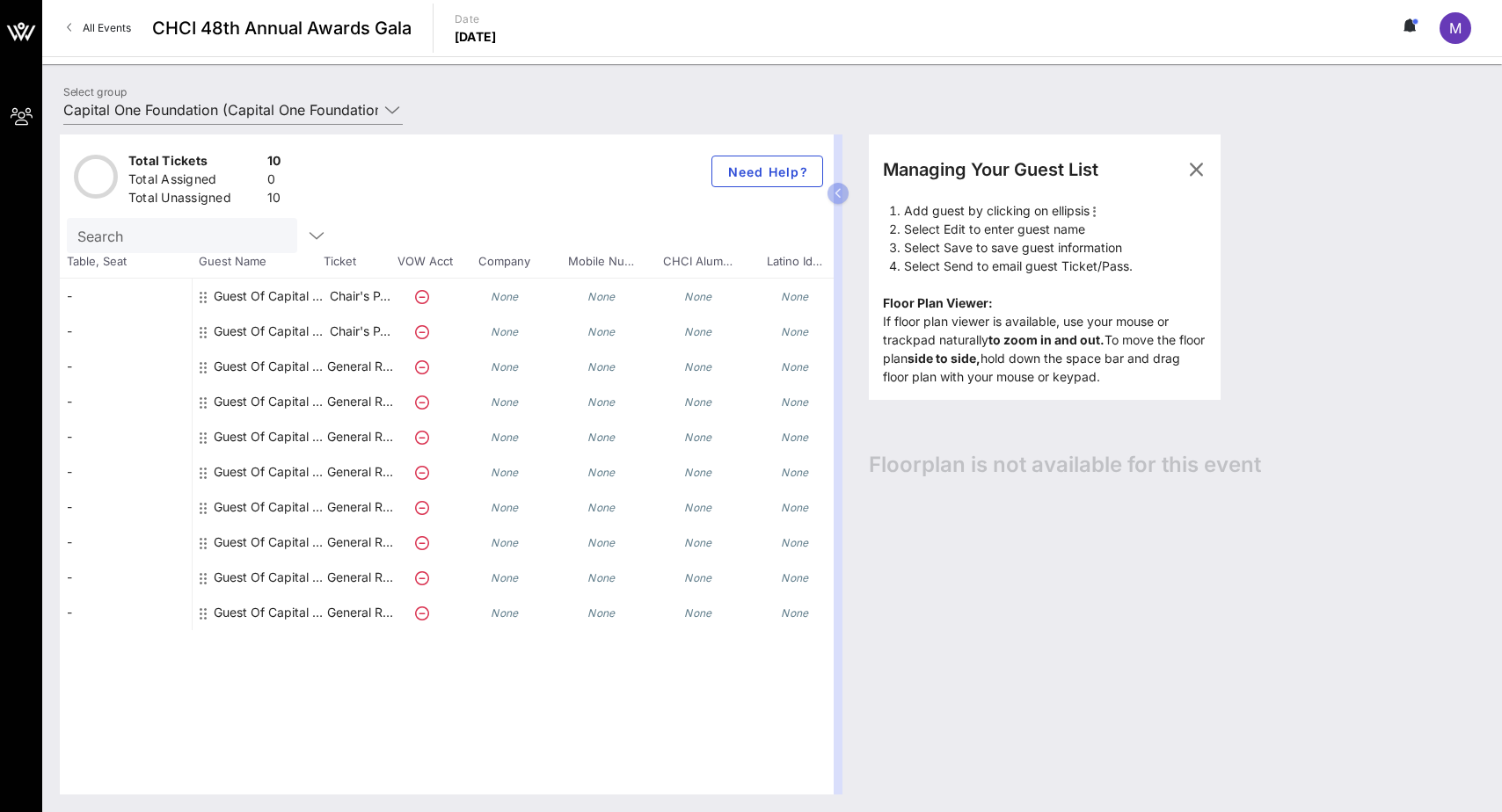
click at [204, 295] on icon at bounding box center [202, 296] width 7 height 14
click at [316, 369] on div "Guest Of Capital One Foundation" at bounding box center [269, 366] width 111 height 35
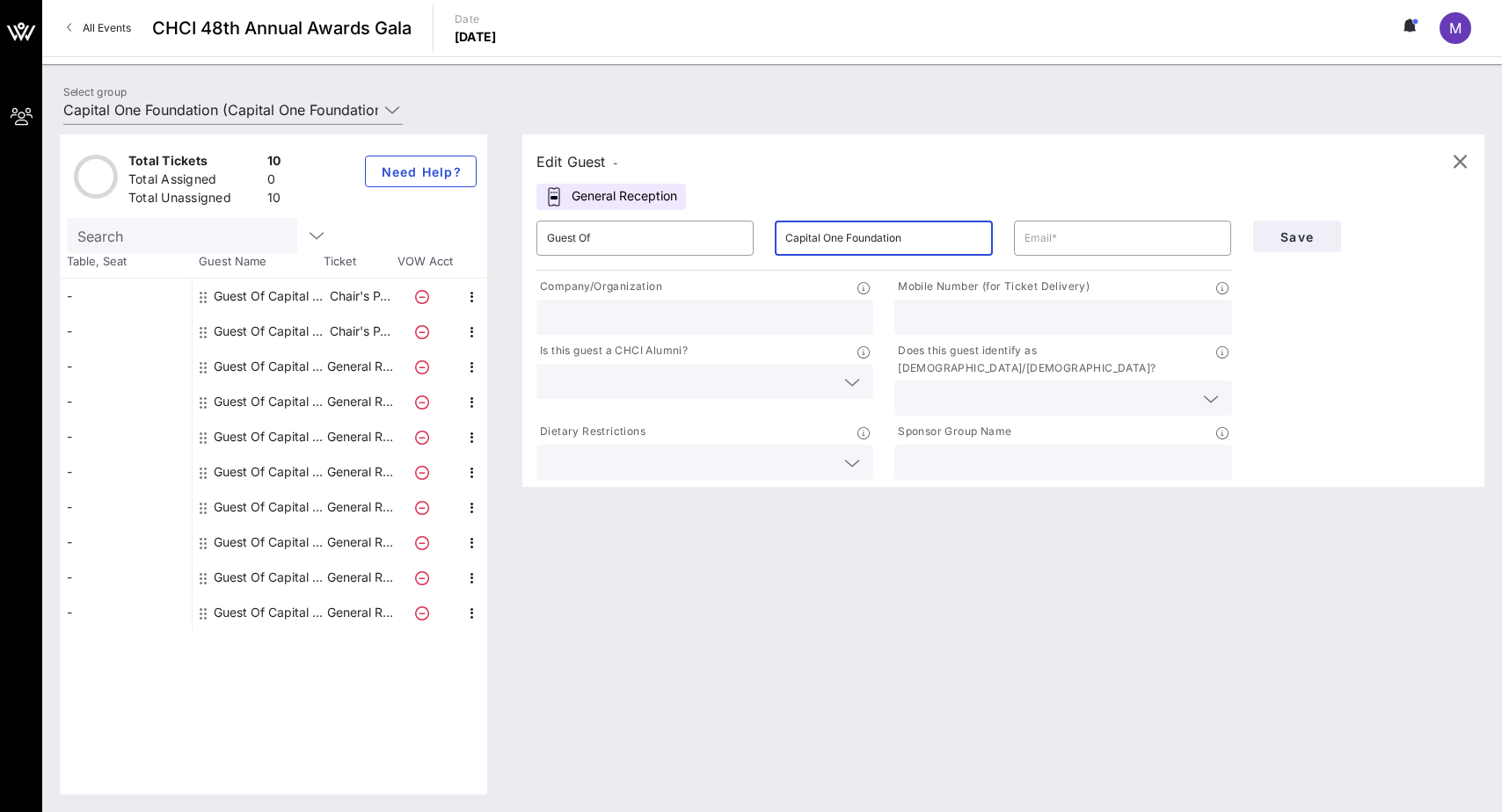
drag, startPoint x: 958, startPoint y: 246, endPoint x: 848, endPoint y: 245, distance: 110.0
click at [848, 245] on input "Capital One Foundation" at bounding box center [883, 238] width 196 height 28
type input "Capital One"
click at [734, 240] on input "Guest Of" at bounding box center [645, 238] width 196 height 28
click at [886, 243] on input "Capital One" at bounding box center [883, 238] width 196 height 28
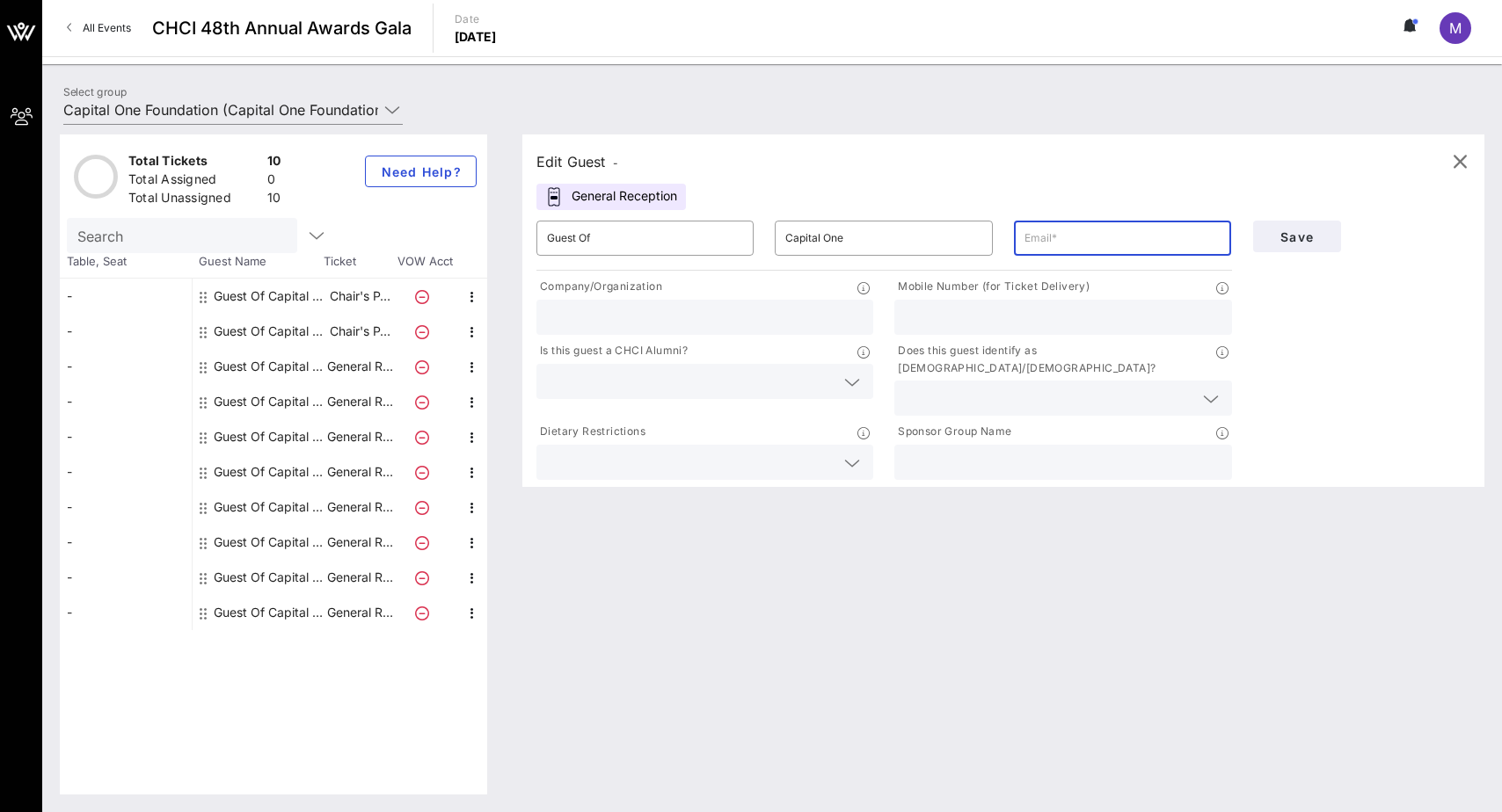
click at [1028, 238] on input "text" at bounding box center [1123, 238] width 196 height 28
click at [1093, 246] on input "text" at bounding box center [1123, 238] width 196 height 28
paste input "jordan.jessee@capitalone.com"
type input "jordan.jessee@capitalone.com"
click at [1093, 241] on span "Save" at bounding box center [1298, 237] width 60 height 15
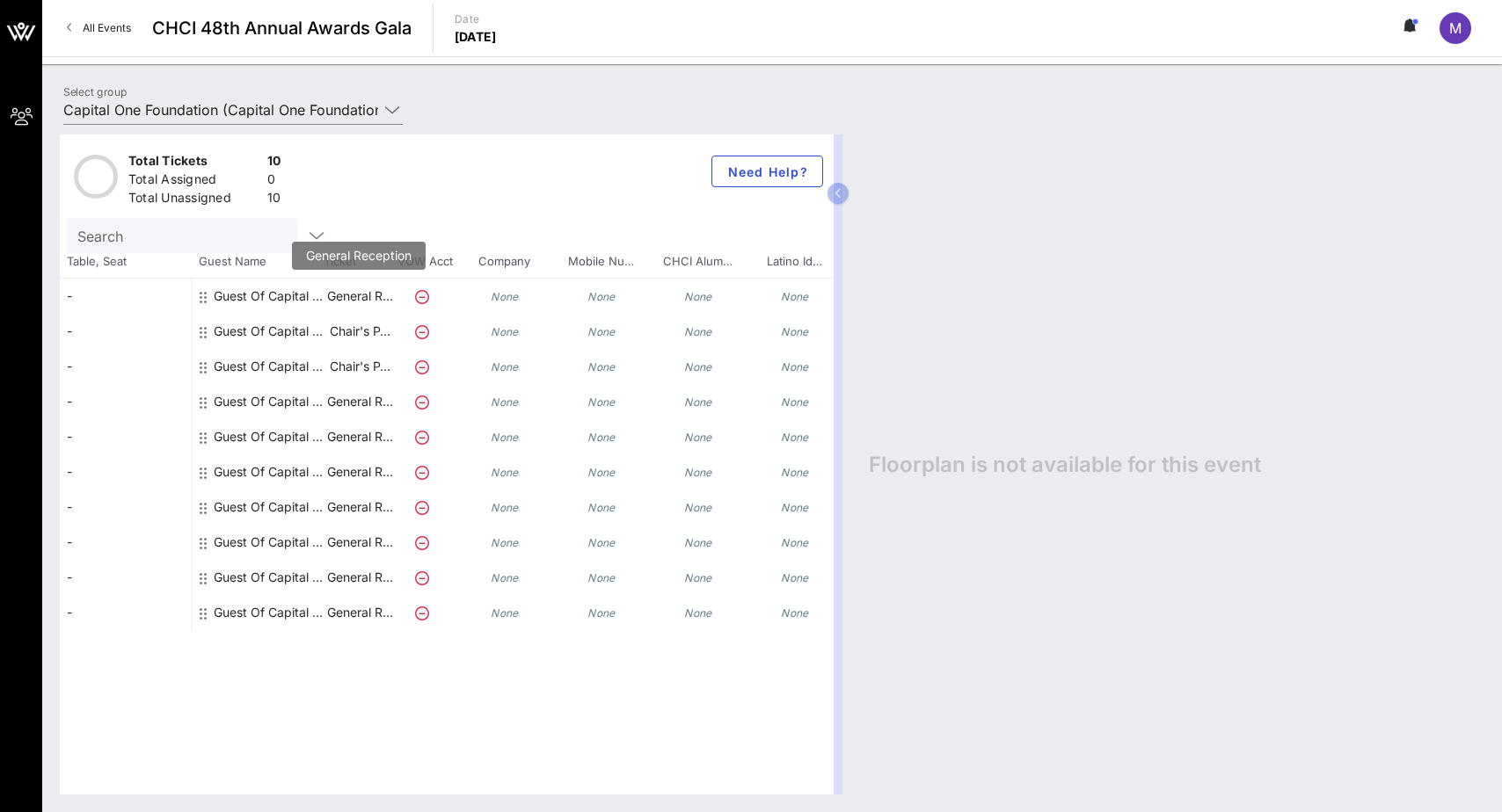
click at [357, 296] on p "General R…" at bounding box center [360, 295] width 71 height 35
click at [313, 297] on div "Guest Of Capital One" at bounding box center [269, 295] width 111 height 35
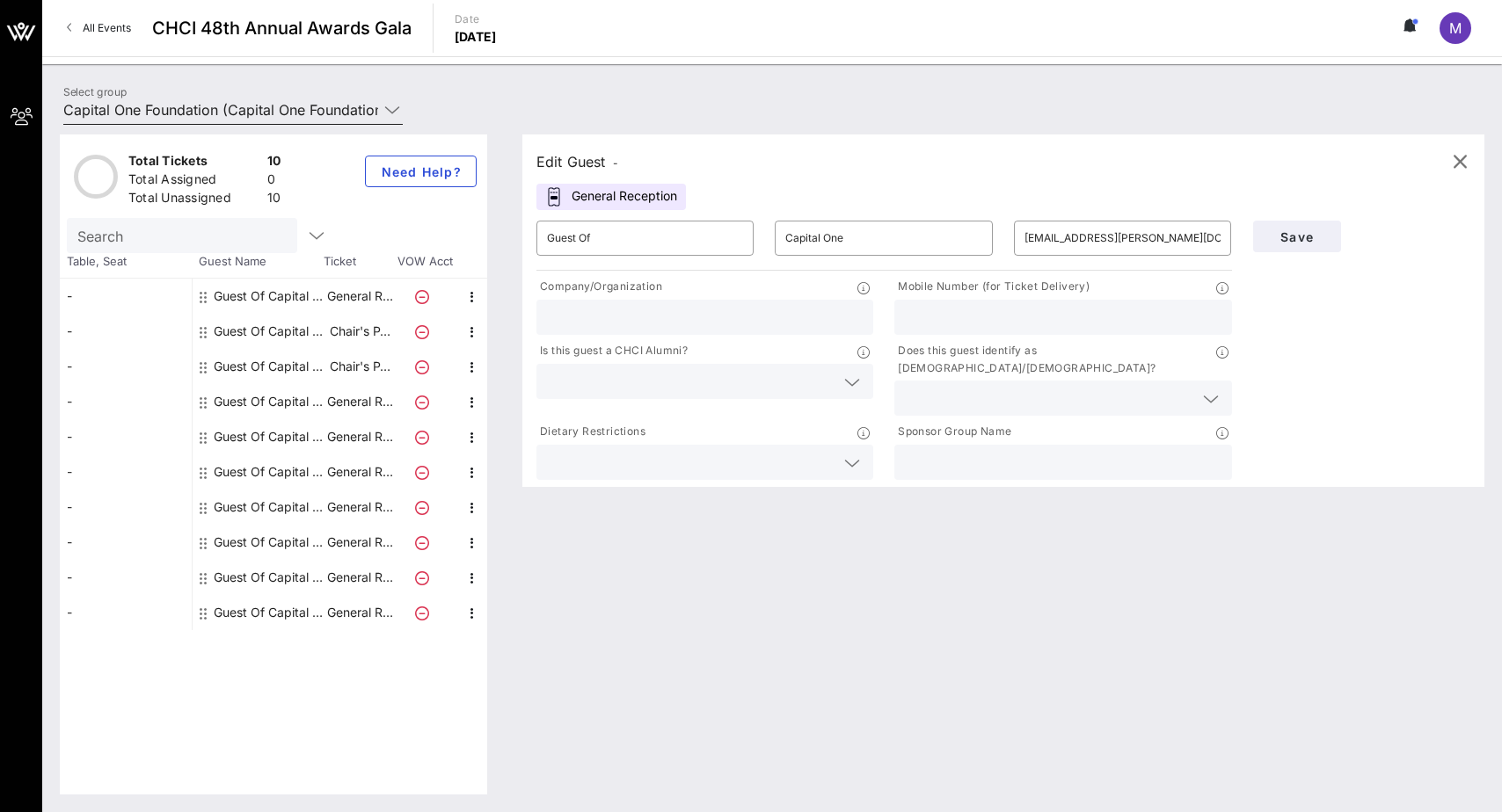
drag, startPoint x: 357, startPoint y: 114, endPoint x: 379, endPoint y: 106, distance: 23.4
click at [357, 114] on input "Capital One Foundation (Capital One Foundation) [Molly Byrne, molly.byrne@capit…" at bounding box center [220, 110] width 315 height 28
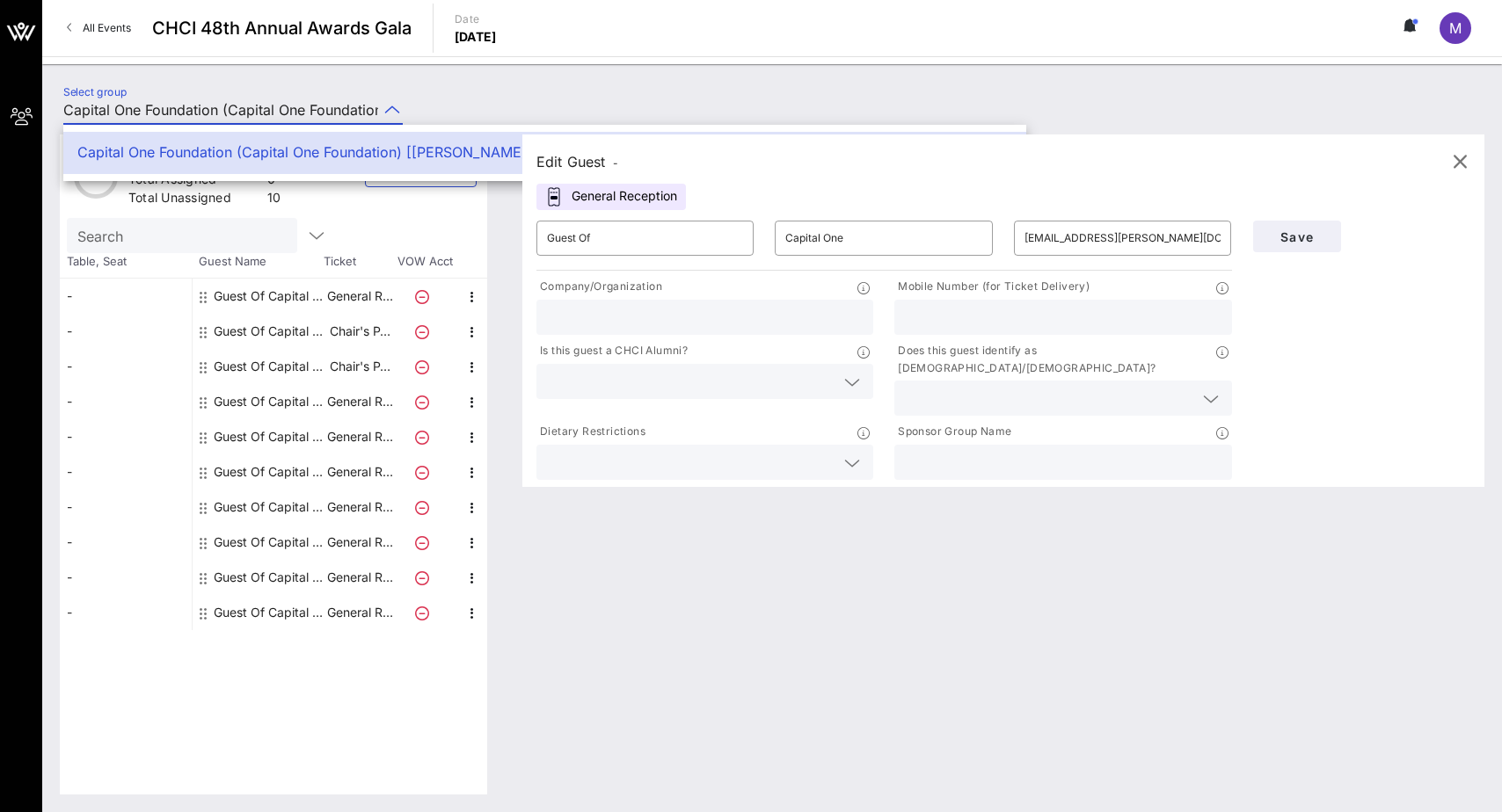
click at [373, 141] on div "Capital One Foundation (Capital One Foundation) [Molly Byrne, molly.byrne@capit…" at bounding box center [544, 152] width 935 height 38
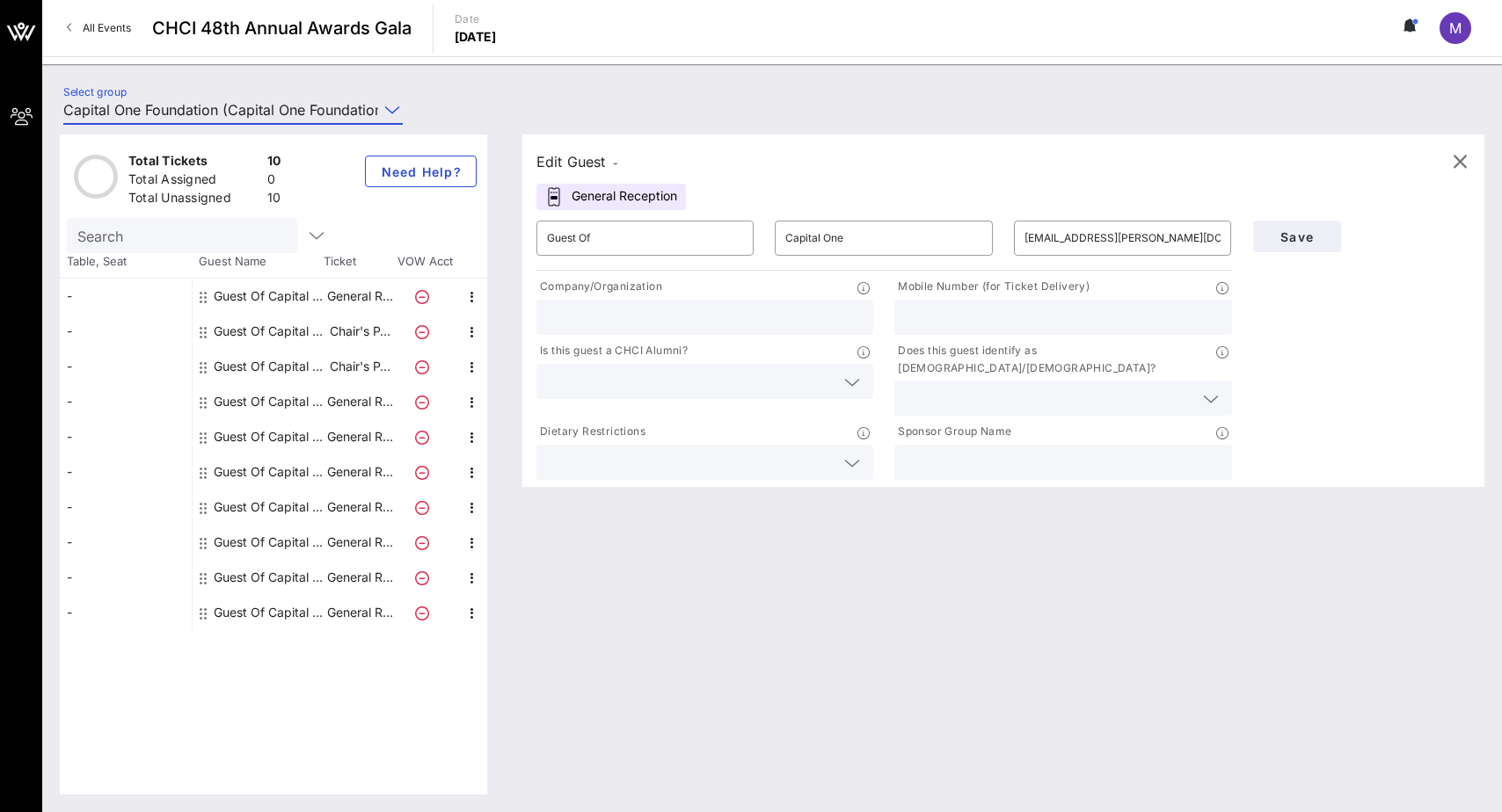
click at [382, 111] on div at bounding box center [392, 110] width 21 height 21
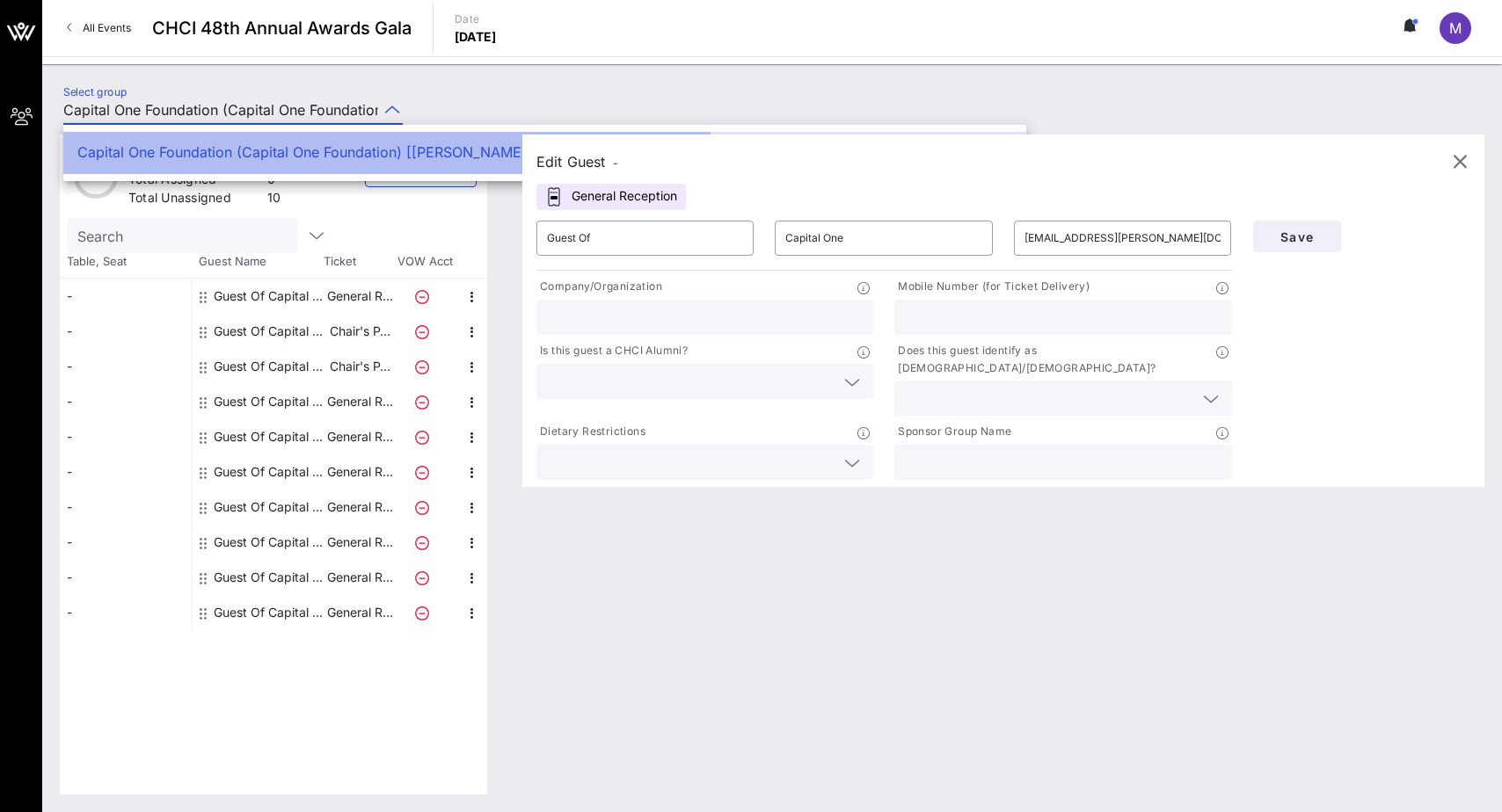
drag, startPoint x: 420, startPoint y: 149, endPoint x: 458, endPoint y: 89, distance: 71.0
click at [421, 146] on div "Capital One Foundation (Capital One Foundation) [Molly Byrne, molly.byrne@capit…" at bounding box center [544, 152] width 935 height 17
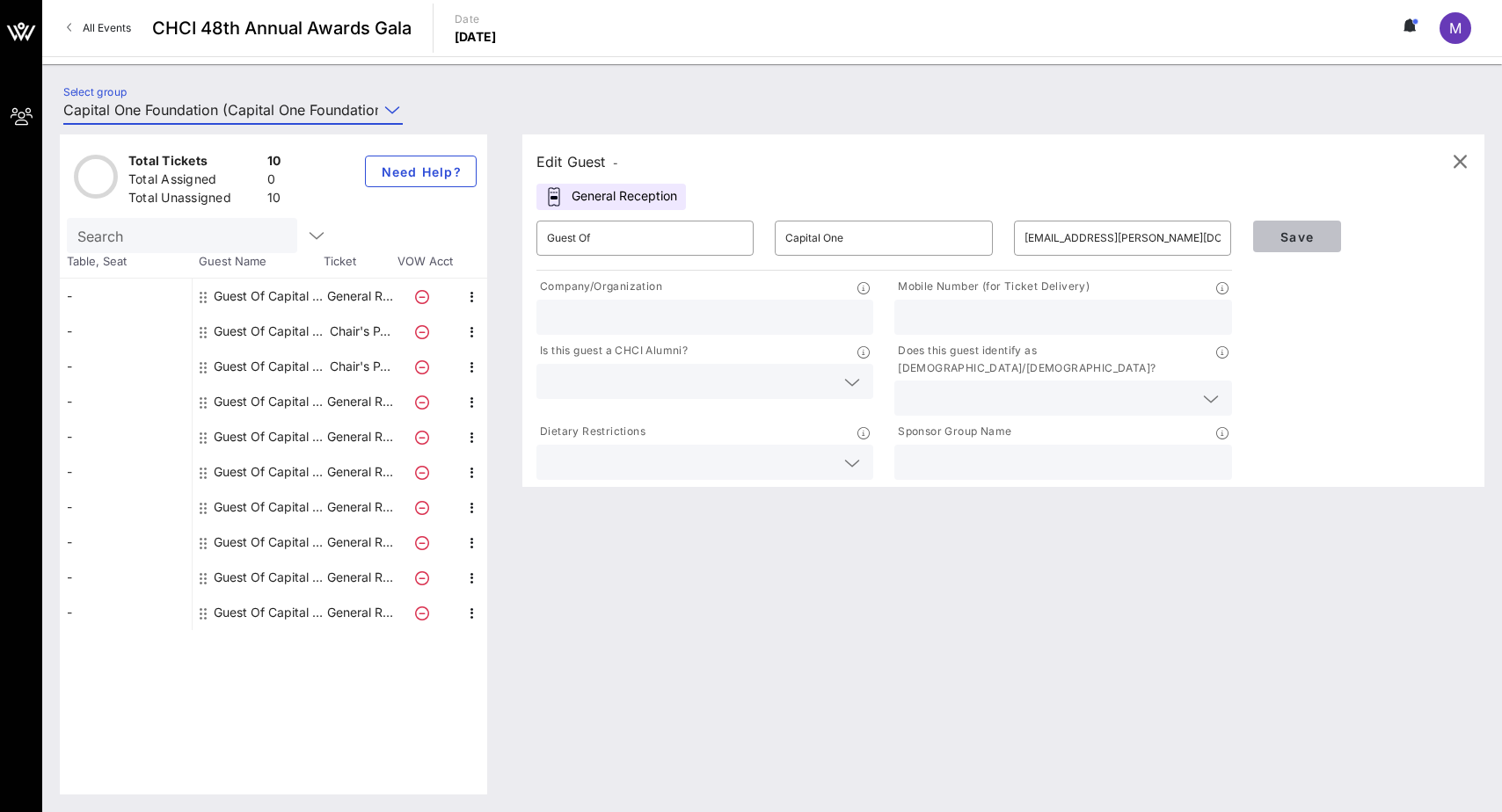
click at [1093, 241] on span "Save" at bounding box center [1298, 237] width 60 height 15
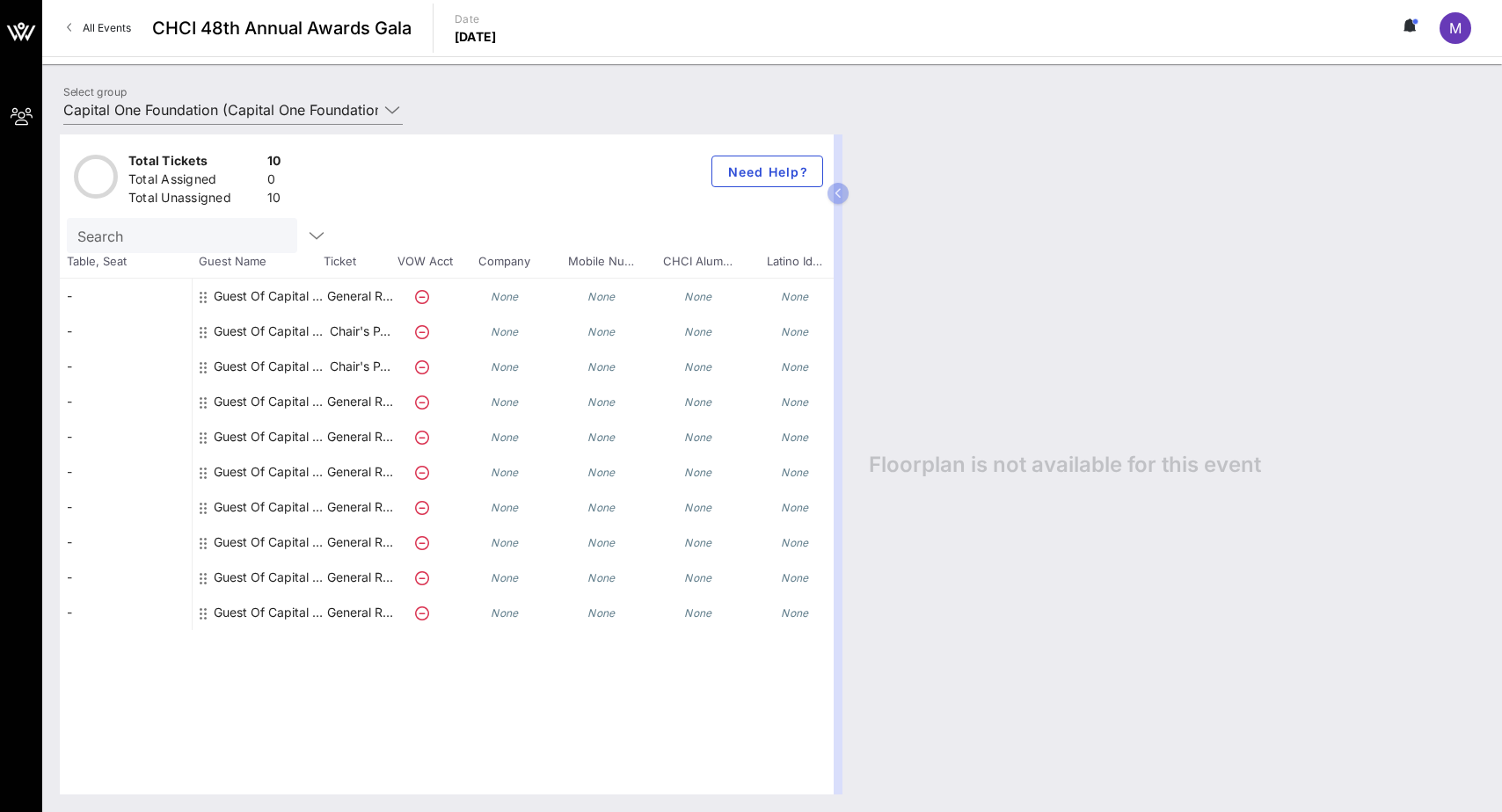
click at [312, 401] on div "Guest Of Capital One Foundation" at bounding box center [269, 401] width 111 height 35
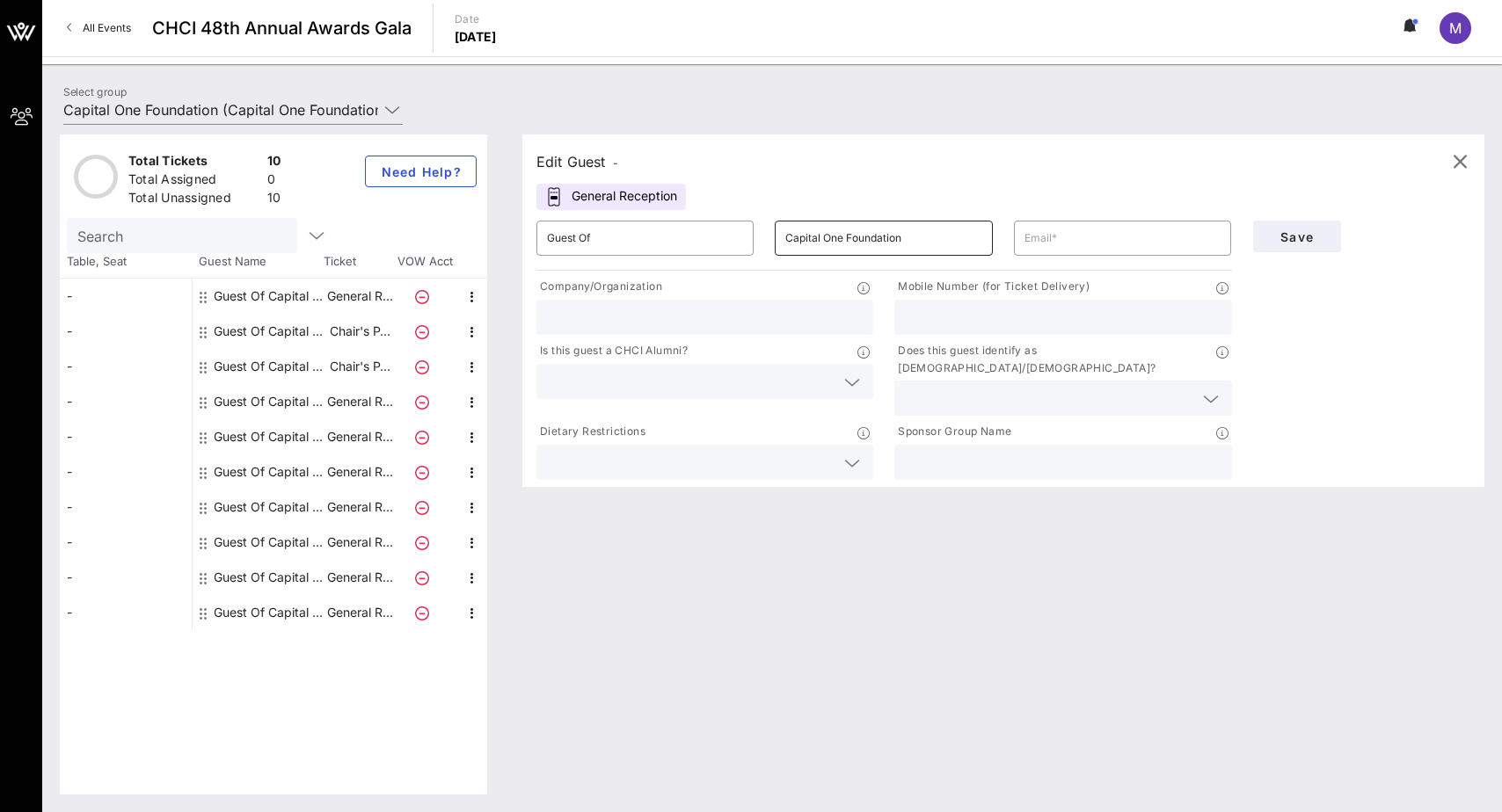
click at [932, 248] on input "Capital One Foundation" at bounding box center [883, 238] width 196 height 28
drag, startPoint x: 916, startPoint y: 242, endPoint x: 841, endPoint y: 243, distance: 75.0
click at [841, 243] on input "Capital One Foundation" at bounding box center [883, 238] width 196 height 28
type input "Capital One"
paste input "molly.byrne@capitalone.com"
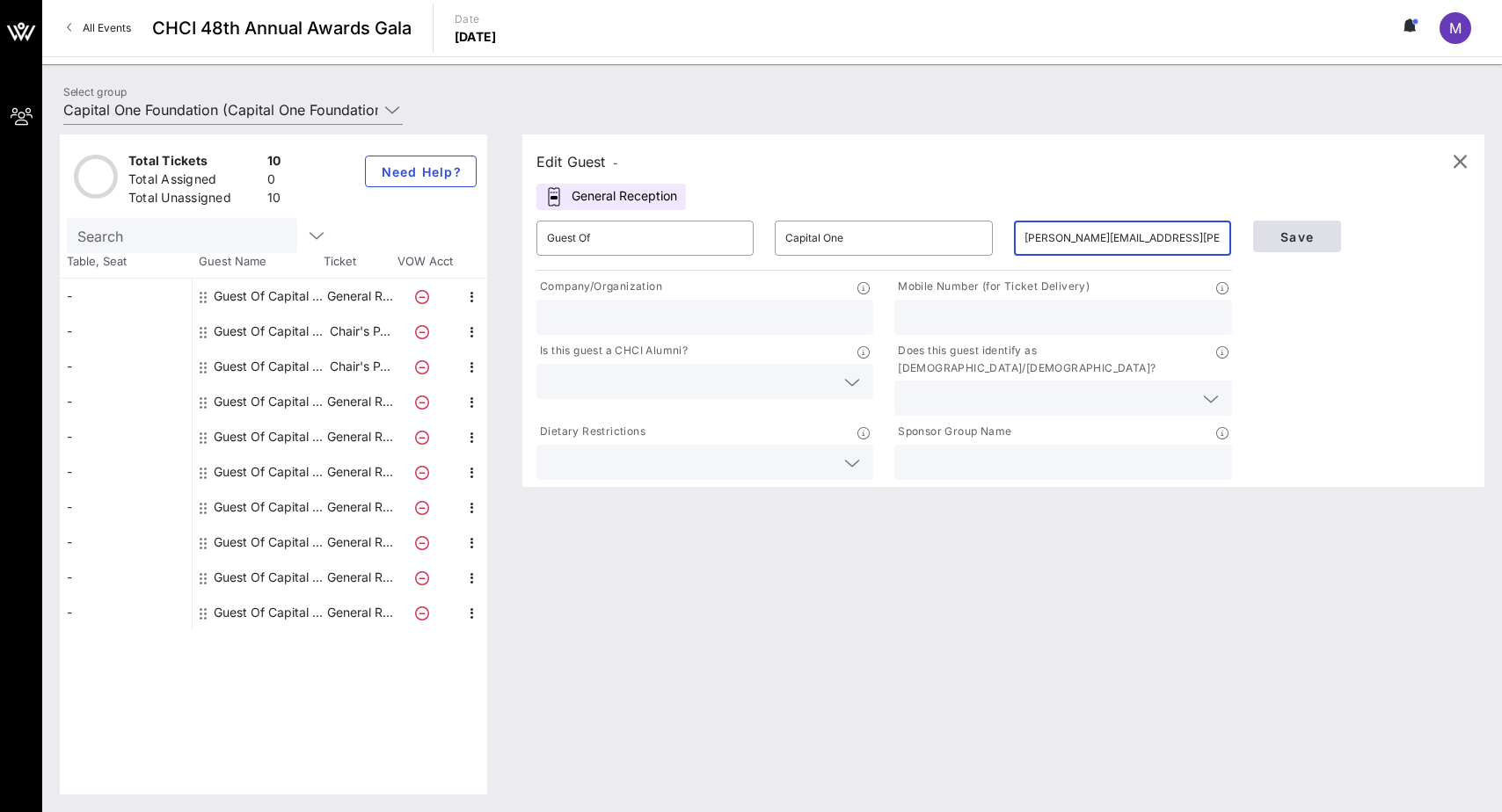
type input "molly.byrne@capitalone.com"
click at [1093, 235] on span "Save" at bounding box center [1298, 237] width 60 height 15
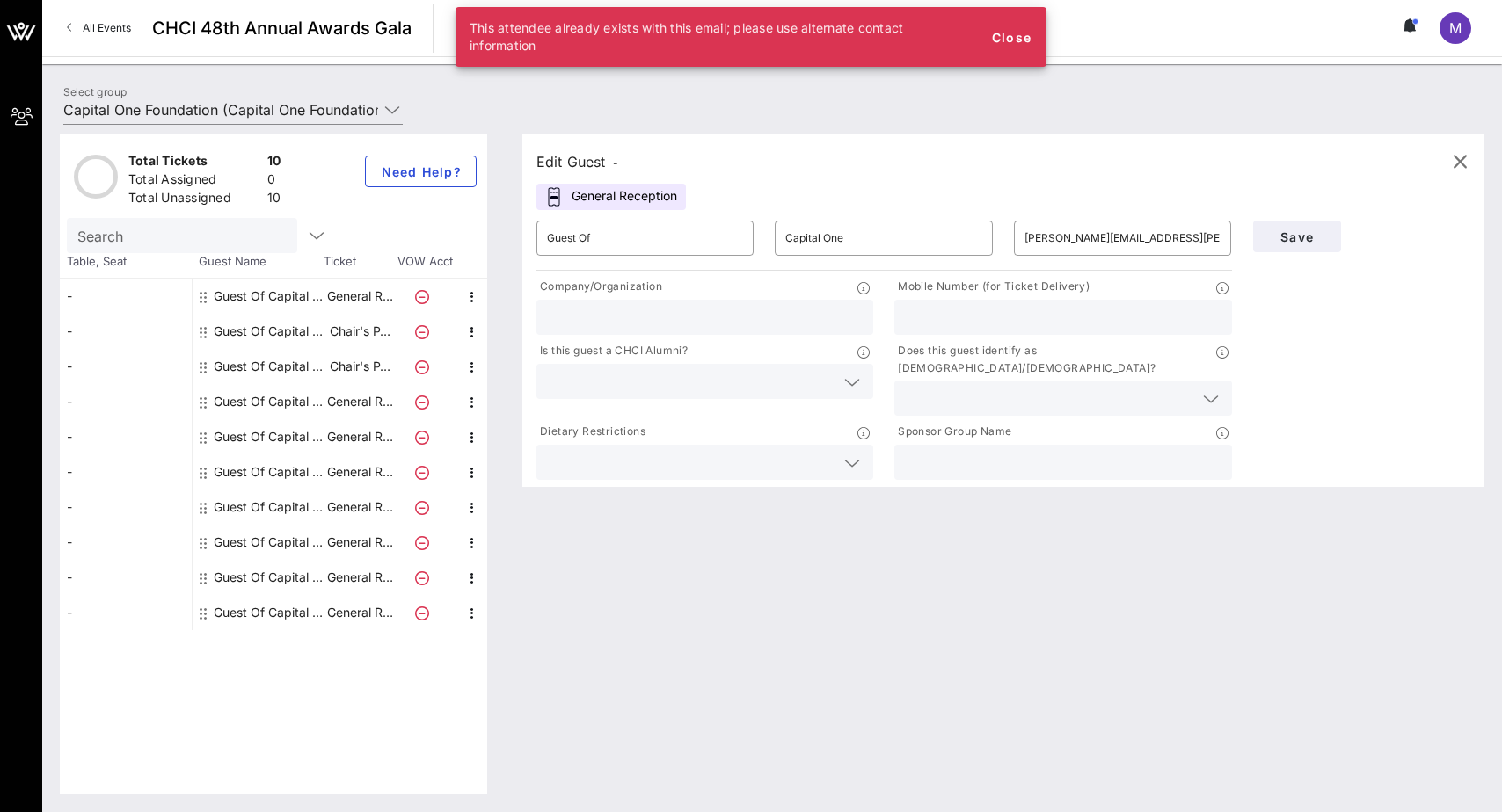
click at [504, 247] on div "Edit Guest - General Reception ​ Guest Of ​ Capital One ​ molly.byrne@capitalon…" at bounding box center [994, 465] width 980 height 661
drag, startPoint x: 216, startPoint y: 331, endPoint x: 315, endPoint y: 336, distance: 99.1
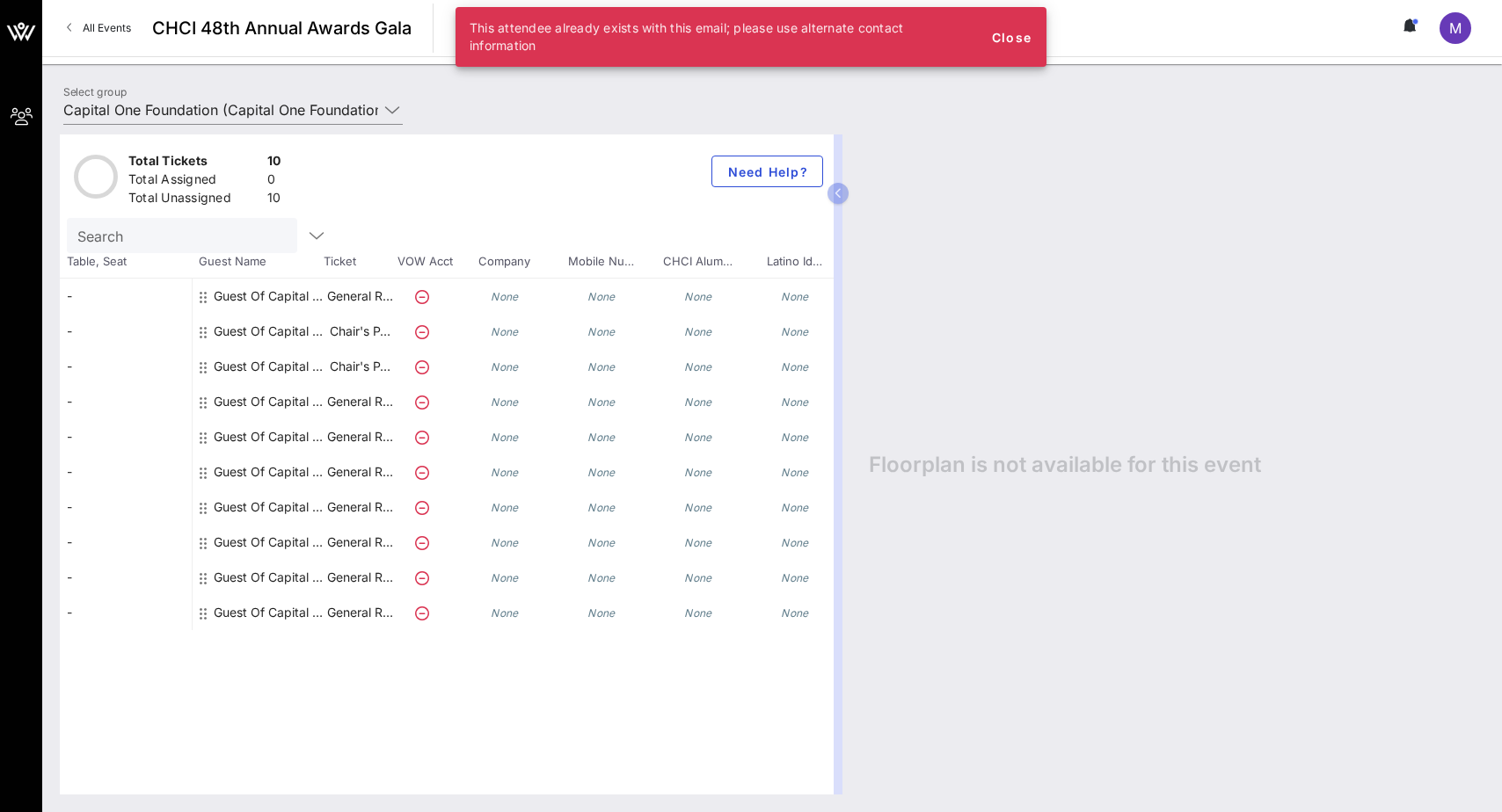
click at [314, 335] on div "Guest Of Capital One Foundation" at bounding box center [269, 331] width 111 height 35
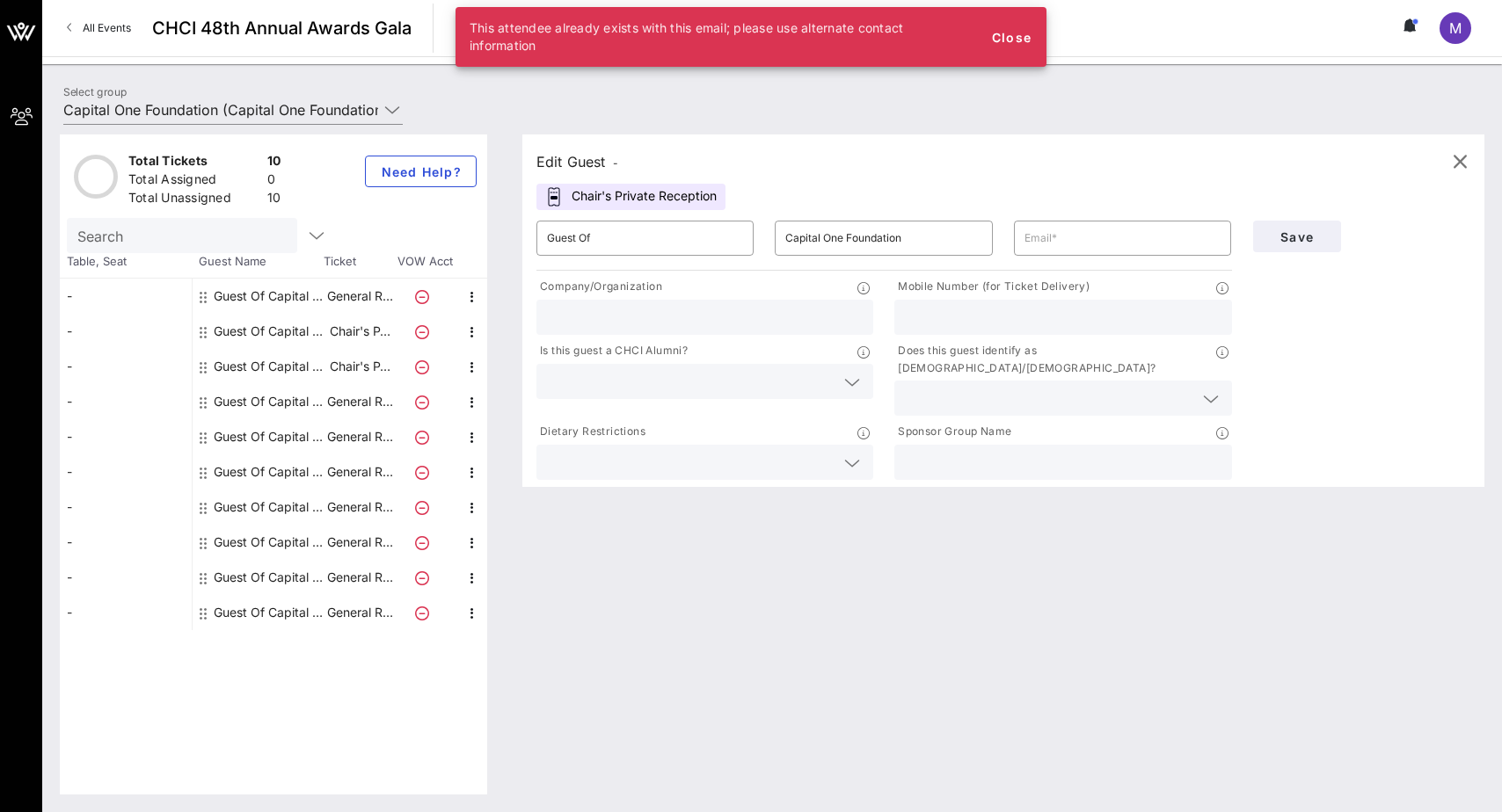
click at [319, 369] on div "Guest Of Capital One Foundation" at bounding box center [269, 366] width 111 height 35
click at [315, 406] on div "Guest Of Capital One Foundation" at bounding box center [269, 401] width 111 height 35
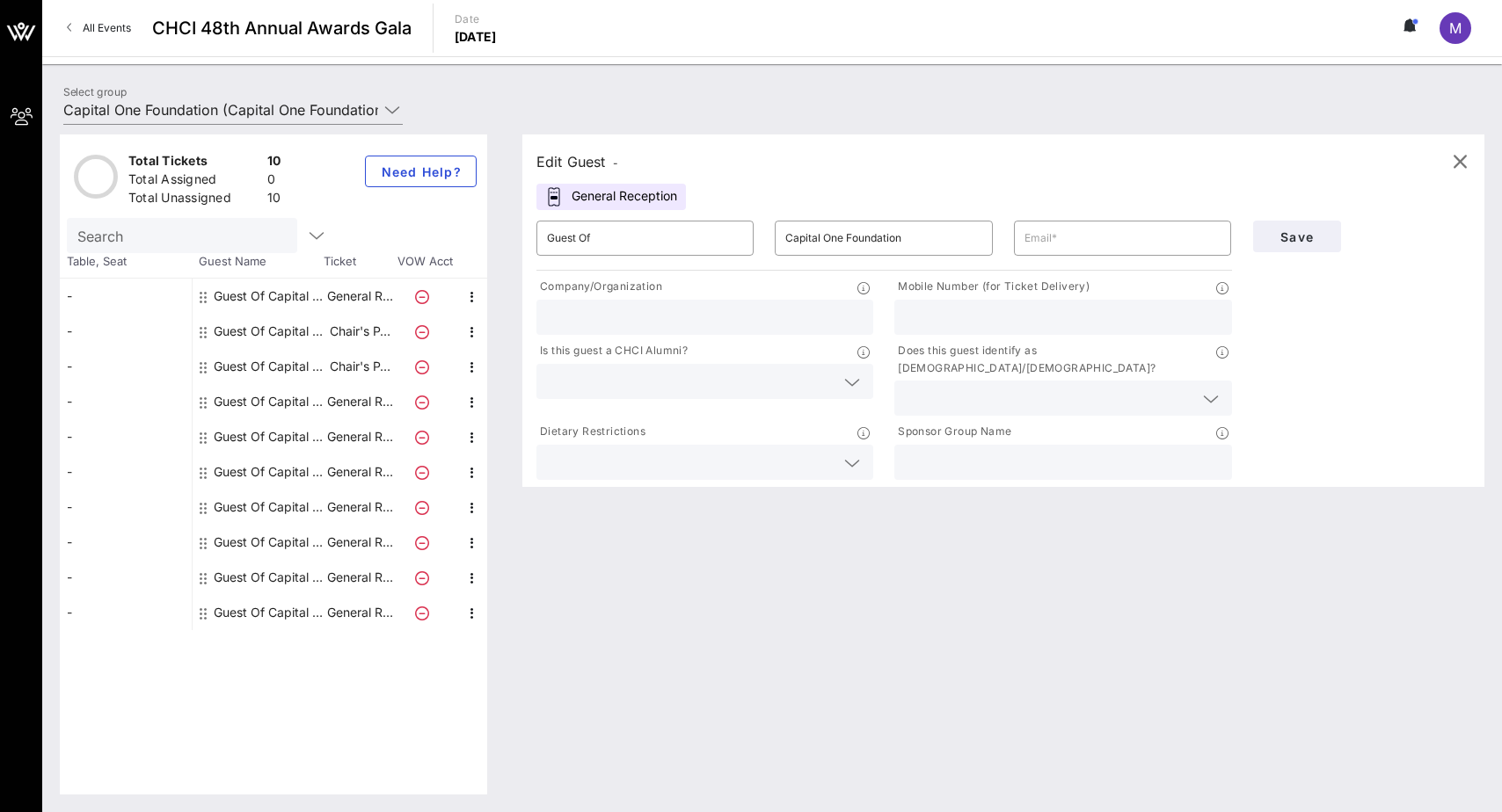
click at [312, 440] on div "Guest Of Capital One Foundation" at bounding box center [269, 437] width 111 height 35
click at [317, 371] on div "Guest Of Capital One Foundation" at bounding box center [269, 366] width 111 height 35
click at [314, 613] on div "Guest Of Capital One Foundation" at bounding box center [269, 613] width 111 height 35
click at [316, 582] on div "Guest Of Capital One Foundation" at bounding box center [269, 577] width 111 height 35
click at [1093, 232] on input "text" at bounding box center [1123, 238] width 196 height 28
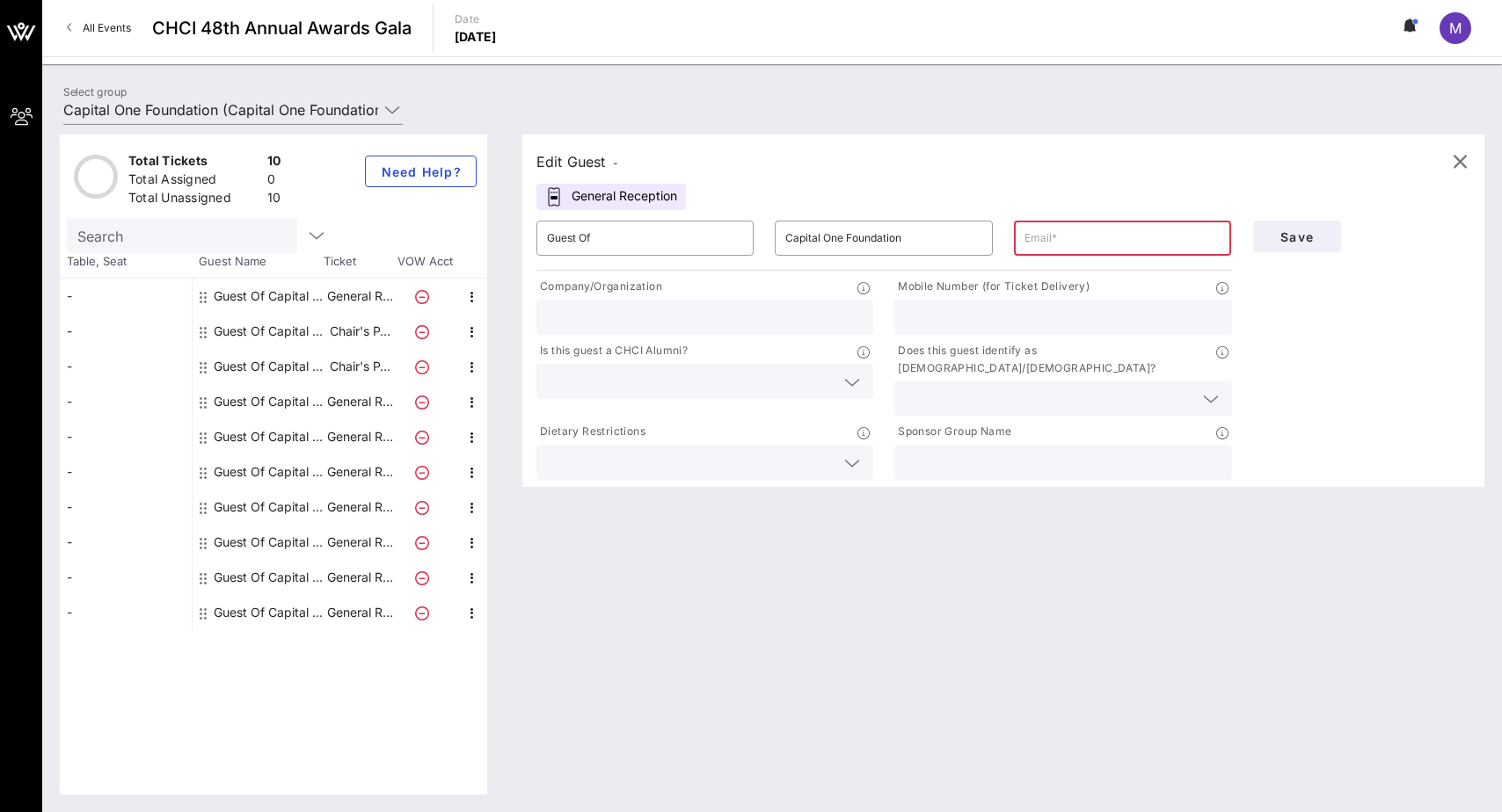
click at [1093, 240] on input "text" at bounding box center [1123, 238] width 196 height 28
paste input "molly.byrne@capitalone.com"
type input "molly.byrne@capitalone.com"
drag, startPoint x: 903, startPoint y: 240, endPoint x: 845, endPoint y: 244, distance: 58.1
click at [845, 244] on input "Capital One Foundation" at bounding box center [883, 238] width 196 height 28
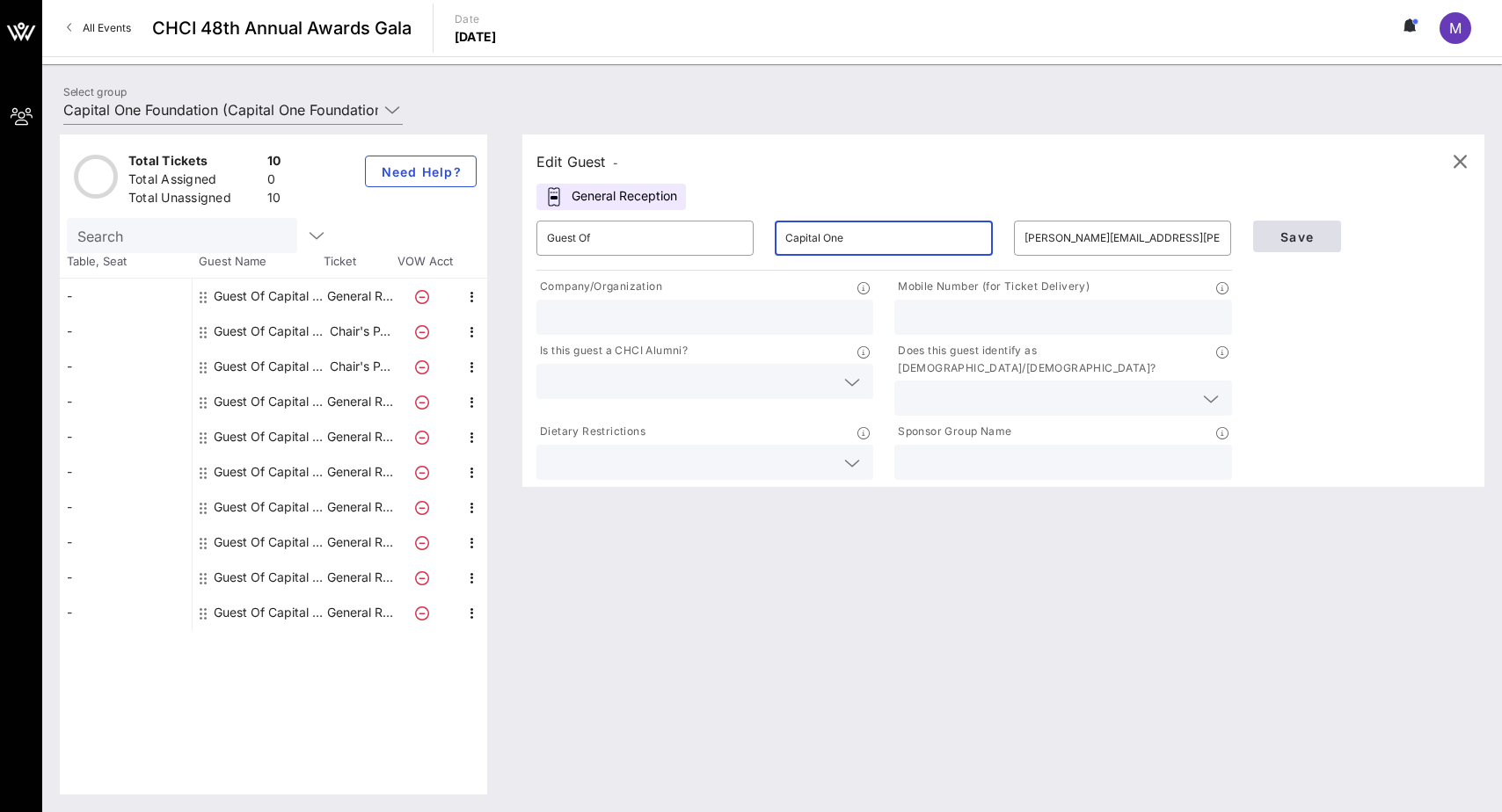
type input "Capital One"
click at [1093, 243] on span "Save" at bounding box center [1298, 237] width 60 height 15
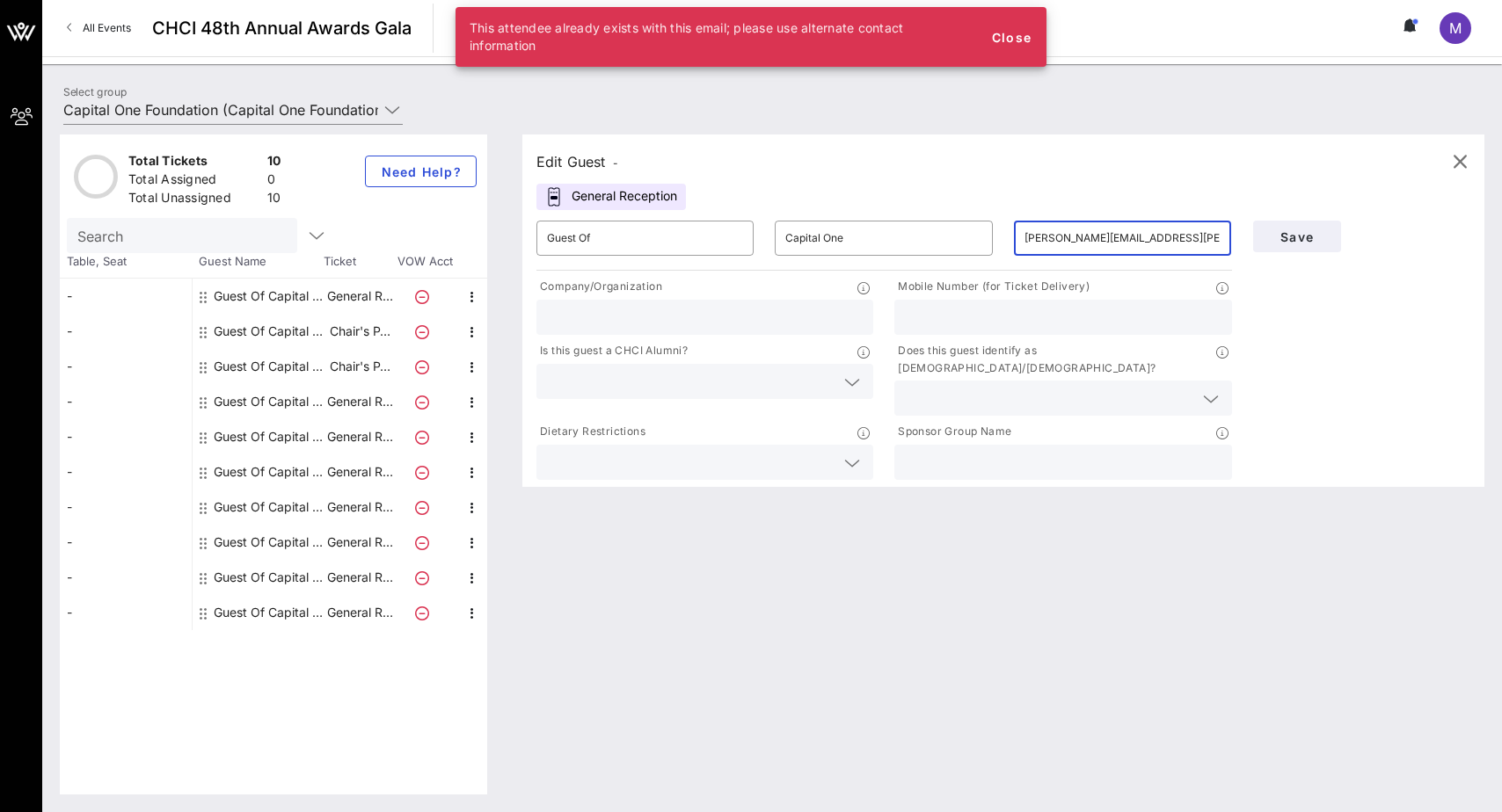
click at [1029, 240] on input "molly.byrne@capitalone.com" at bounding box center [1123, 238] width 196 height 28
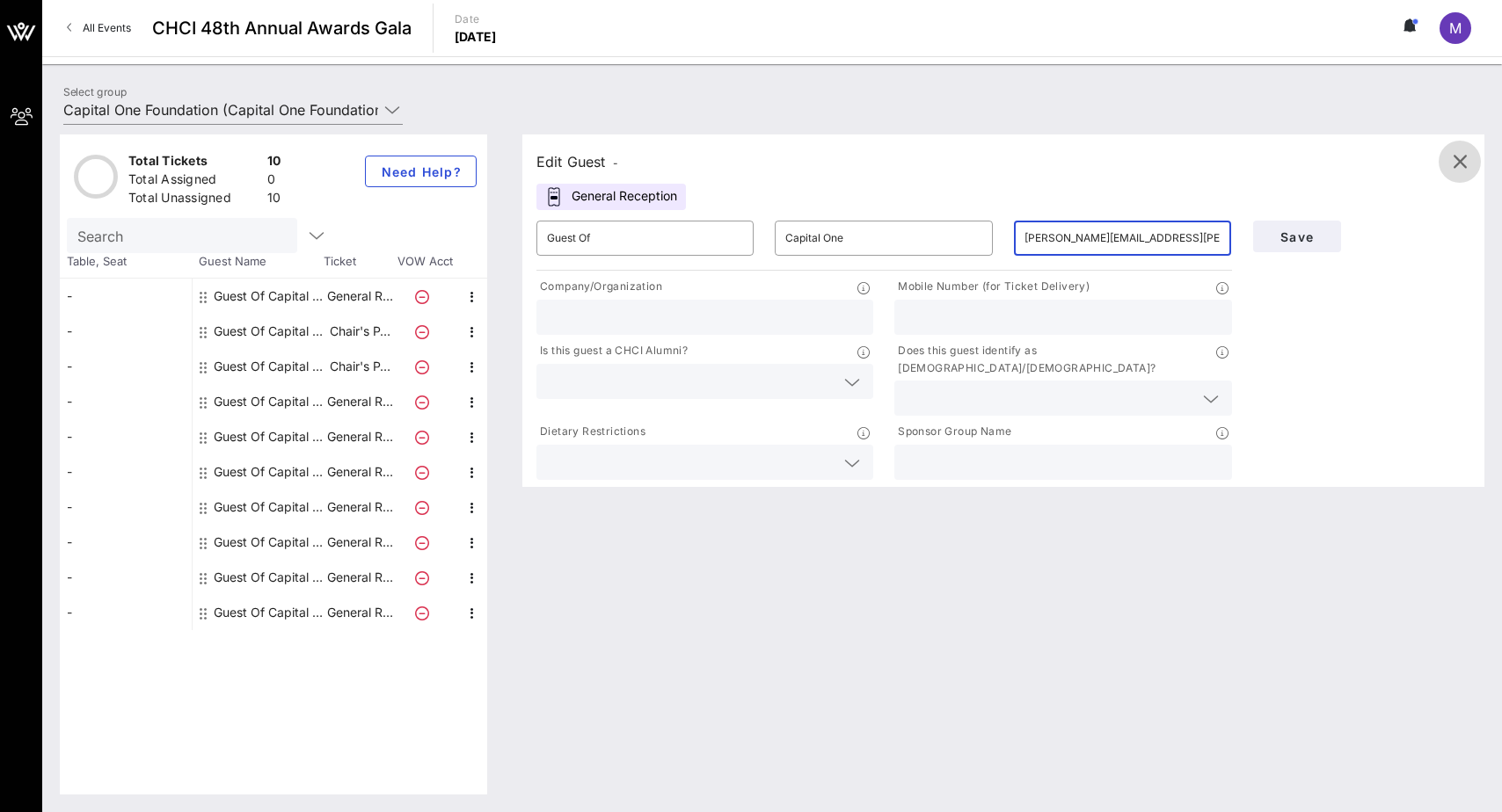
click at [1093, 167] on icon "button" at bounding box center [1460, 162] width 21 height 21
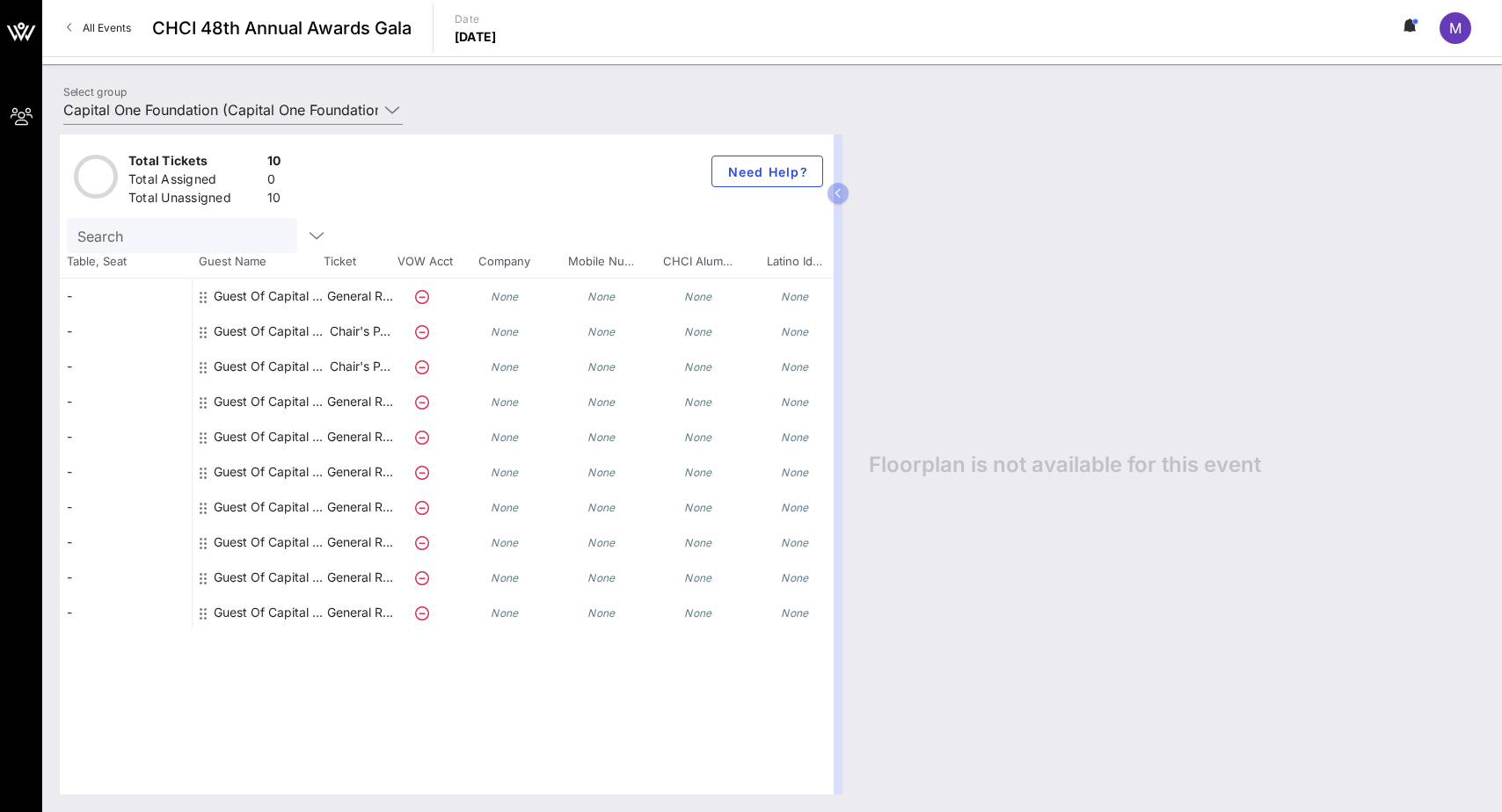
click at [316, 370] on div "Guest Of Capital One Foundation" at bounding box center [269, 366] width 111 height 35
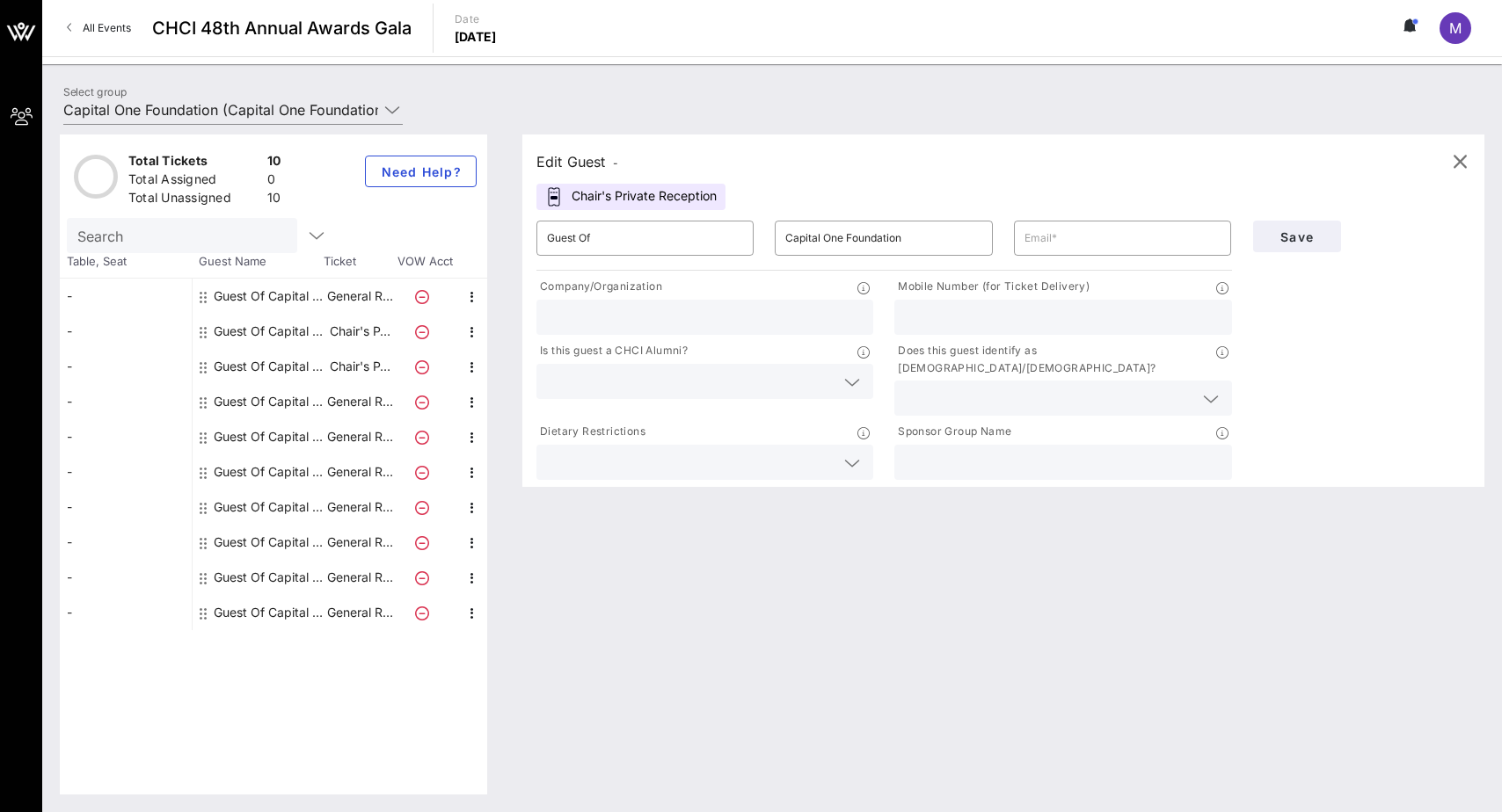
click at [317, 334] on div "Guest Of Capital One Foundation" at bounding box center [269, 331] width 111 height 35
click at [320, 373] on div "Guest Of Capital One Foundation" at bounding box center [269, 366] width 111 height 35
click at [320, 340] on div "Guest Of Capital One Foundation" at bounding box center [269, 331] width 111 height 35
click at [317, 368] on div "Guest Of Capital One Foundation" at bounding box center [269, 366] width 111 height 35
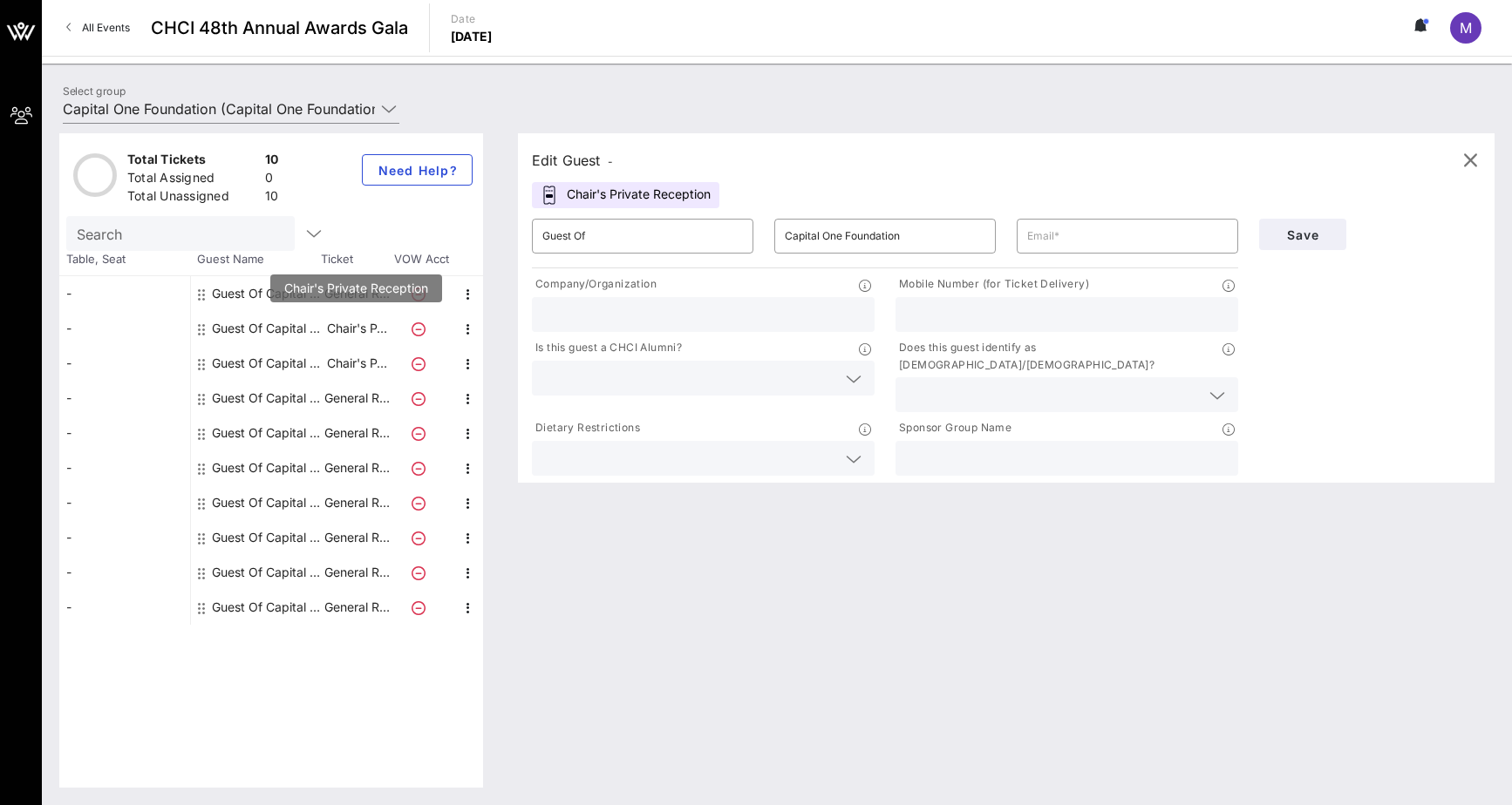
click at [343, 332] on p "Chair's P…" at bounding box center [357, 328] width 70 height 35
click at [314, 365] on div "Guest Of Capital One Foundation" at bounding box center [267, 363] width 110 height 35
click at [316, 326] on div "Guest Of Capital One Foundation" at bounding box center [267, 328] width 110 height 35
click at [1084, 169] on icon "button" at bounding box center [1470, 160] width 21 height 21
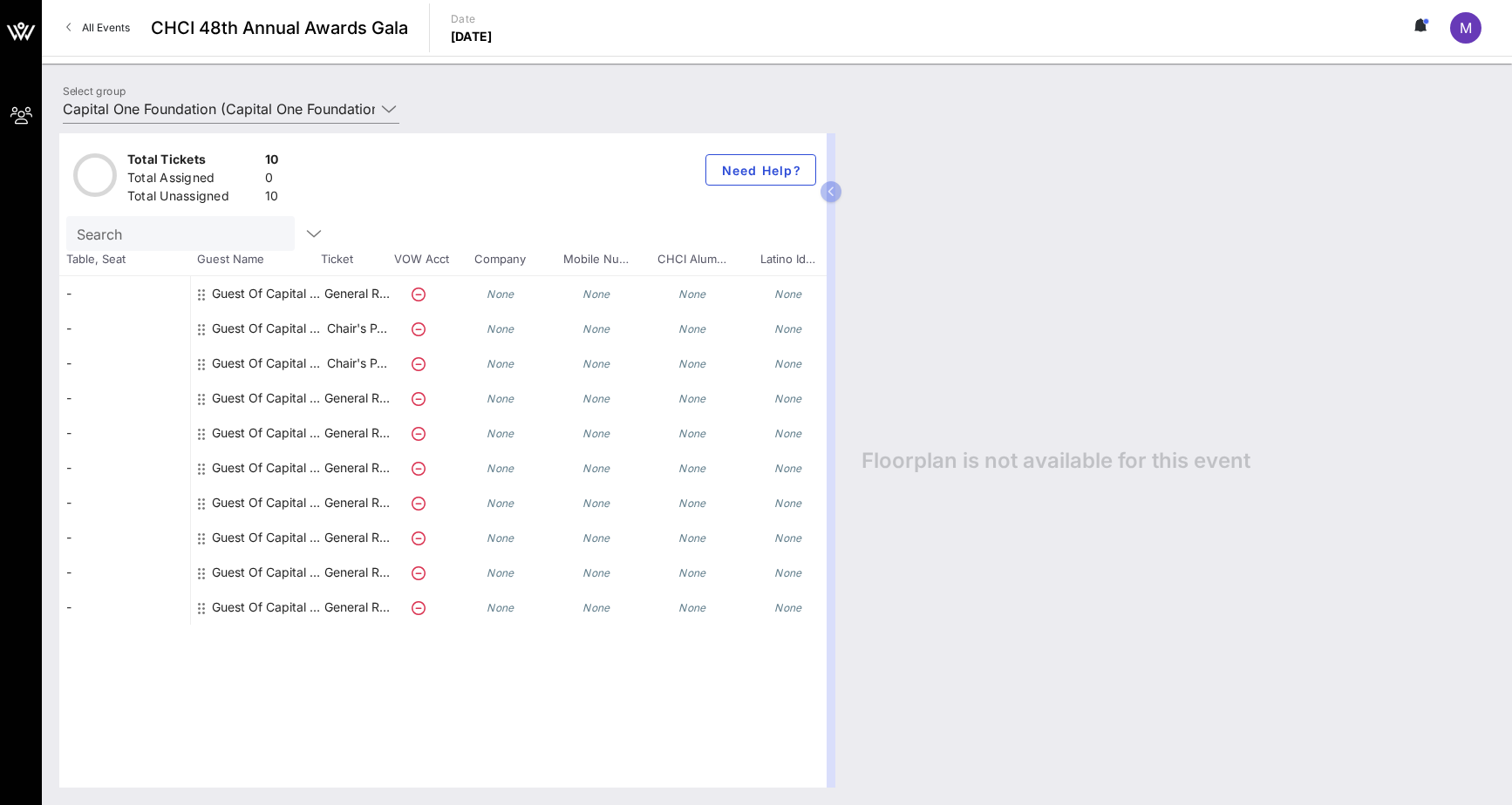
click at [315, 298] on div "Guest Of Capital One" at bounding box center [267, 293] width 110 height 35
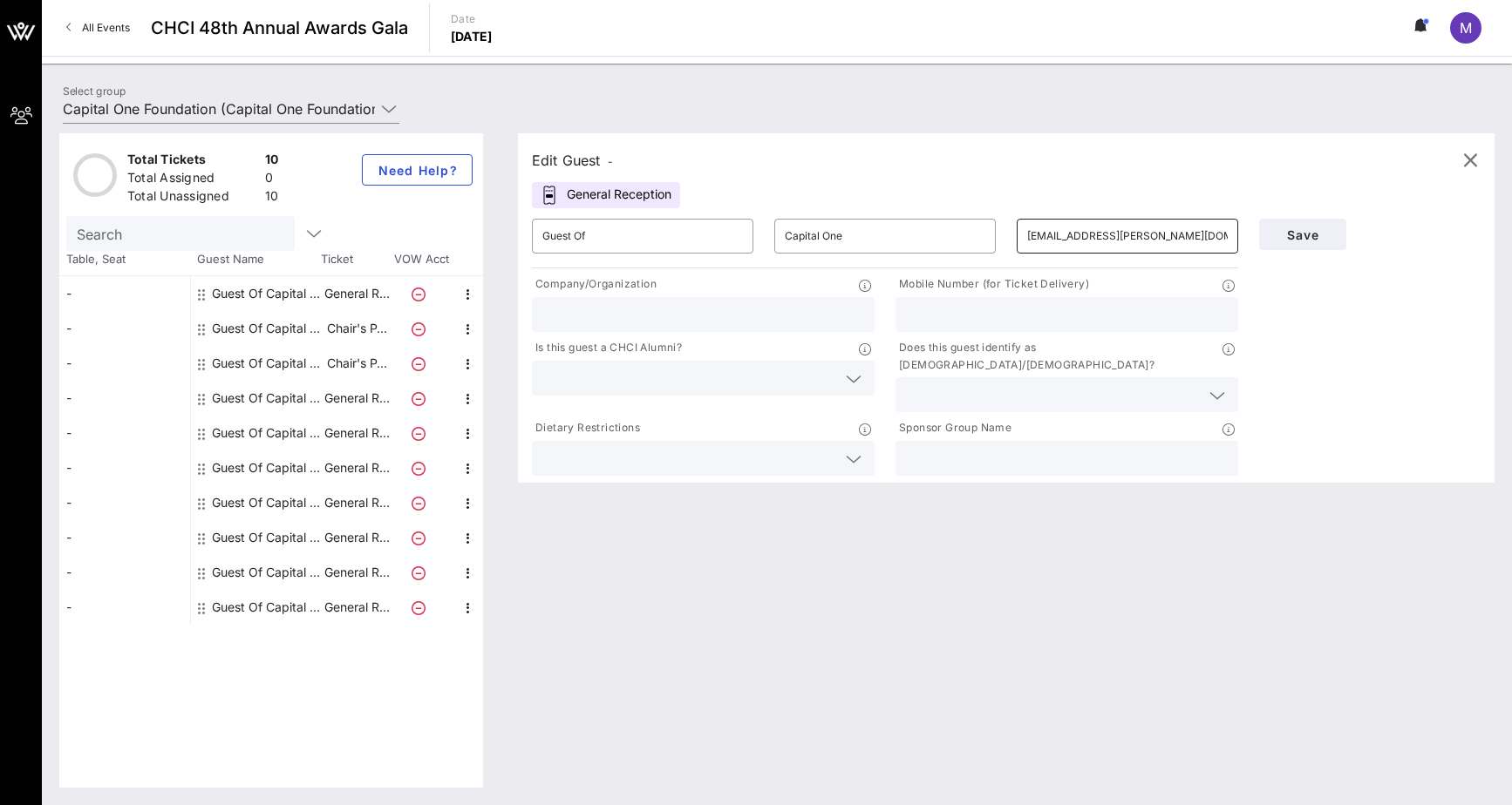
click at [1084, 241] on input "jordan.jessee@capitalone.com" at bounding box center [1127, 236] width 201 height 28
click at [1084, 234] on span "Save" at bounding box center [1303, 235] width 60 height 15
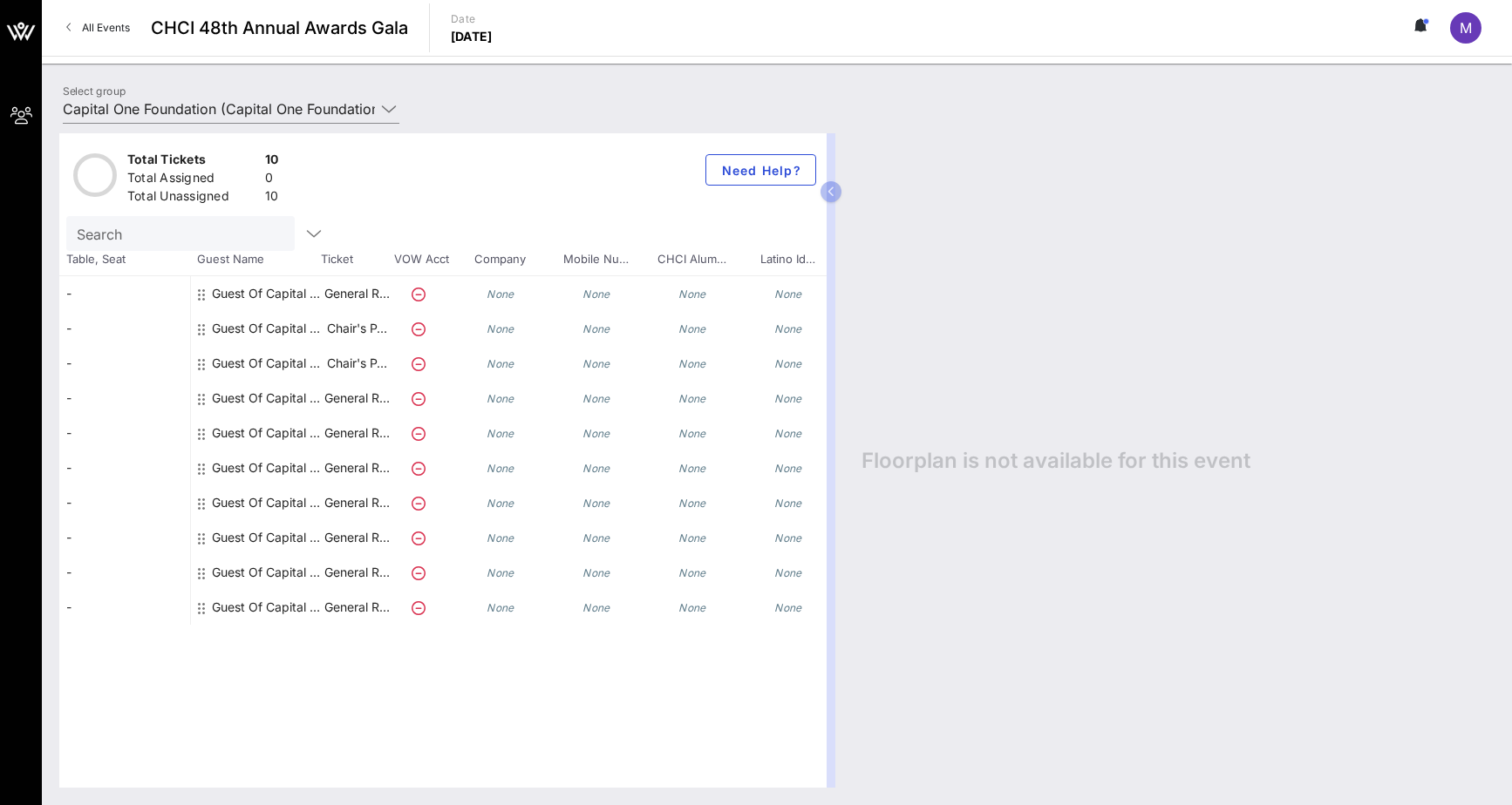
click at [316, 402] on div "Guest Of Capital One Foundation" at bounding box center [267, 397] width 110 height 35
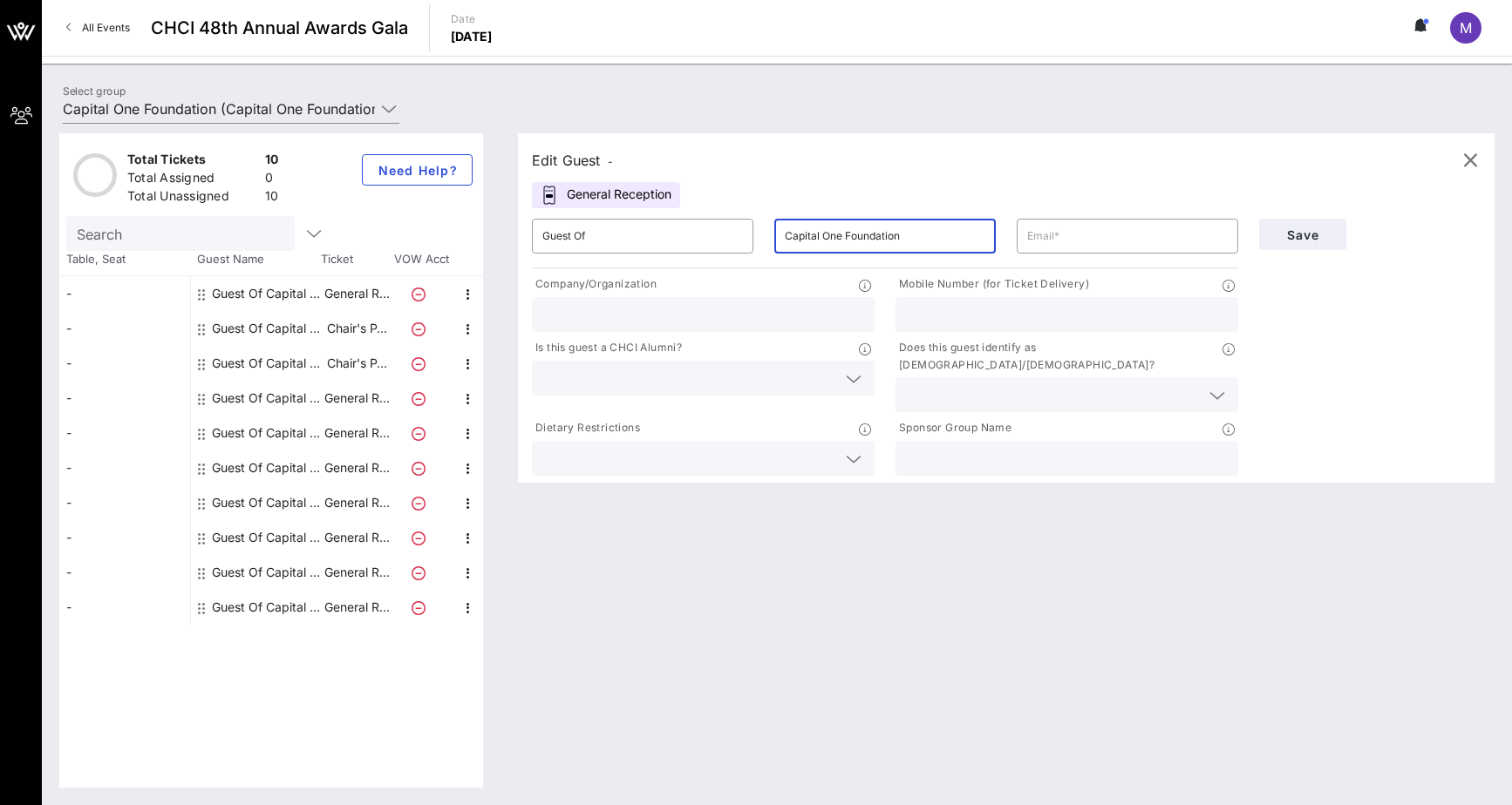
drag, startPoint x: 919, startPoint y: 232, endPoint x: 836, endPoint y: 233, distance: 83.0
click at [836, 233] on input "Capital One Foundation" at bounding box center [885, 236] width 201 height 28
type input "Capital On"
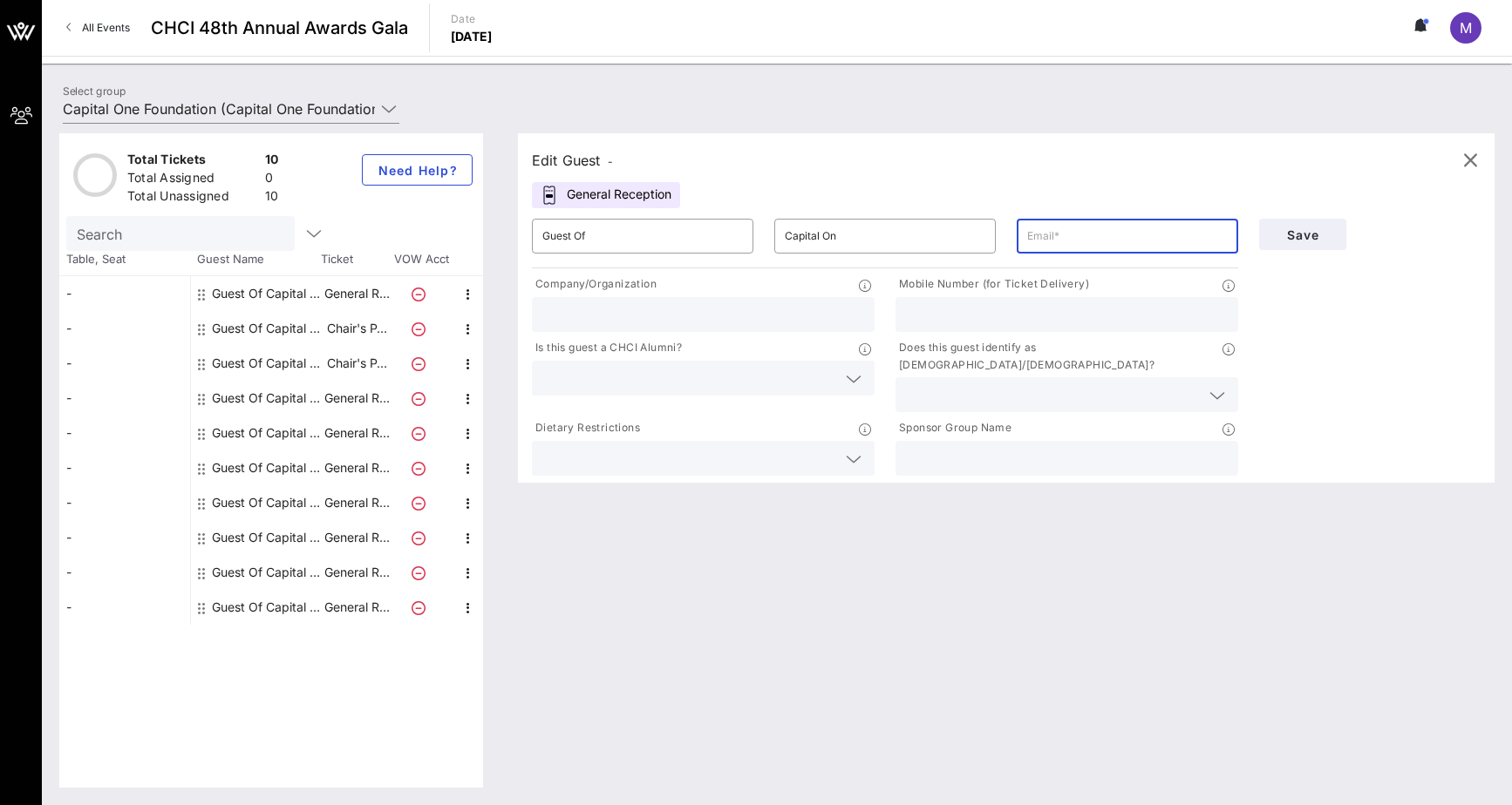
type input "M"
type input "molly.byrne@capitalone.com"
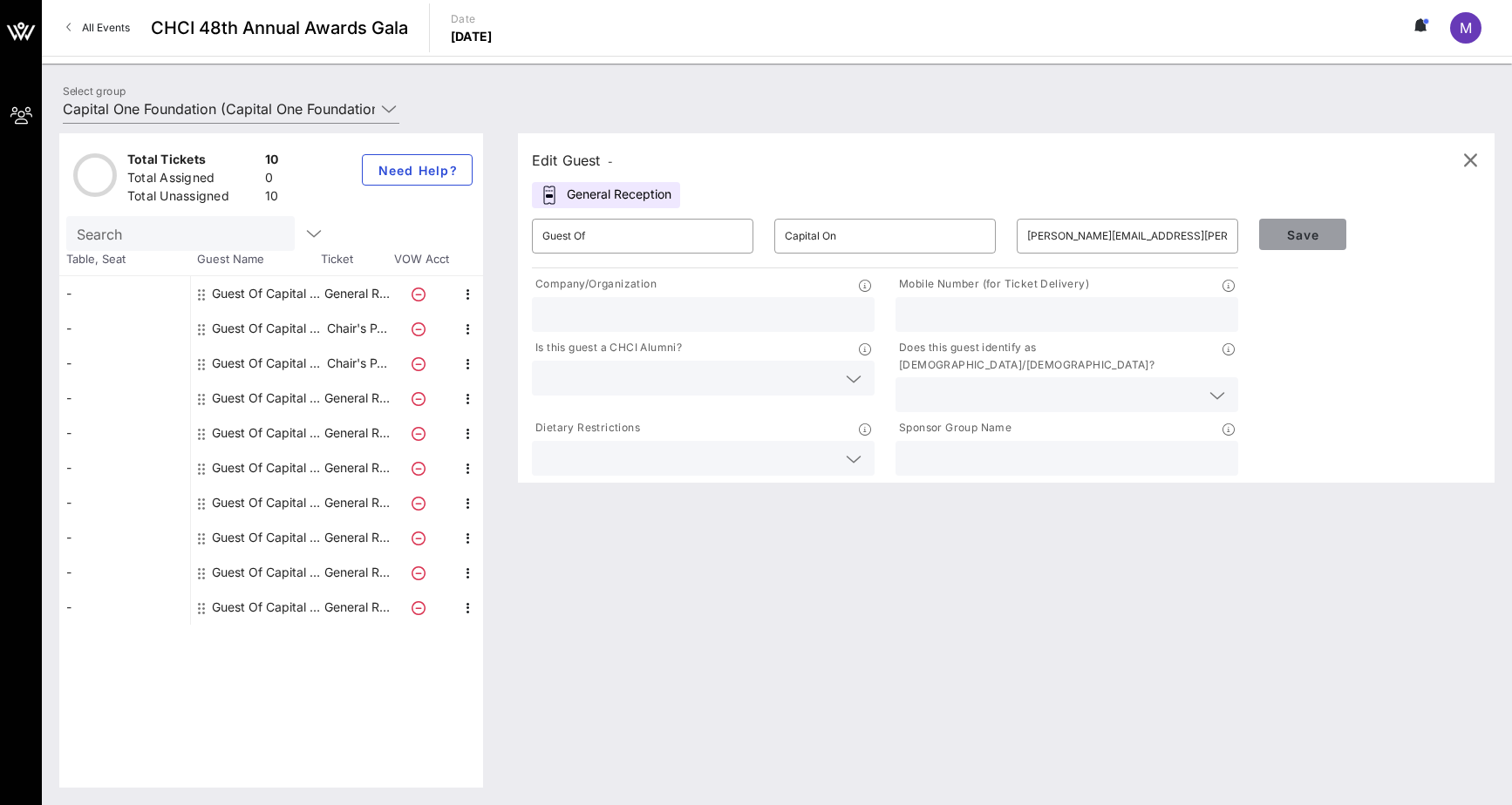
click at [1084, 236] on span "Save" at bounding box center [1303, 235] width 60 height 15
